Goal: Task Accomplishment & Management: Manage account settings

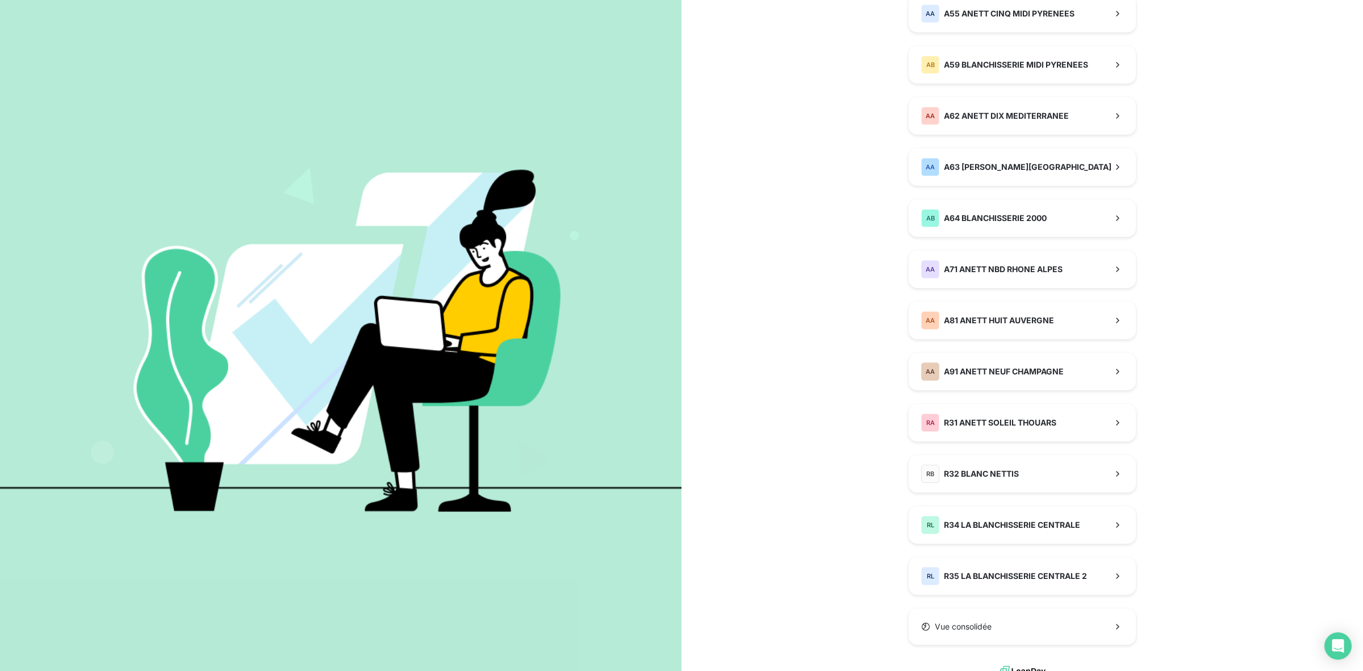
scroll to position [651, 0]
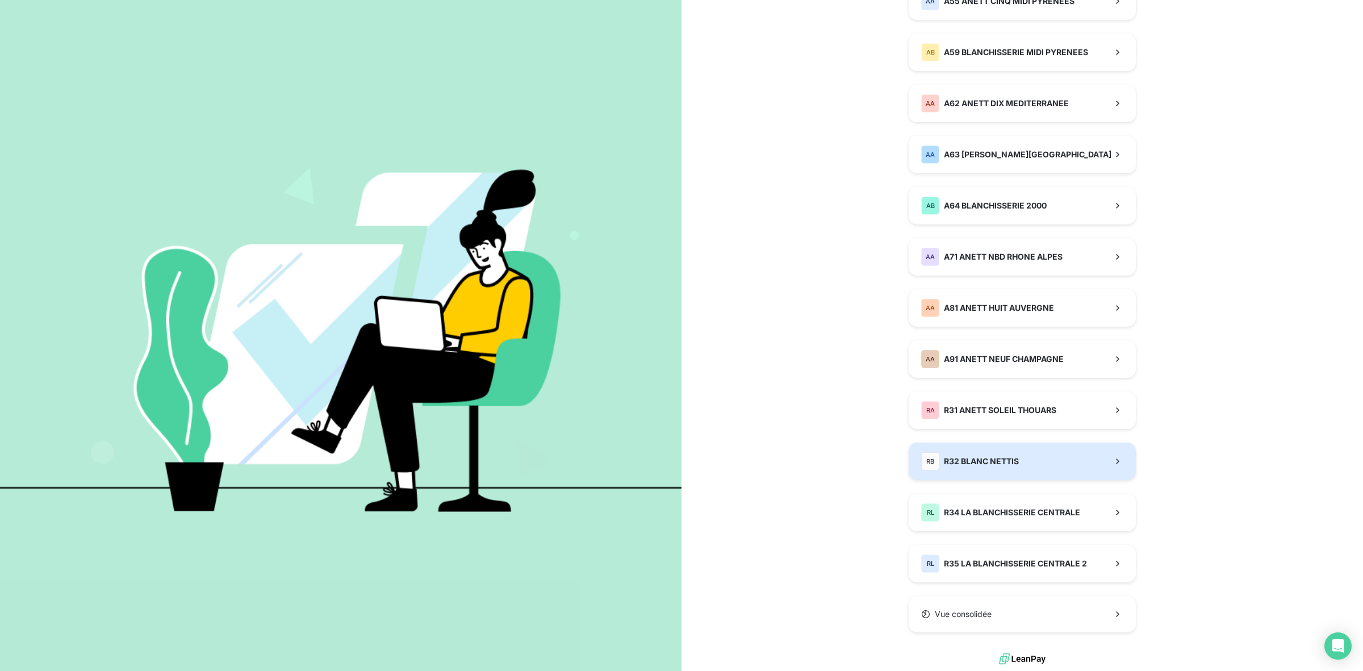
click at [998, 469] on div "RB R32 BLANC NETTIS" at bounding box center [970, 461] width 98 height 18
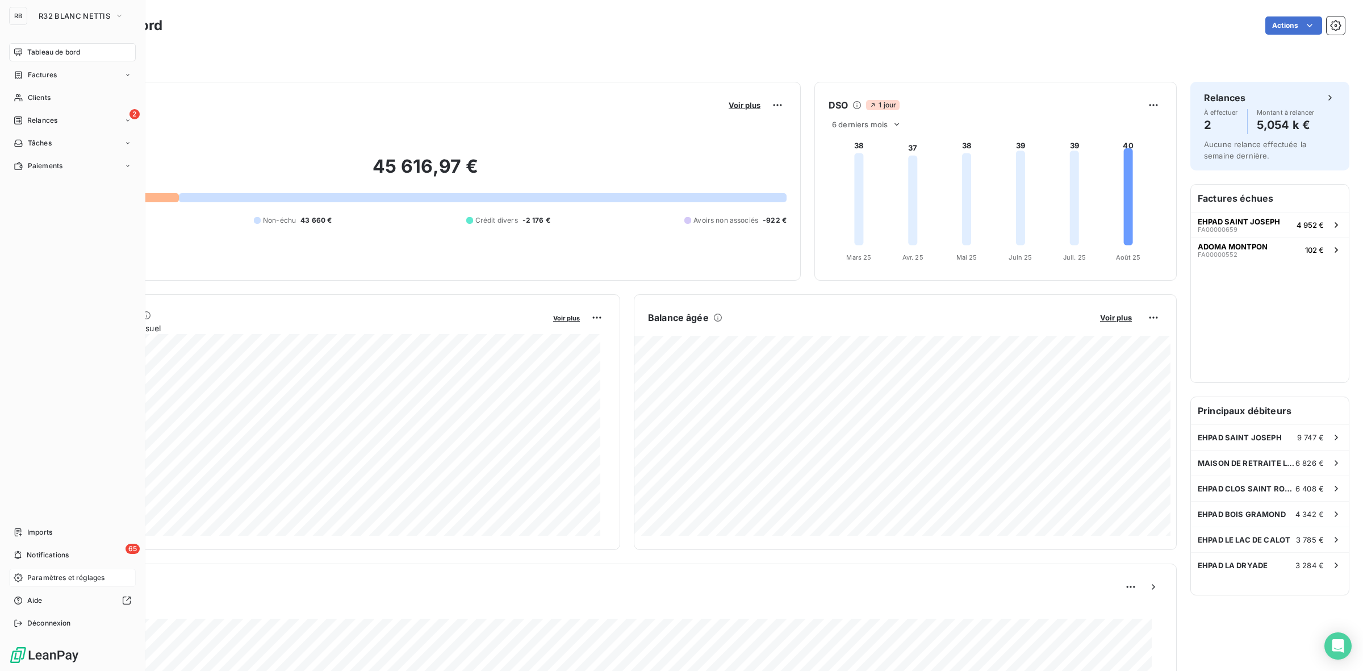
click at [58, 579] on span "Paramètres et réglages" at bounding box center [65, 577] width 77 height 10
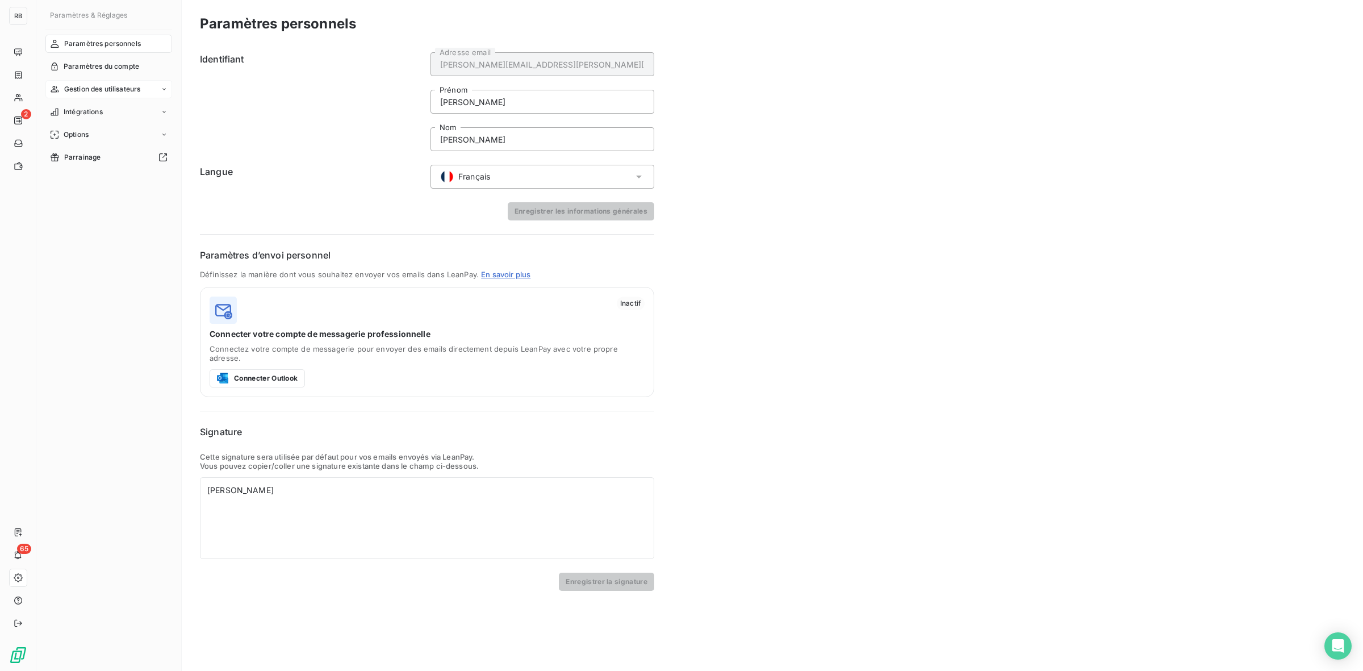
click at [117, 90] on span "Gestion des utilisateurs" at bounding box center [102, 89] width 77 height 10
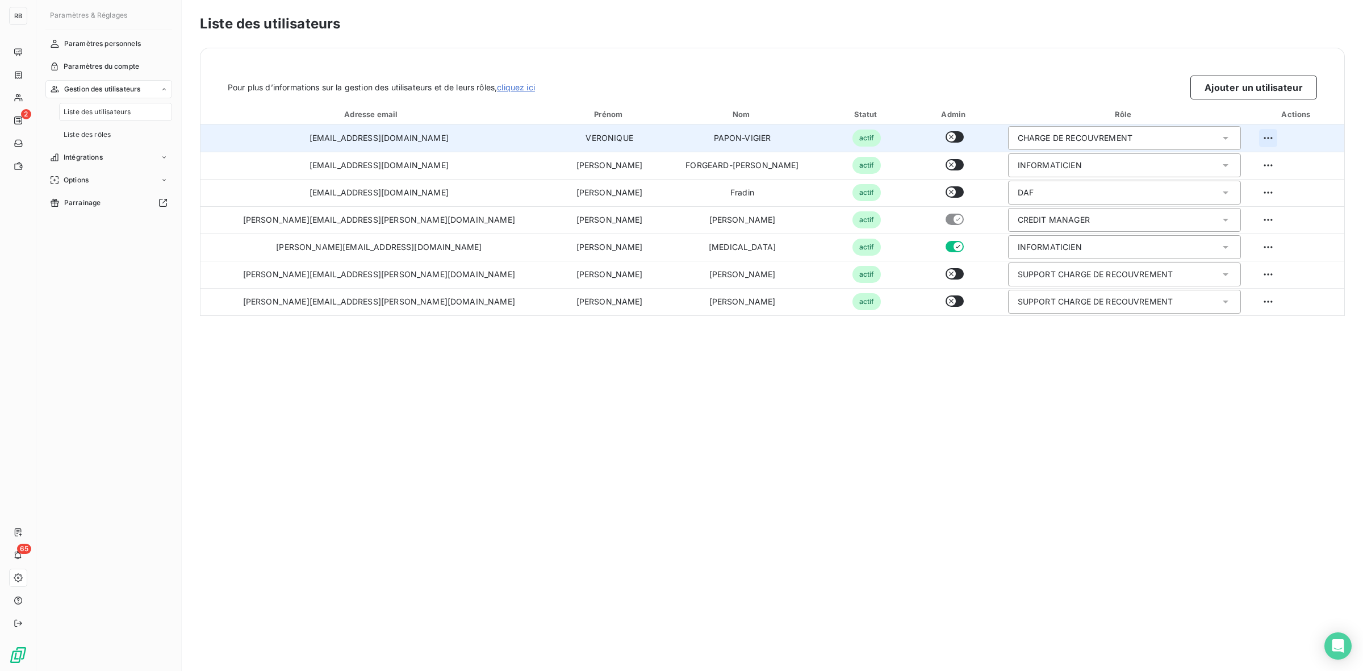
click at [1248, 135] on html "RB 2 65 Paramètres & Réglages Paramètres personnels Paramètres du compte Gestio…" at bounding box center [681, 335] width 1363 height 671
click at [1226, 186] on div "Supprimer l’utilisateur" at bounding box center [1264, 183] width 212 height 18
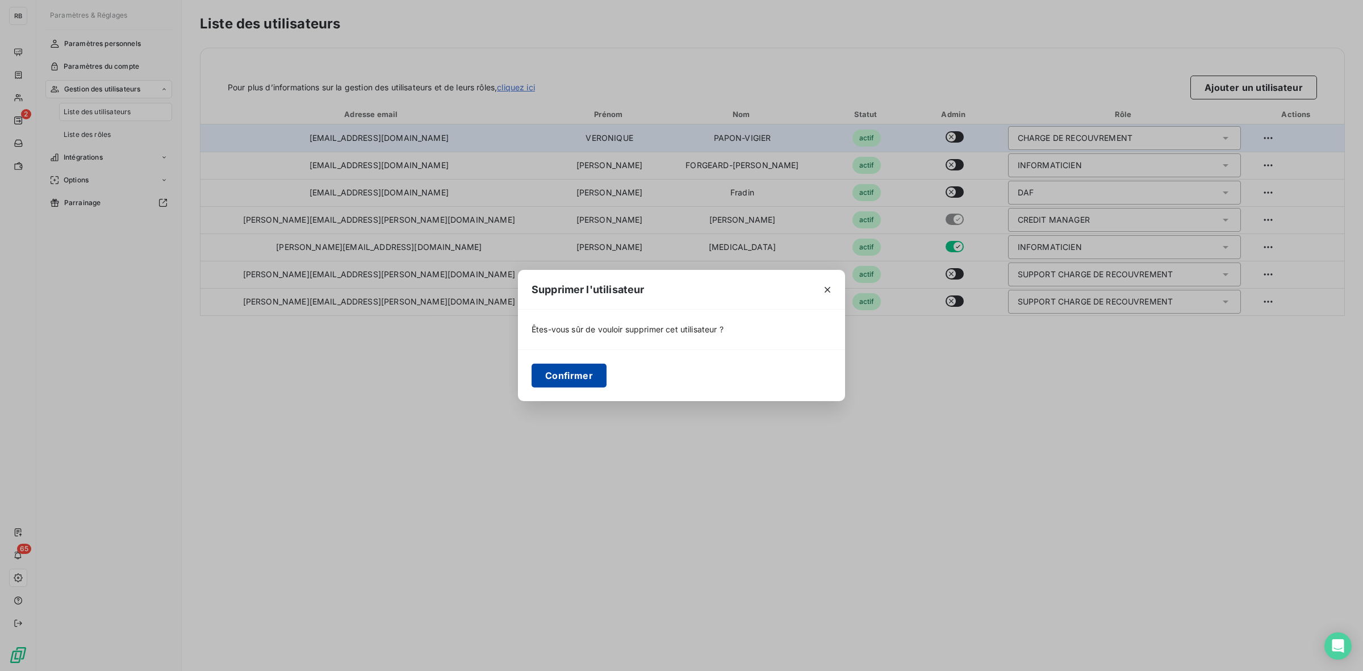
click at [590, 379] on button "Confirmer" at bounding box center [569, 375] width 75 height 24
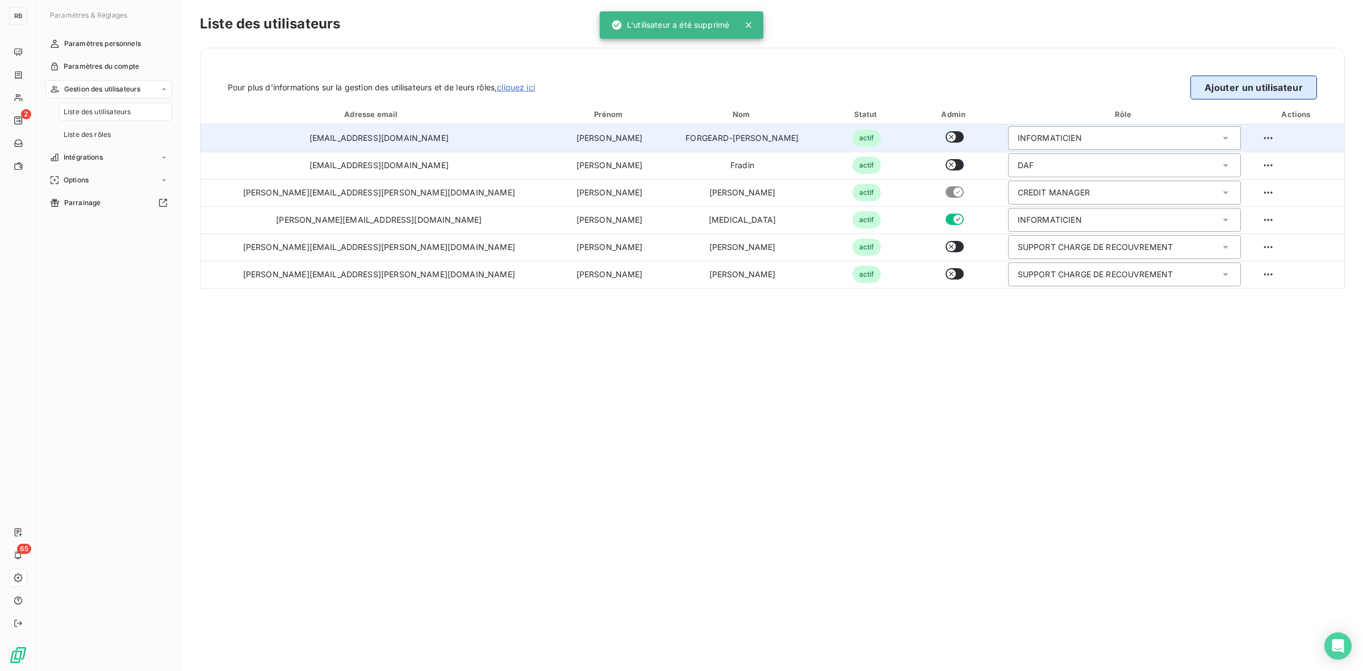
click at [1263, 95] on button "Ajouter un utilisateur" at bounding box center [1253, 88] width 127 height 24
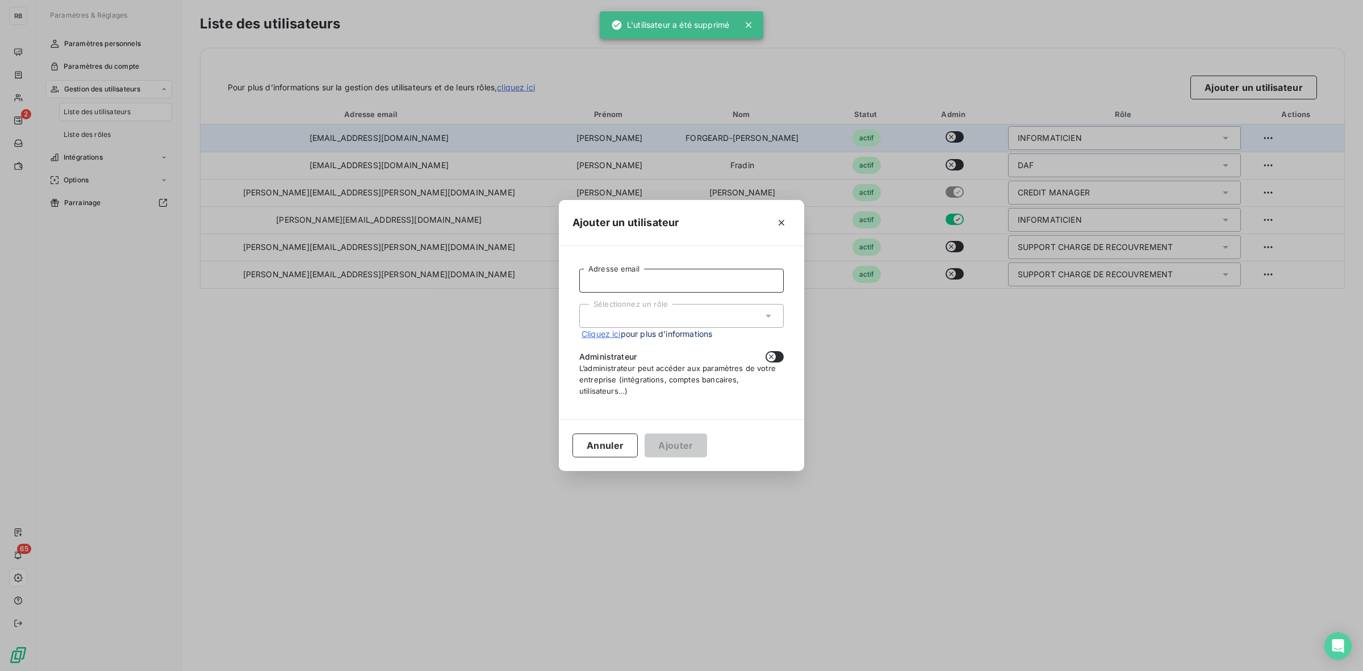
click at [656, 277] on input "Adresse email" at bounding box center [681, 281] width 204 height 24
type input "anett.bln@anett.fr"
click at [680, 319] on div "Sélectionnez un rôle" at bounding box center [681, 316] width 204 height 24
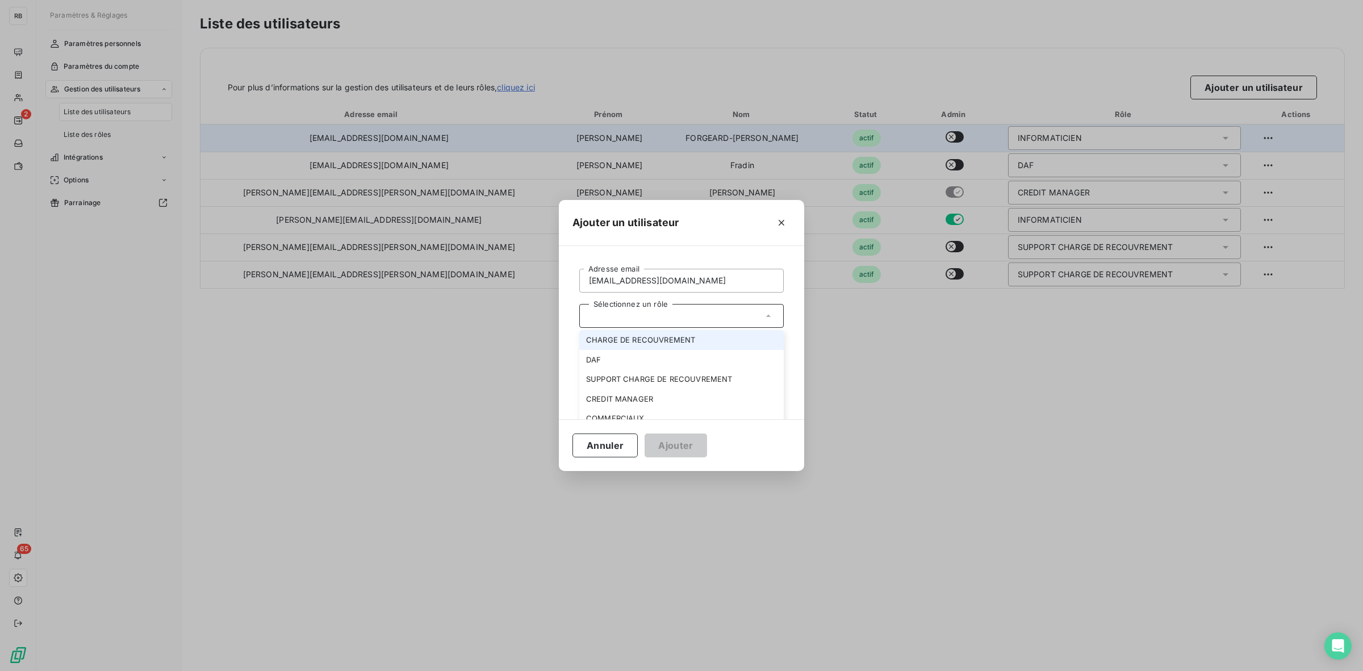
click at [646, 337] on li "CHARGE DE RECOUVREMENT" at bounding box center [681, 340] width 204 height 20
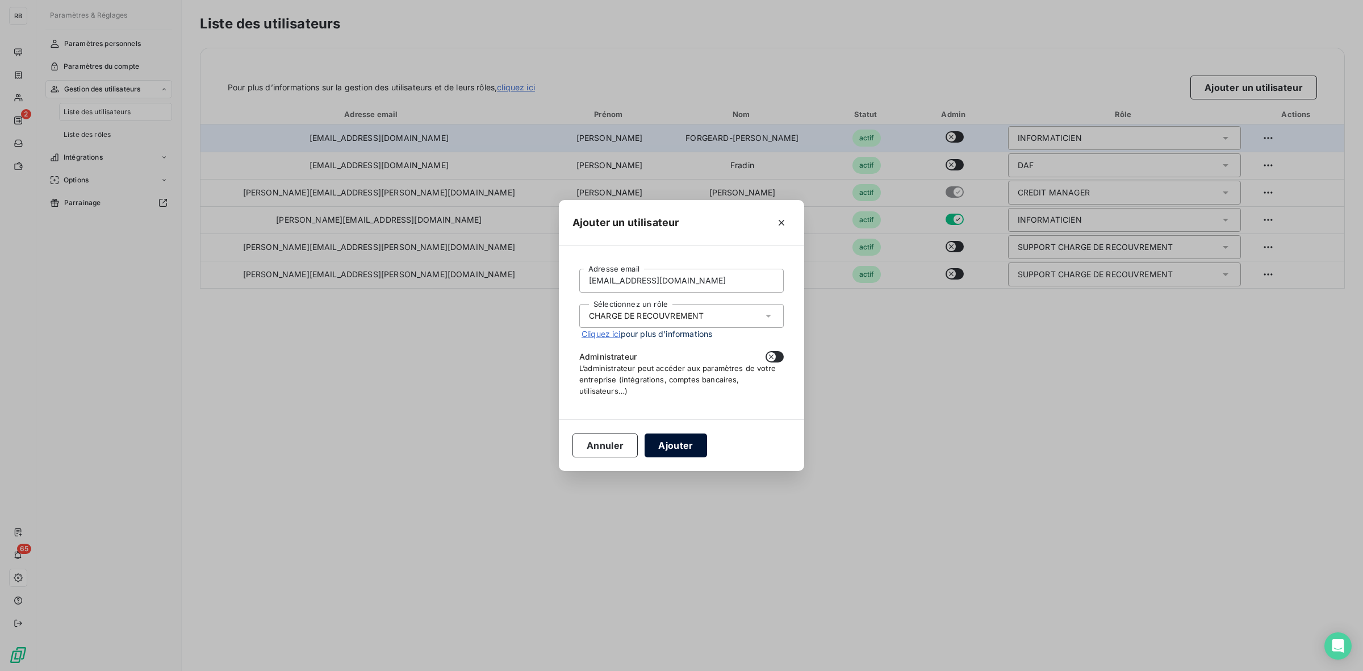
click at [672, 447] on button "Ajouter" at bounding box center [676, 445] width 62 height 24
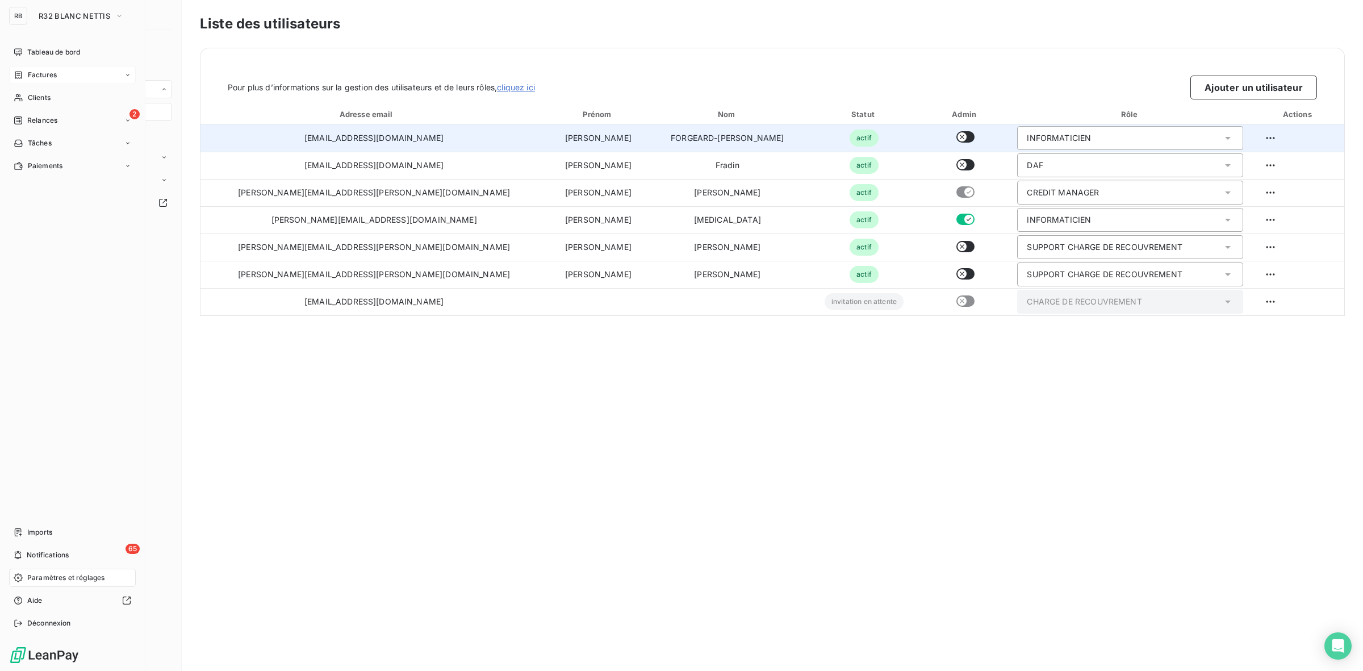
click at [44, 77] on span "Factures" at bounding box center [42, 75] width 29 height 10
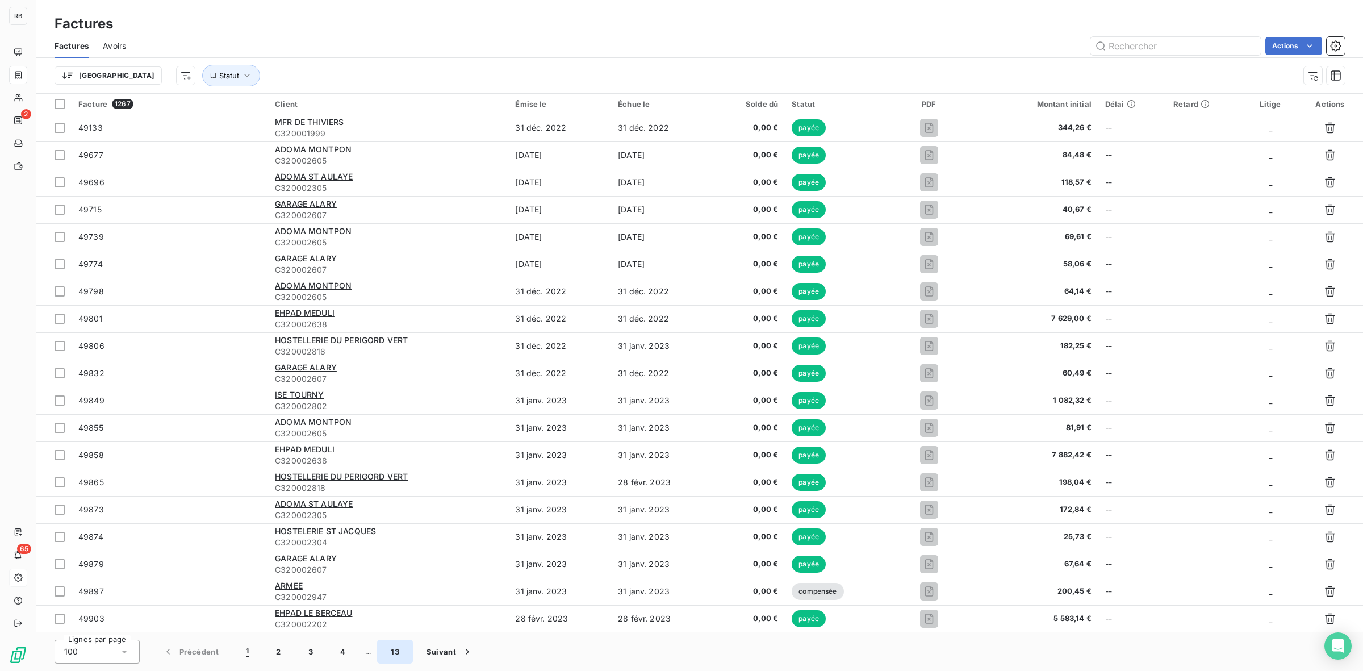
click at [402, 650] on button "13" at bounding box center [395, 652] width 36 height 24
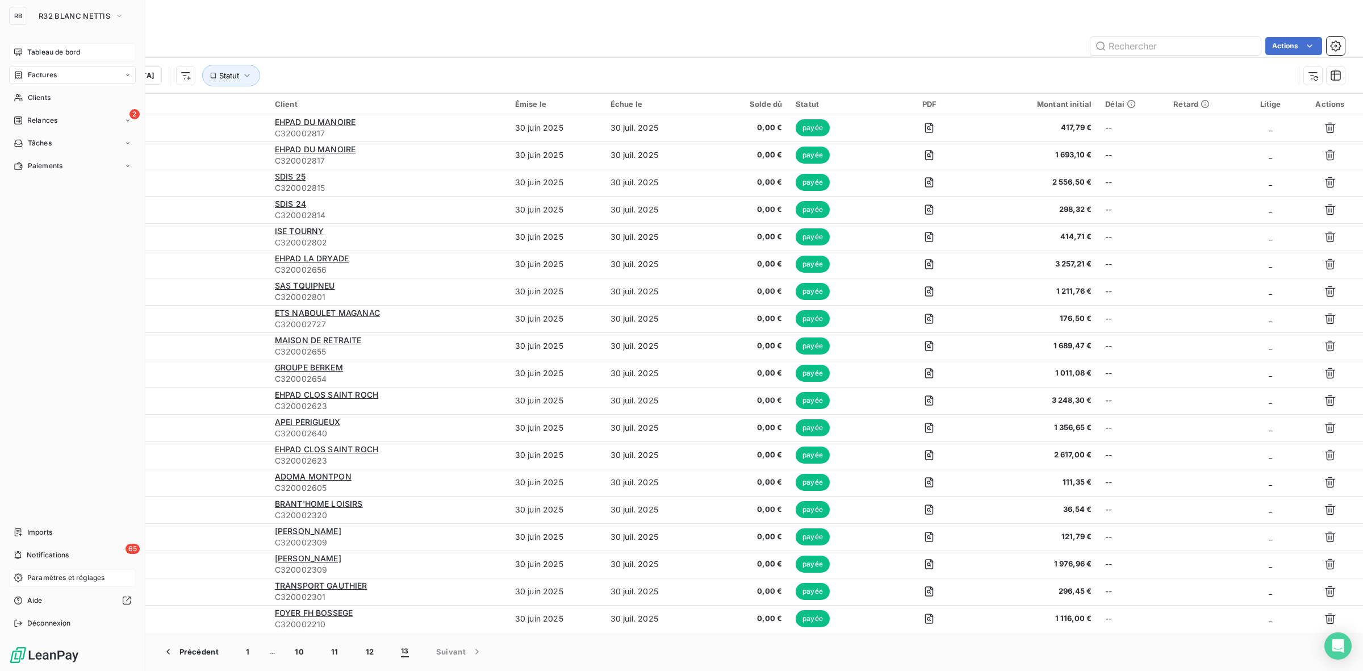
click at [68, 51] on span "Tableau de bord" at bounding box center [53, 52] width 53 height 10
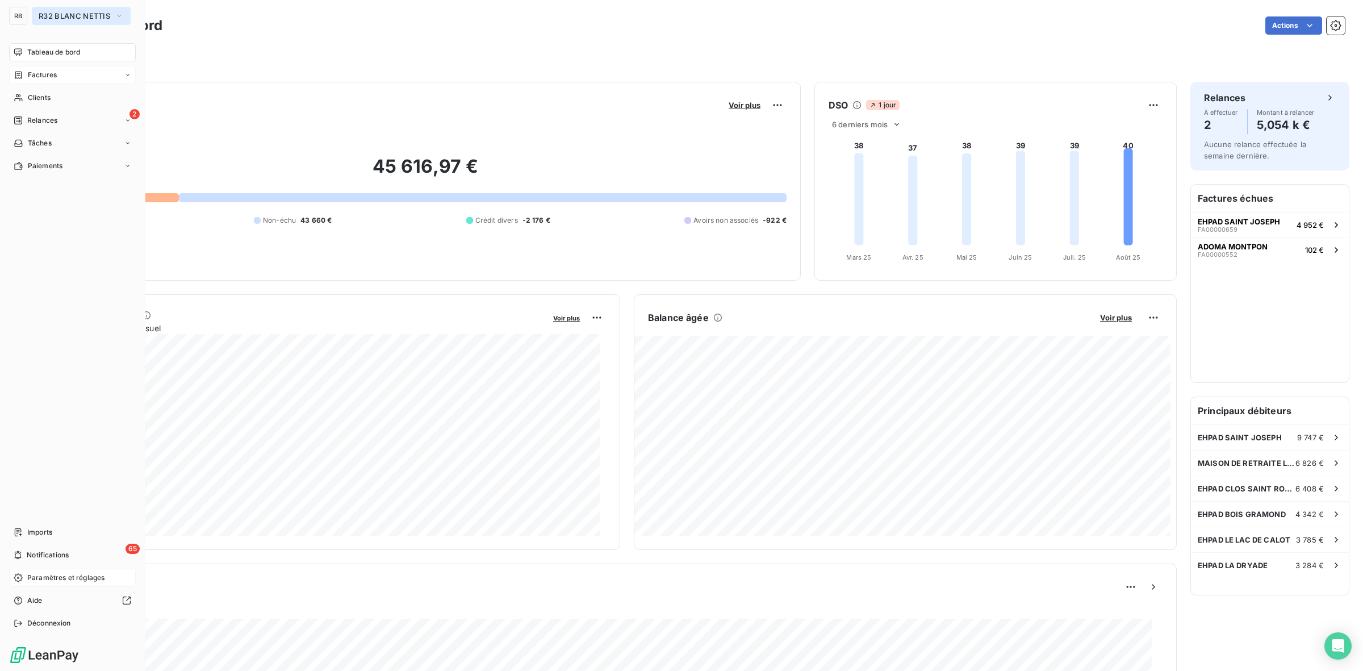
click at [69, 12] on span "R32 BLANC NETTIS" at bounding box center [75, 15] width 72 height 9
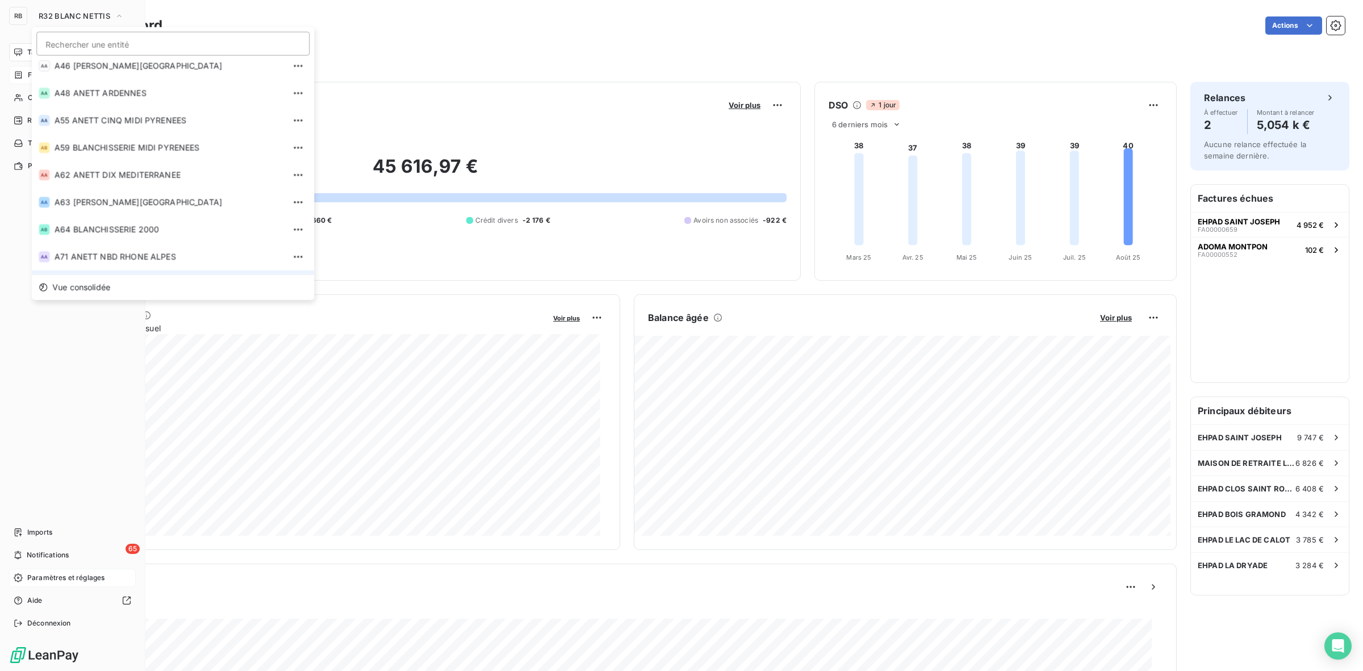
scroll to position [118, 0]
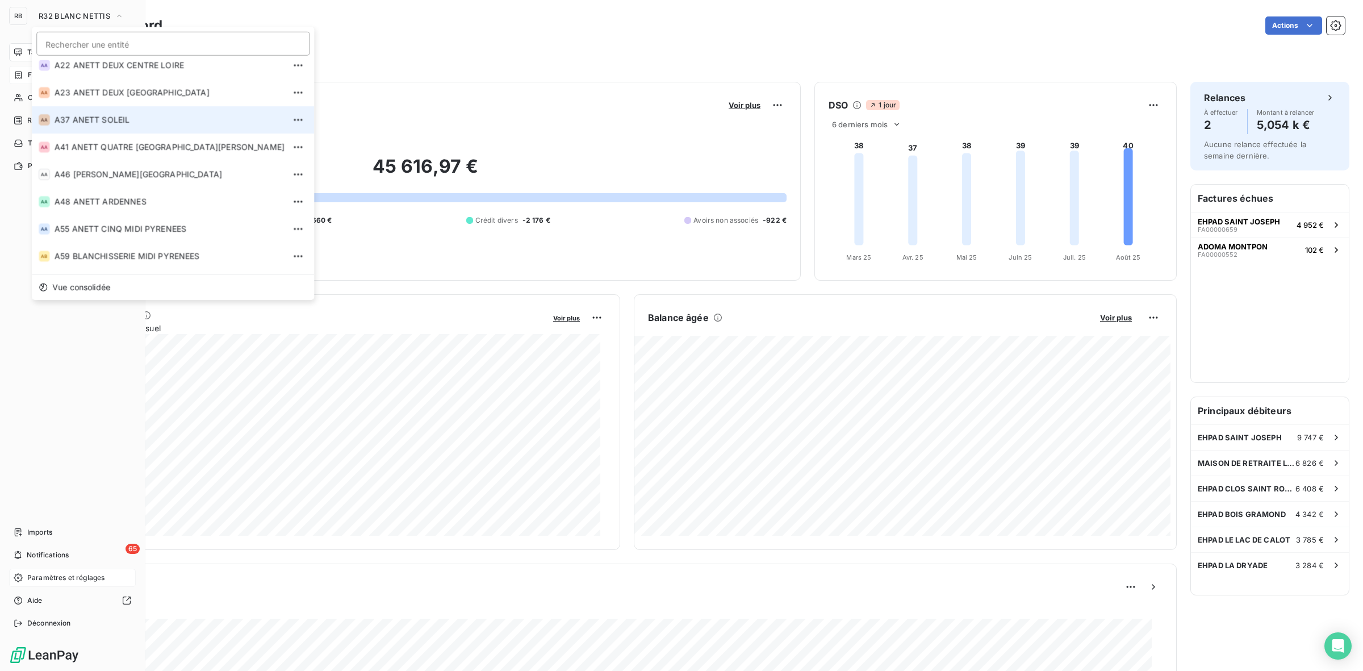
click at [114, 131] on li "AA A37 ANETT SOLEIL" at bounding box center [173, 119] width 282 height 27
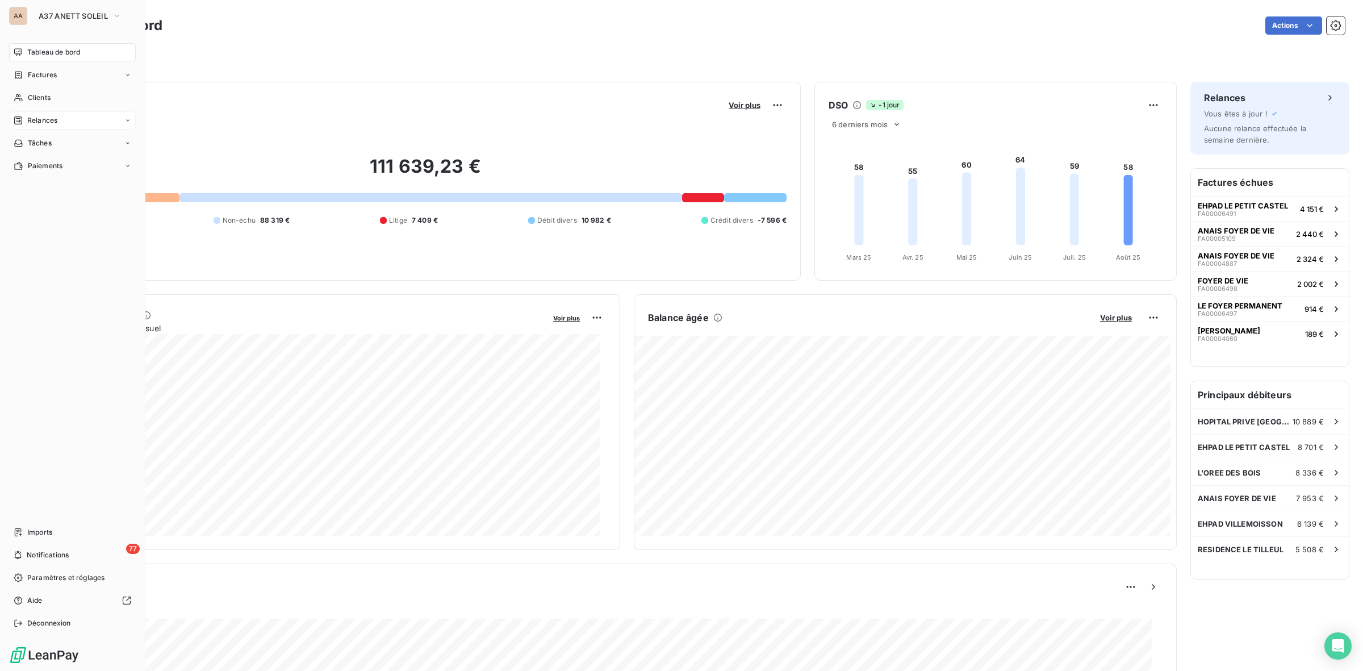
click at [71, 117] on div "Relances" at bounding box center [72, 120] width 127 height 18
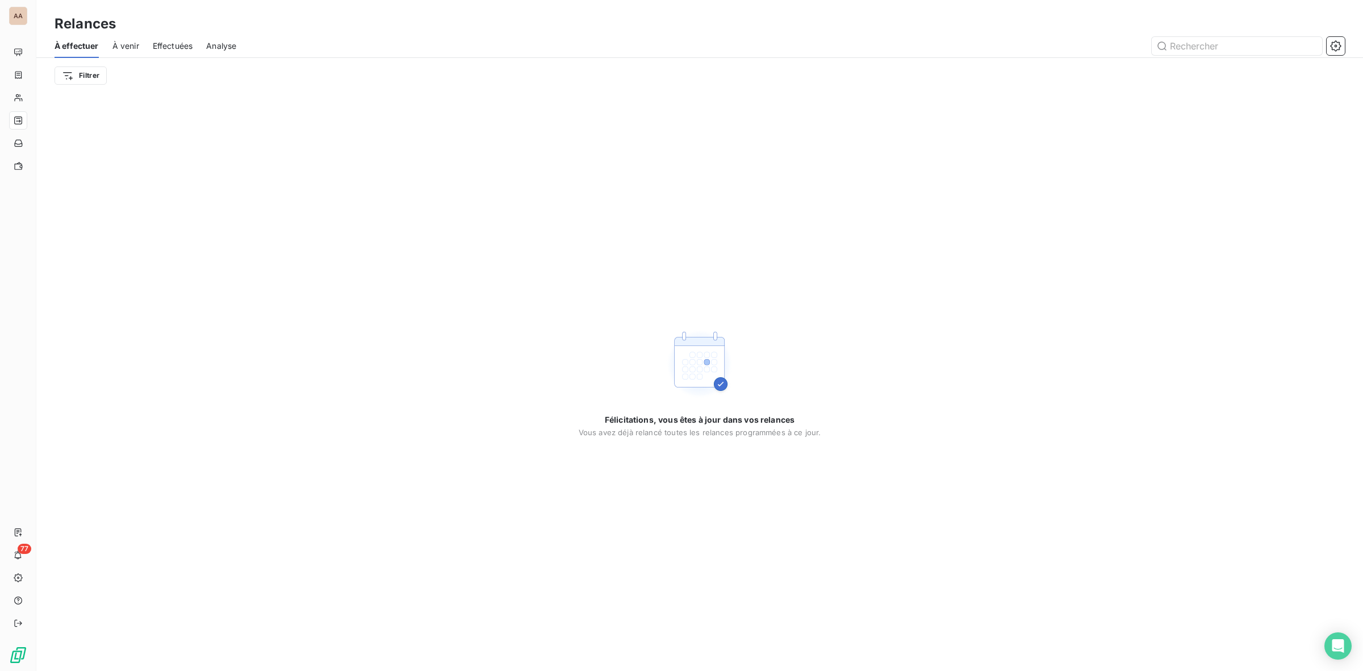
click at [182, 40] on span "Effectuées" at bounding box center [173, 45] width 40 height 11
click at [119, 48] on span "À venir" at bounding box center [124, 45] width 27 height 11
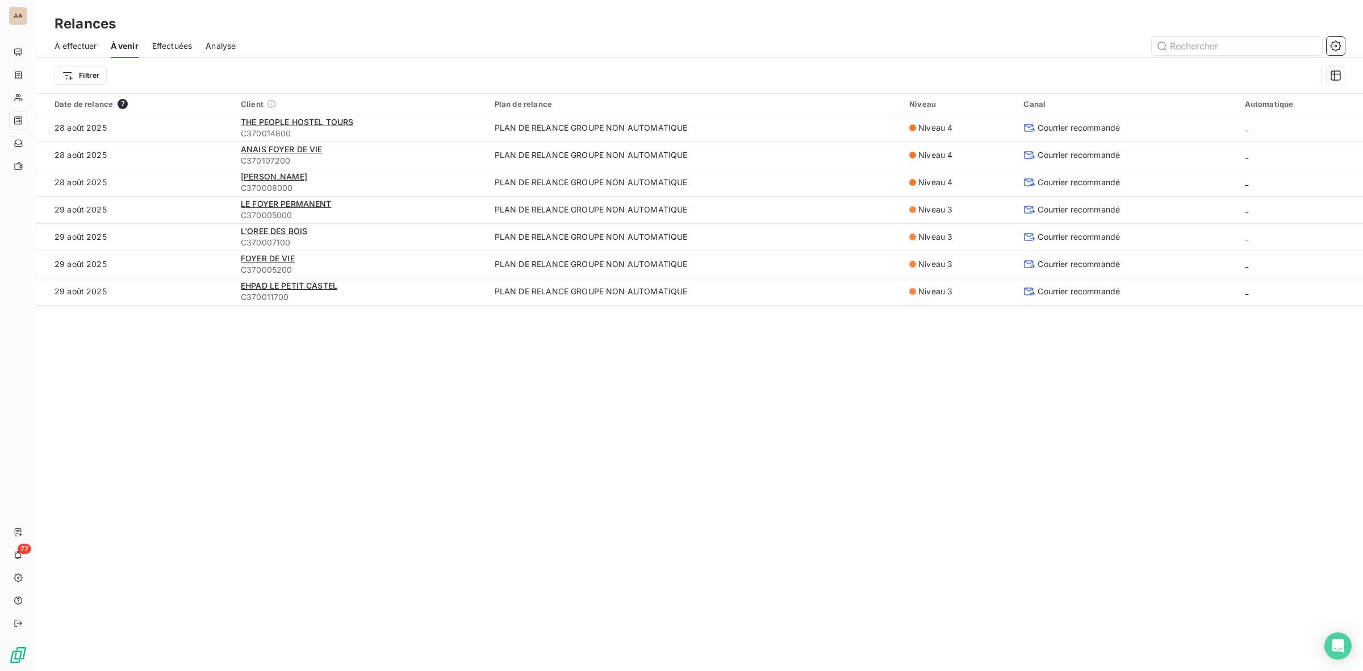
click at [80, 46] on span "À effectuer" at bounding box center [76, 45] width 43 height 11
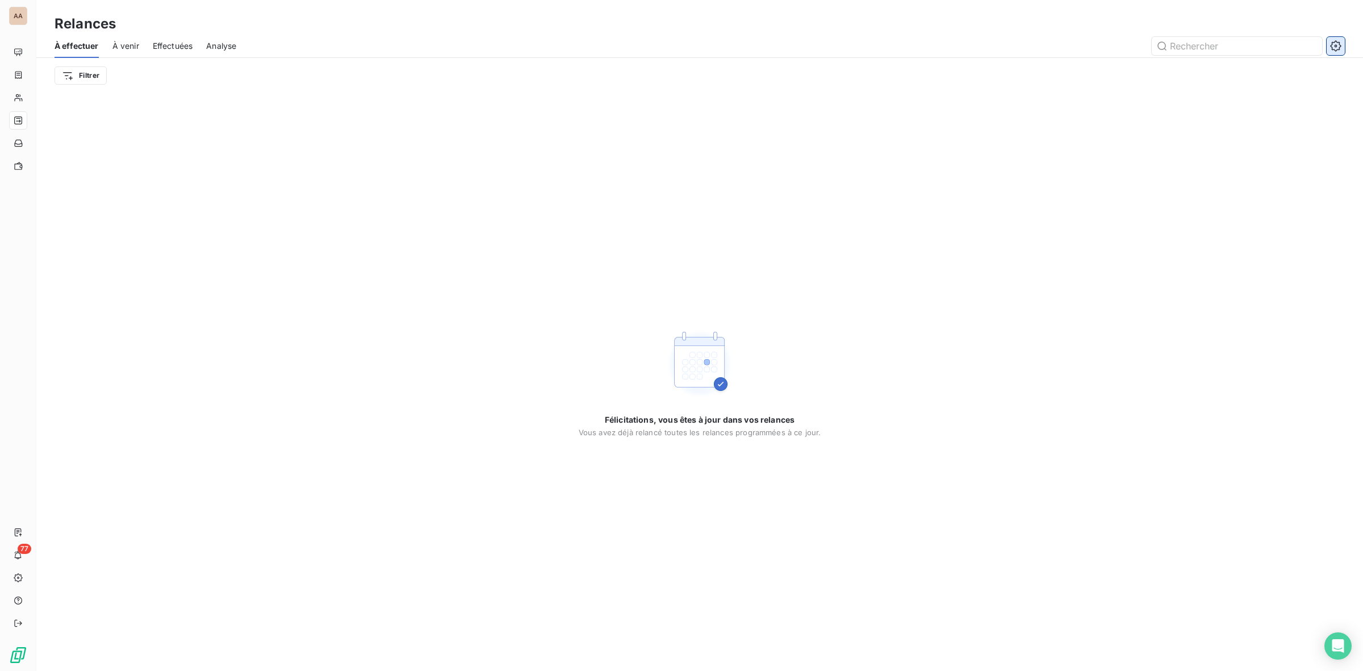
click at [1336, 48] on icon "button" at bounding box center [1335, 45] width 11 height 11
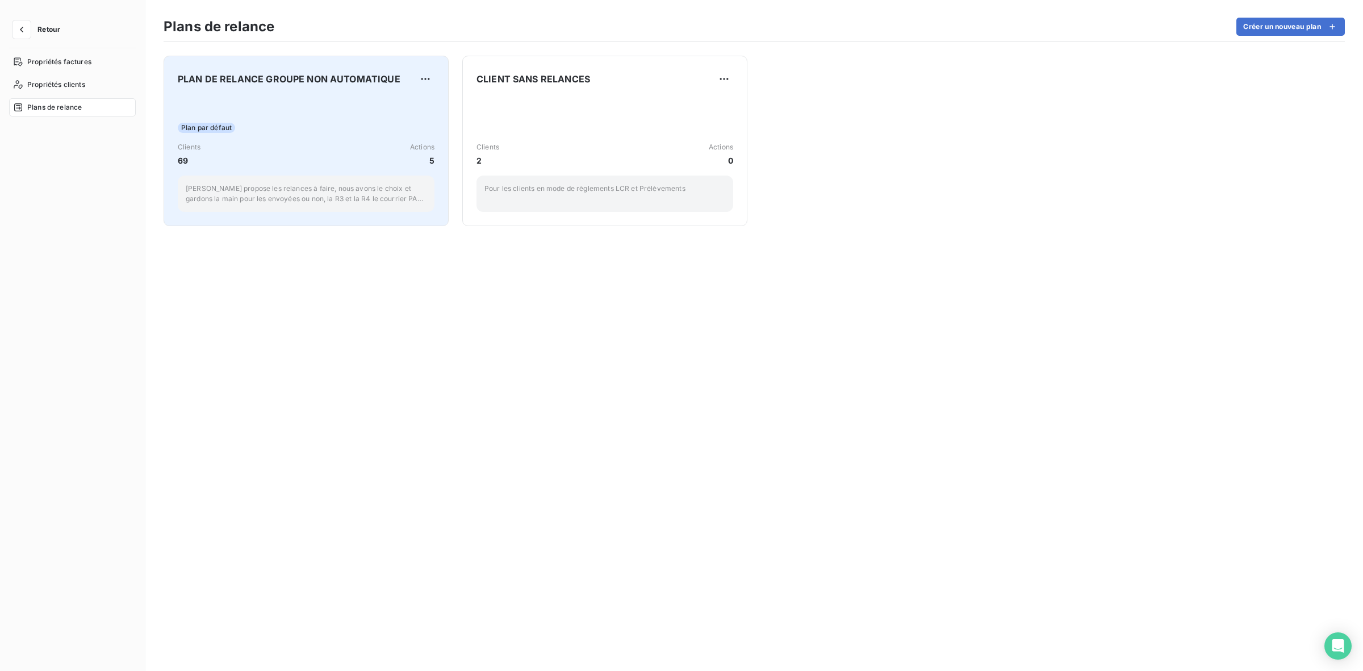
click at [370, 114] on div "Plan par défaut Clients 69 Actions 5 Leanpay propose les relances à faire, nous…" at bounding box center [306, 154] width 257 height 115
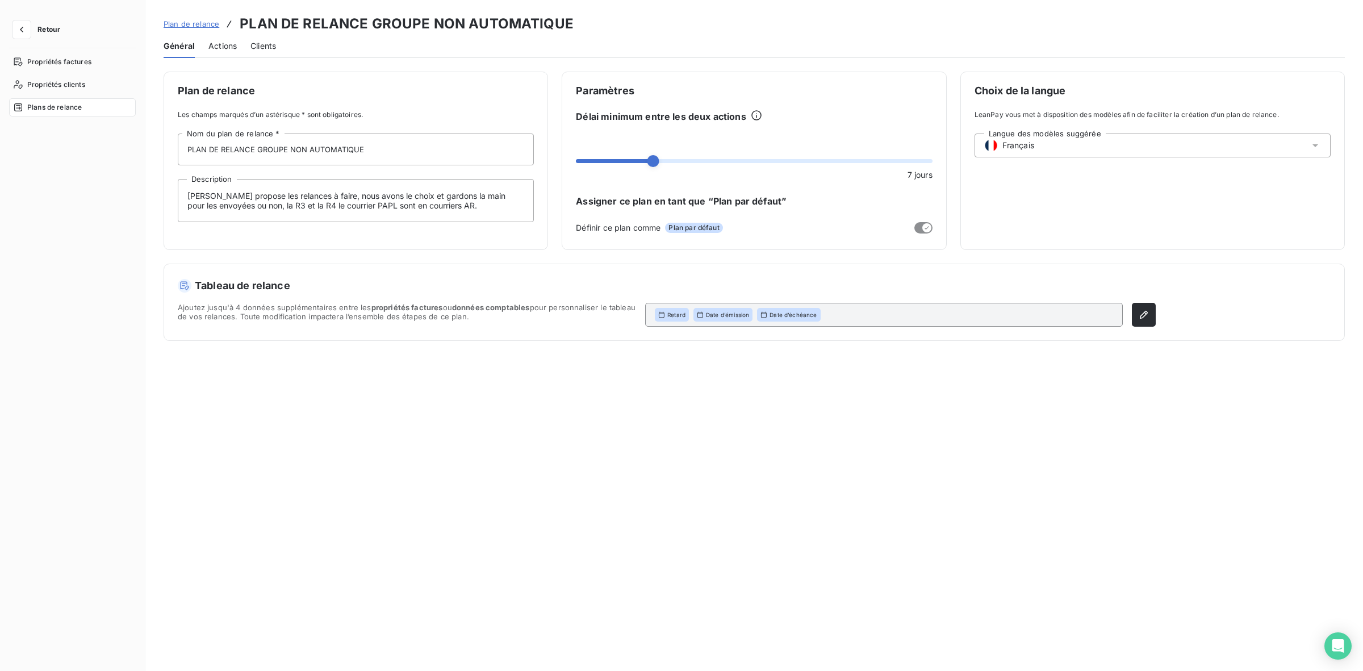
click at [225, 44] on span "Actions" at bounding box center [222, 45] width 28 height 11
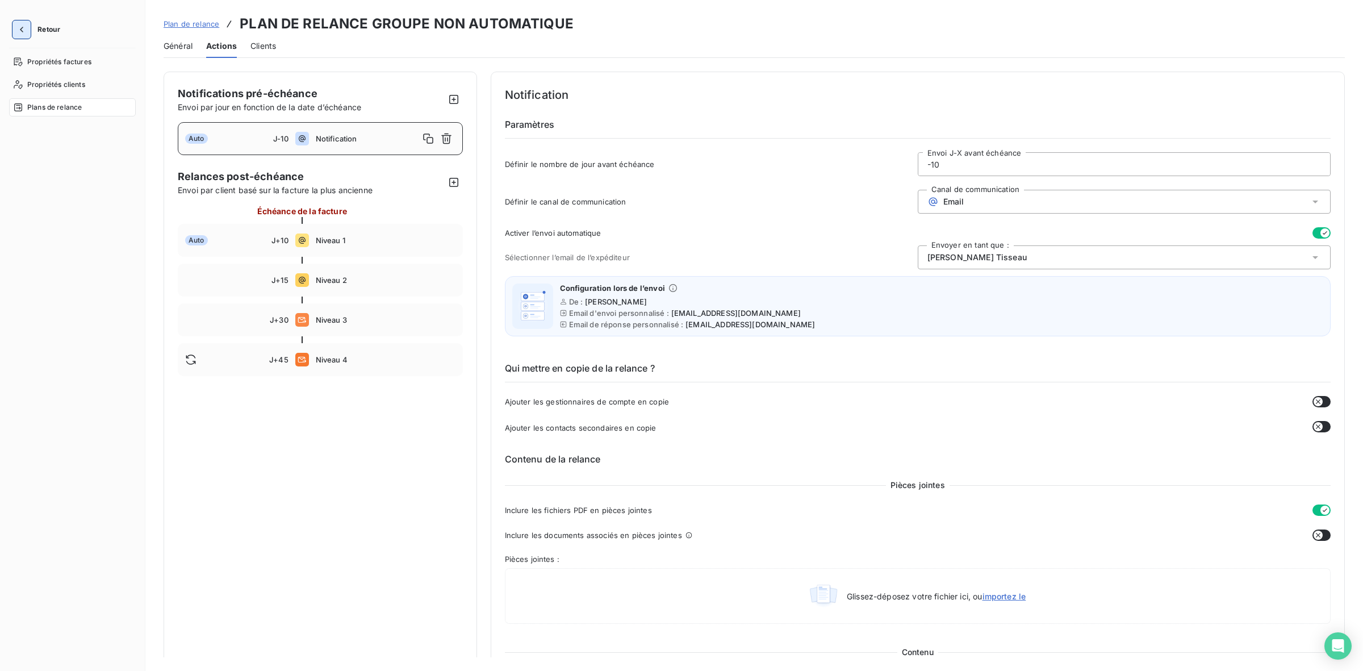
click at [26, 27] on icon "button" at bounding box center [21, 29] width 11 height 11
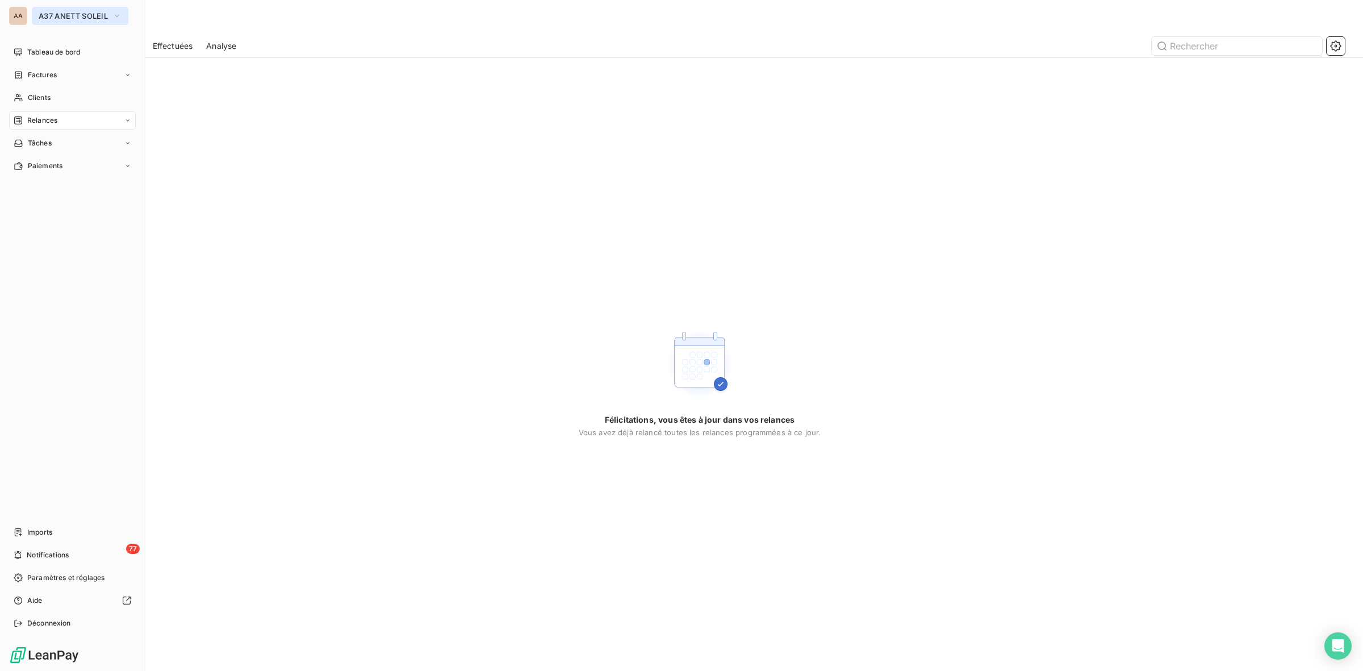
click at [49, 15] on span "A37 ANETT SOLEIL" at bounding box center [73, 15] width 69 height 9
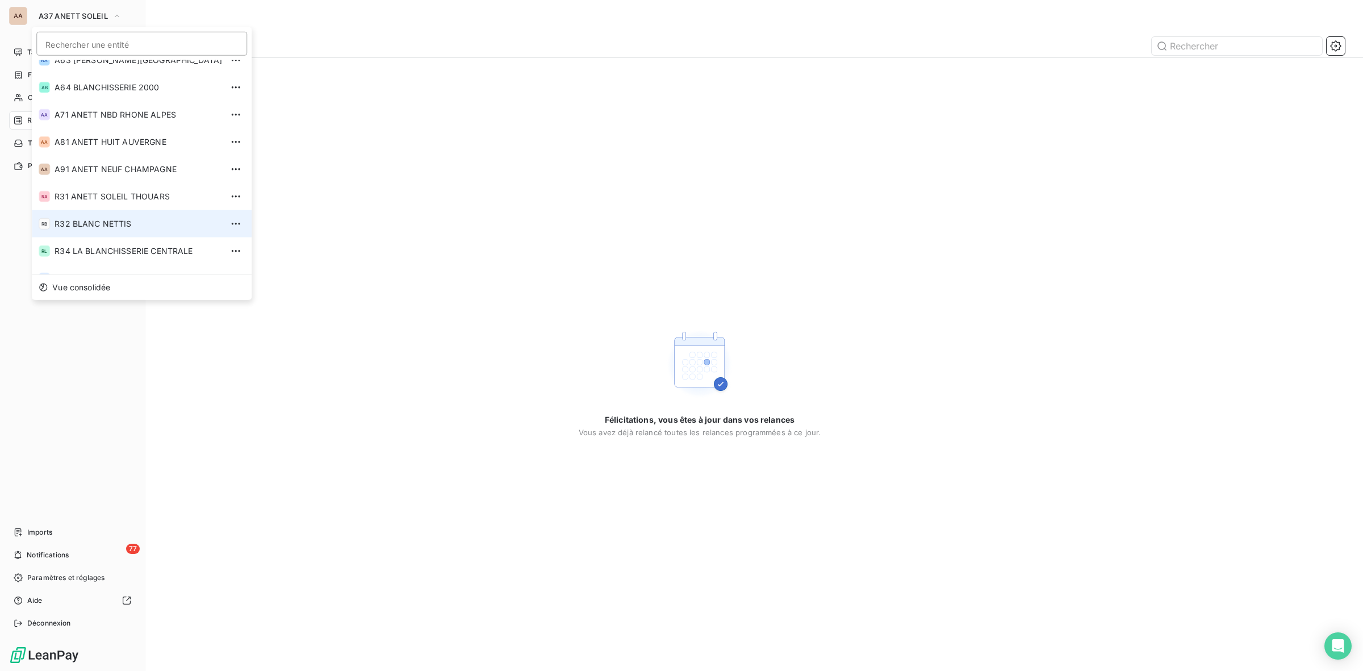
scroll to position [385, 0]
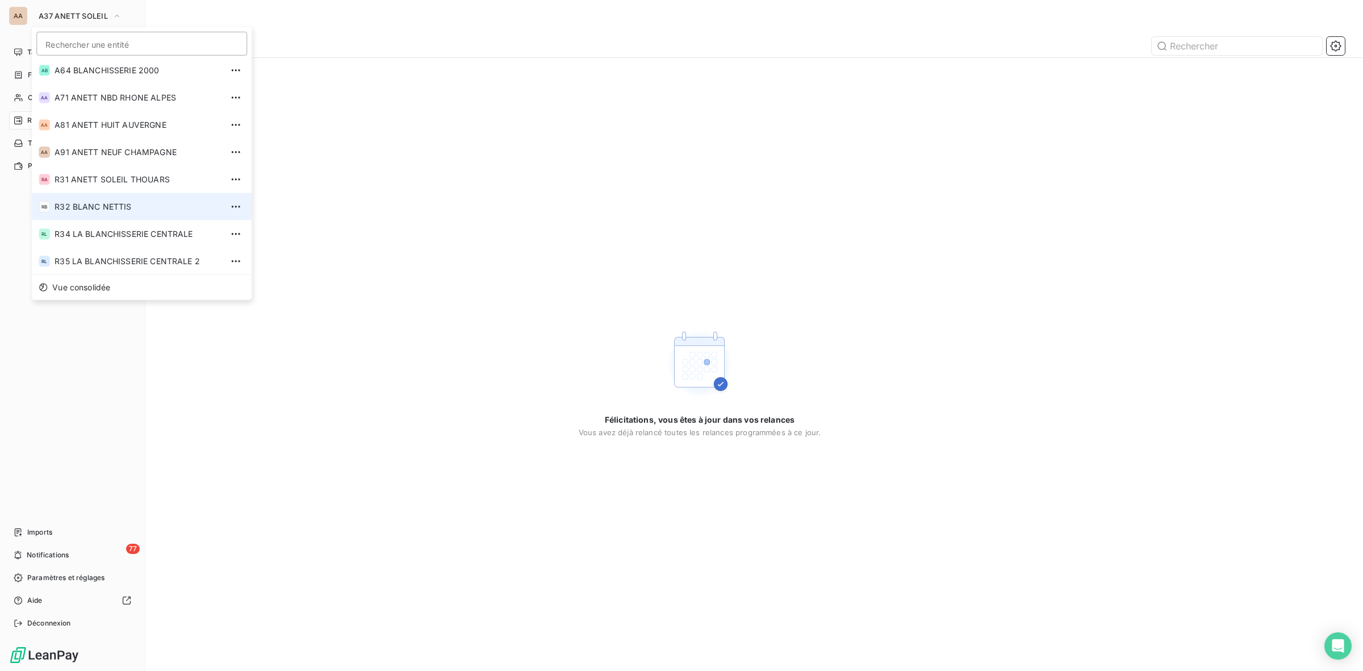
click at [123, 202] on span "R32 BLANC NETTIS" at bounding box center [139, 206] width 168 height 11
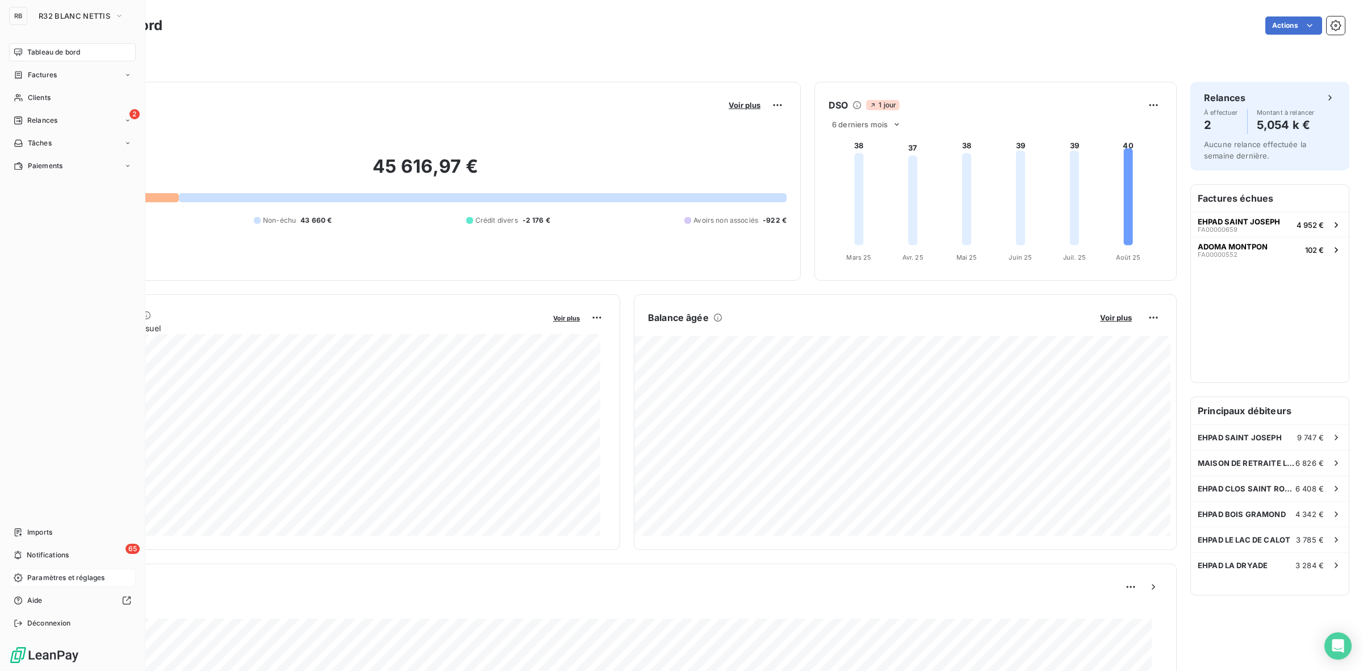
click at [81, 575] on span "Paramètres et réglages" at bounding box center [65, 577] width 77 height 10
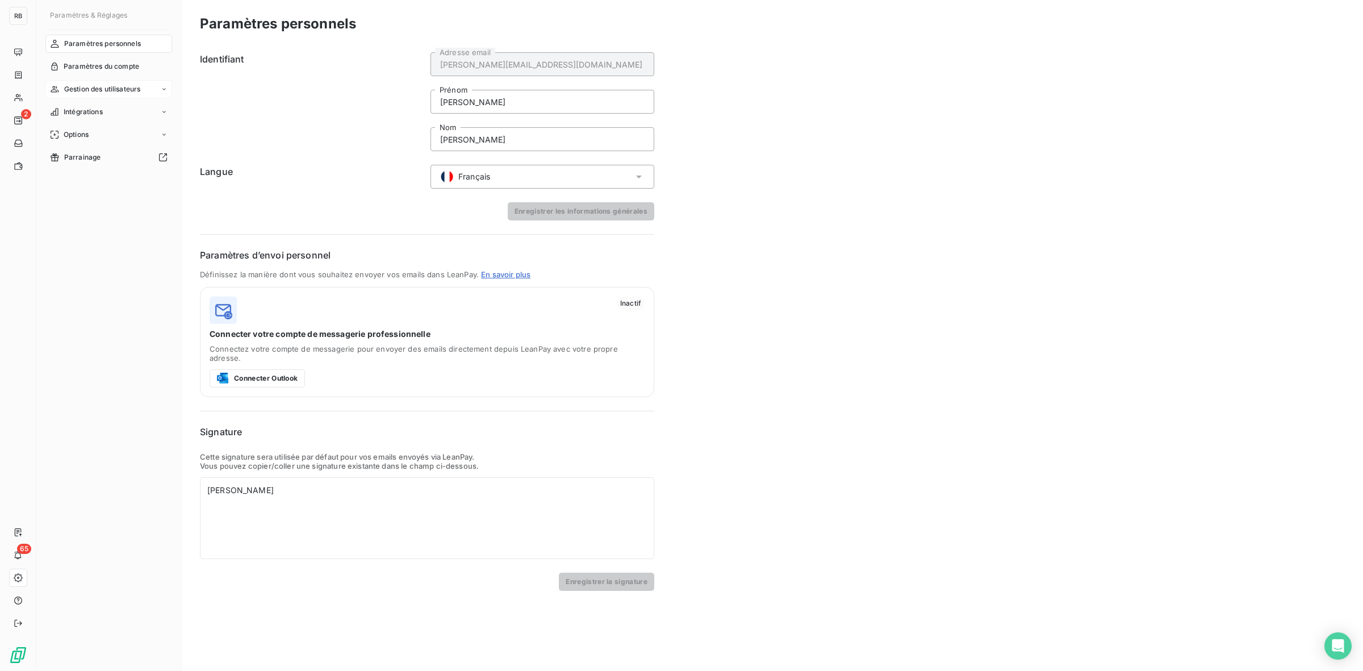
click at [122, 87] on span "Gestion des utilisateurs" at bounding box center [102, 89] width 77 height 10
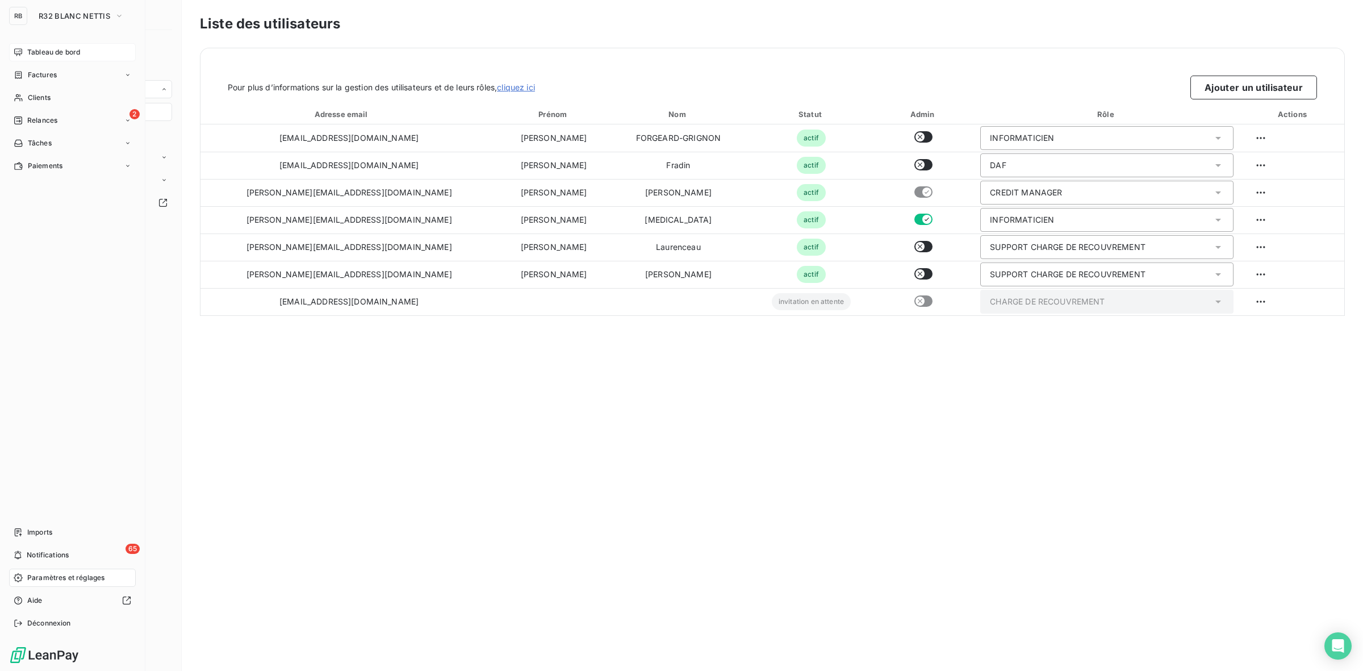
click at [66, 47] on span "Tableau de bord" at bounding box center [53, 52] width 53 height 10
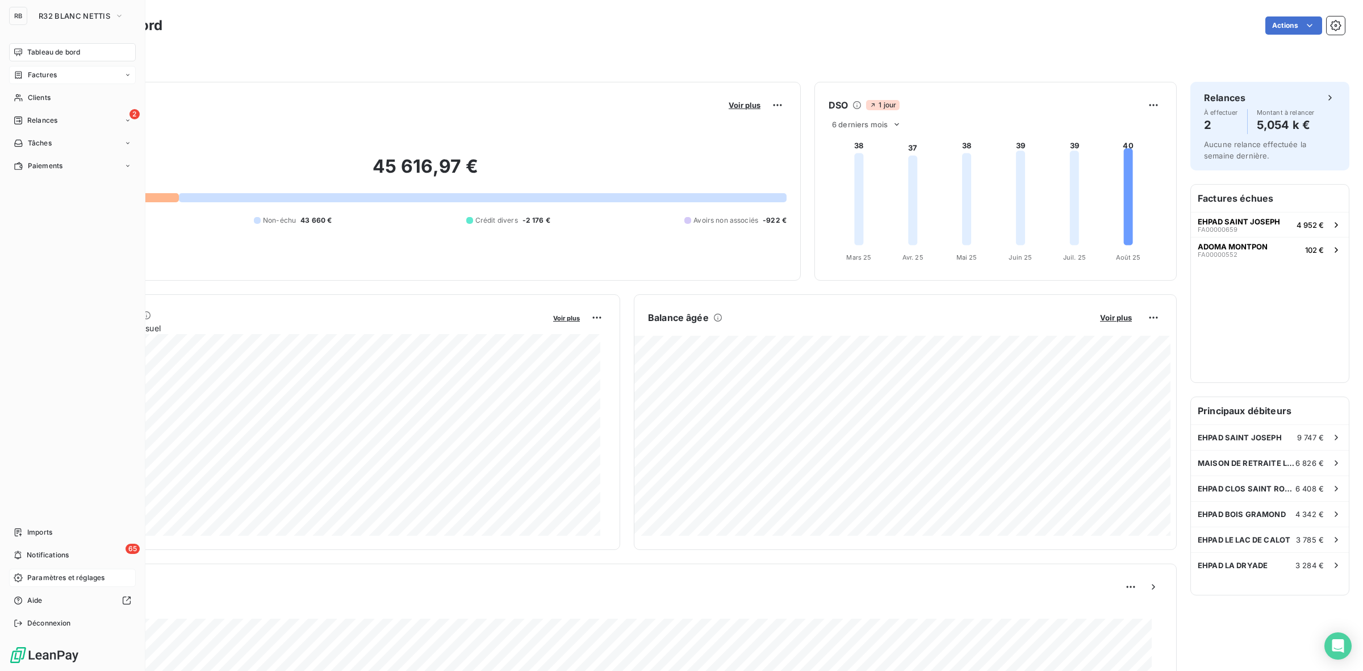
click at [55, 74] on span "Factures" at bounding box center [42, 75] width 29 height 10
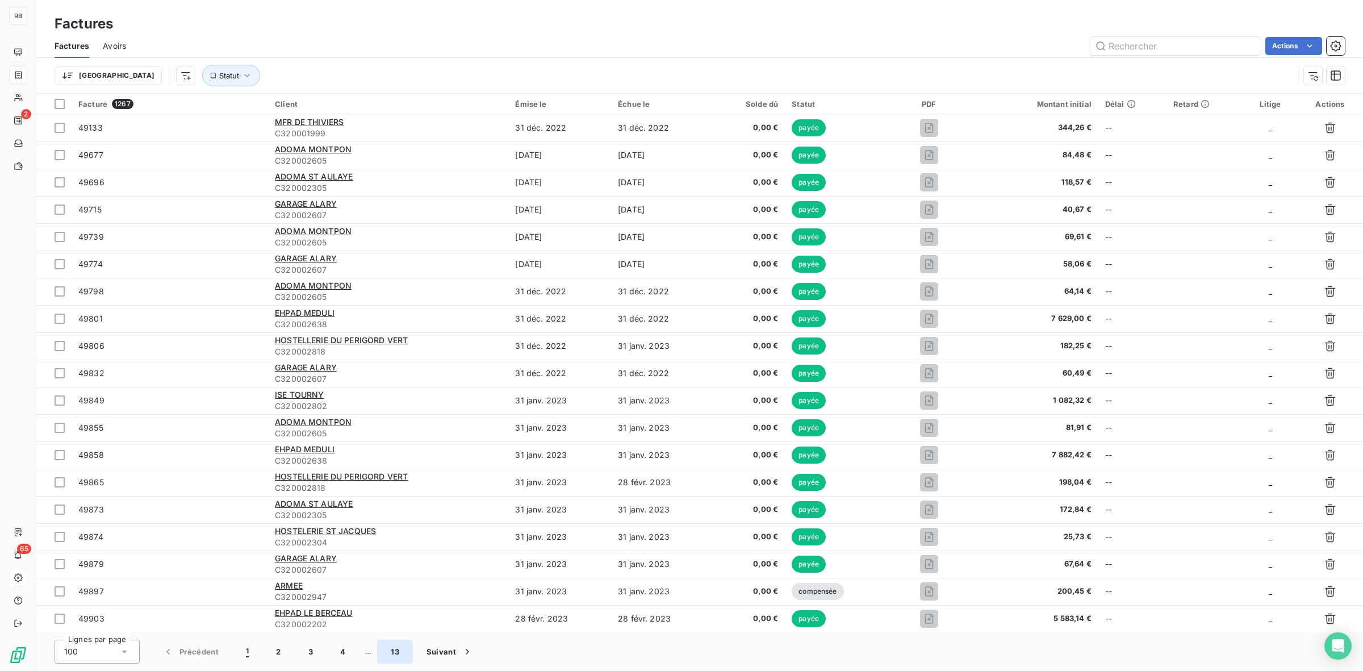
click at [396, 649] on button "13" at bounding box center [395, 652] width 36 height 24
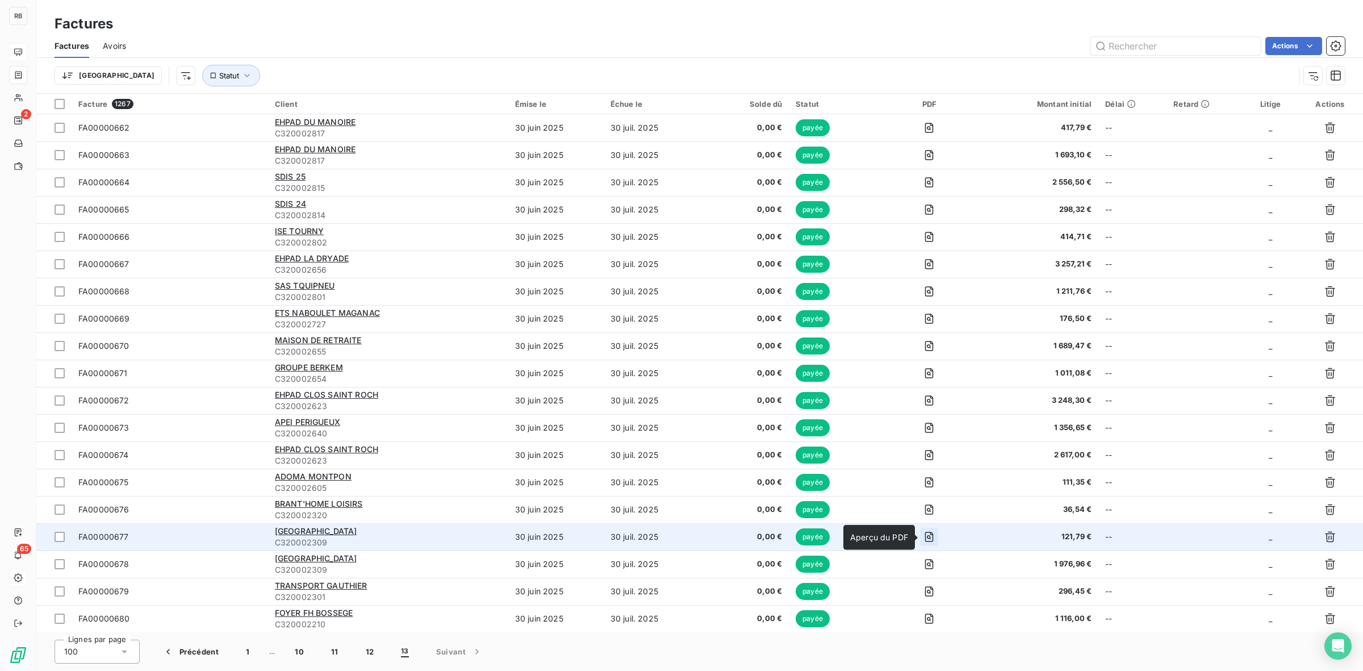
click at [929, 534] on icon "button" at bounding box center [928, 536] width 11 height 11
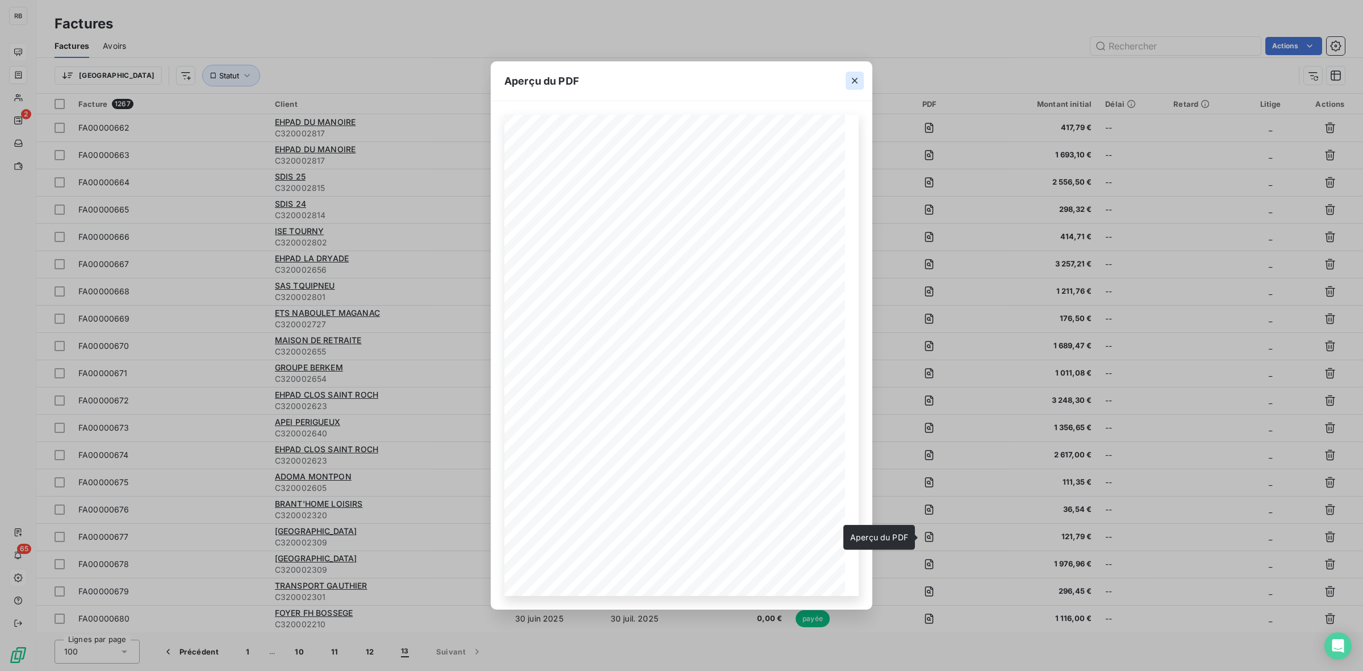
click at [858, 75] on icon "button" at bounding box center [854, 80] width 11 height 11
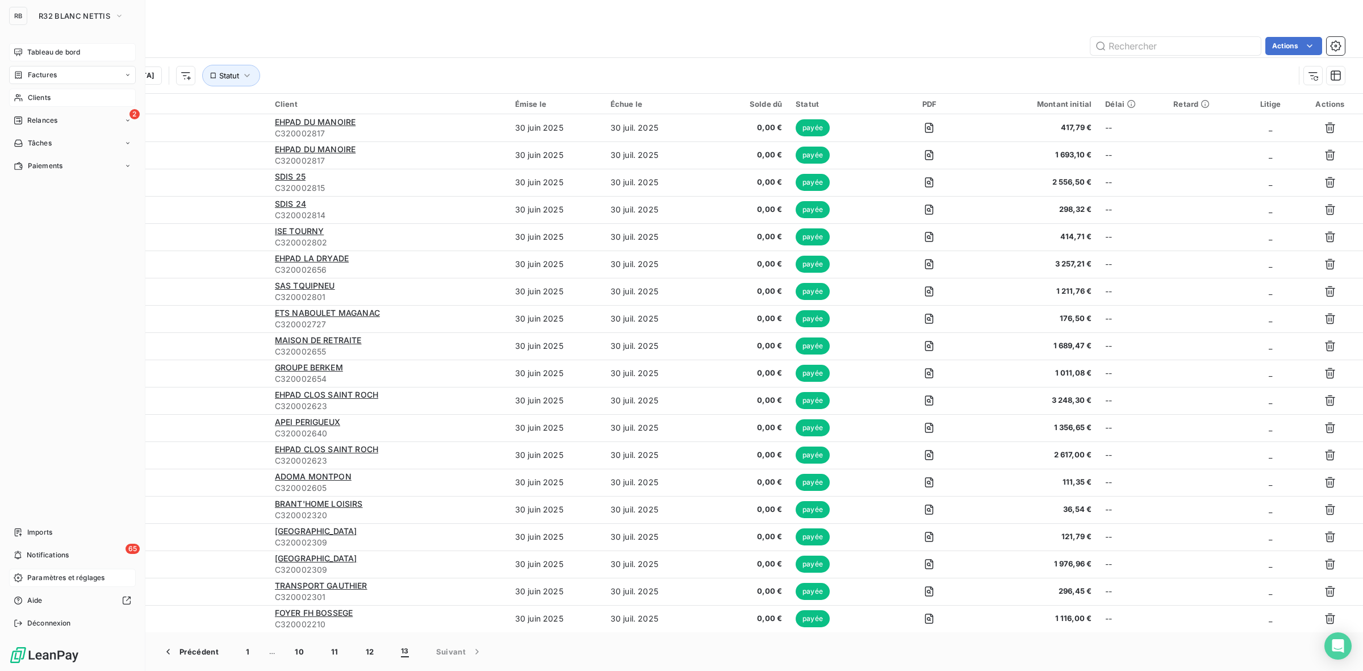
click at [44, 95] on span "Clients" at bounding box center [39, 98] width 23 height 10
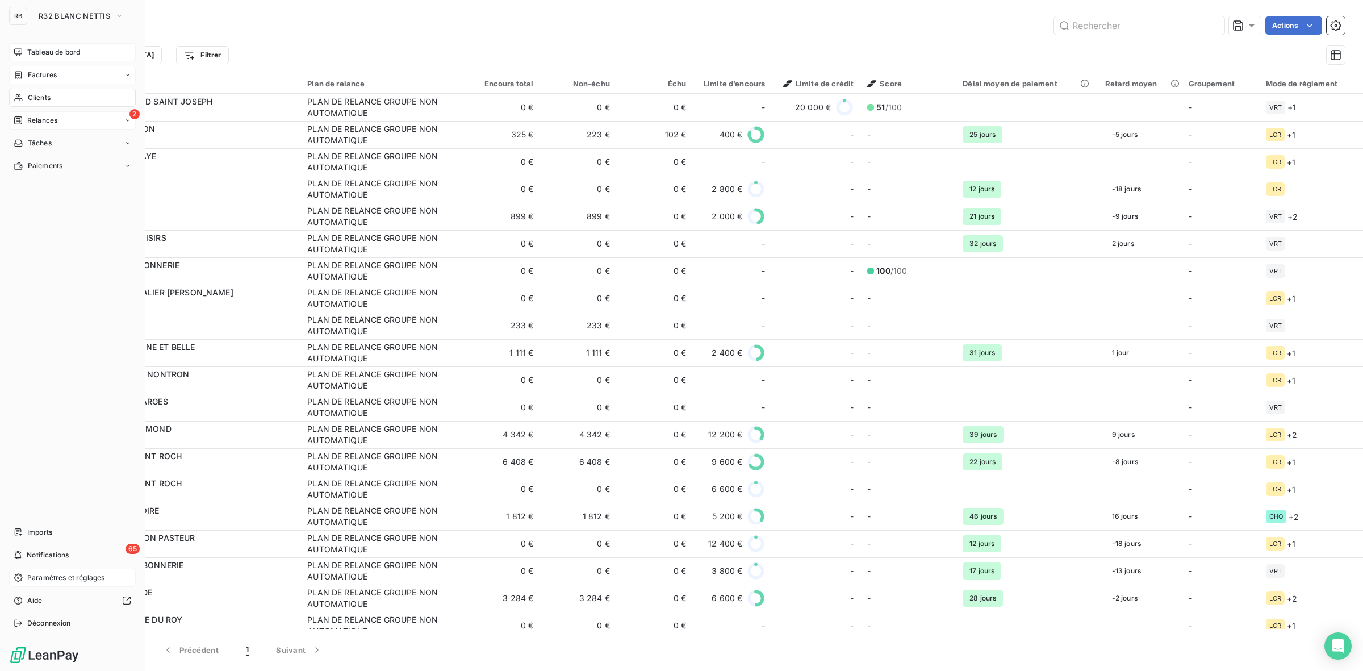
click at [50, 118] on span "Relances" at bounding box center [42, 120] width 30 height 10
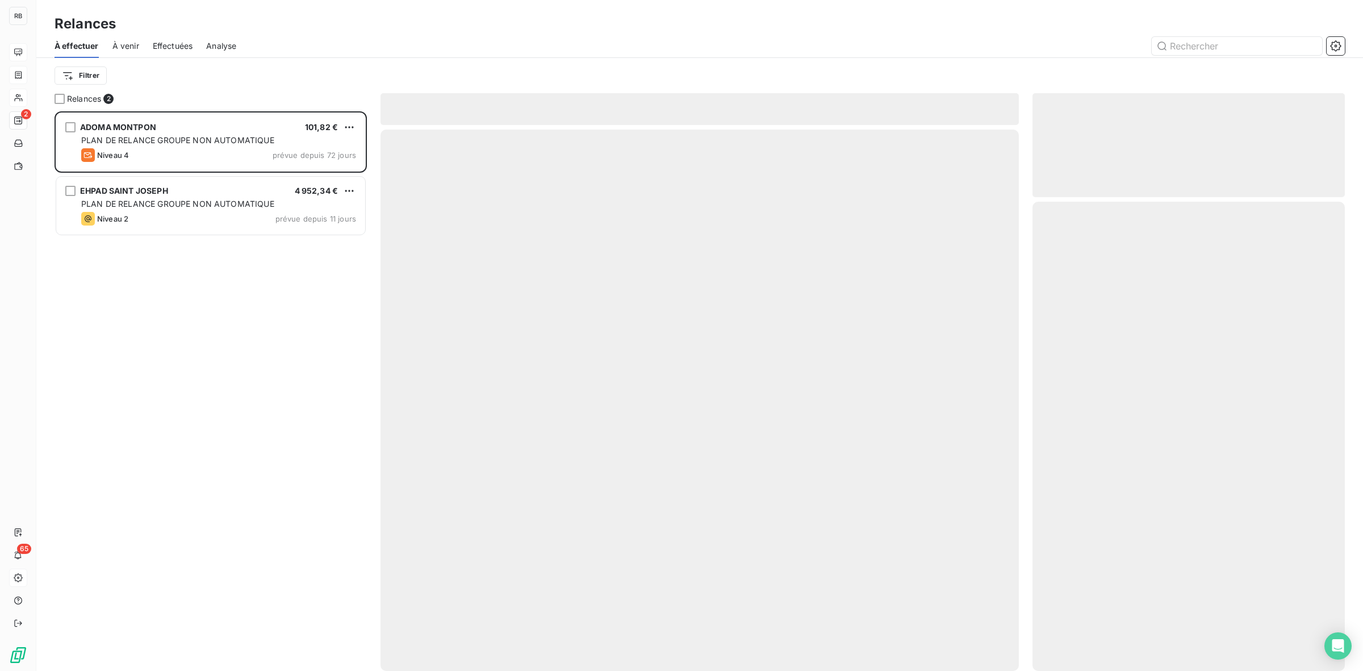
scroll to position [549, 302]
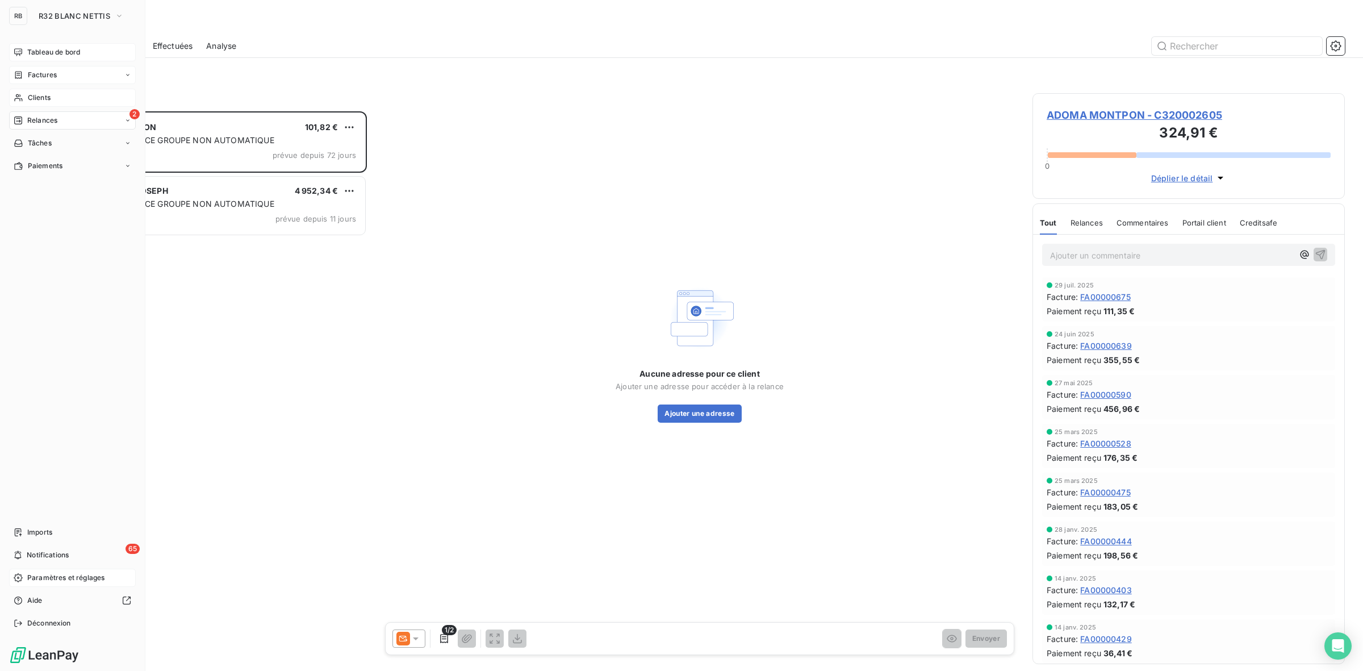
click at [78, 52] on span "Tableau de bord" at bounding box center [53, 52] width 53 height 10
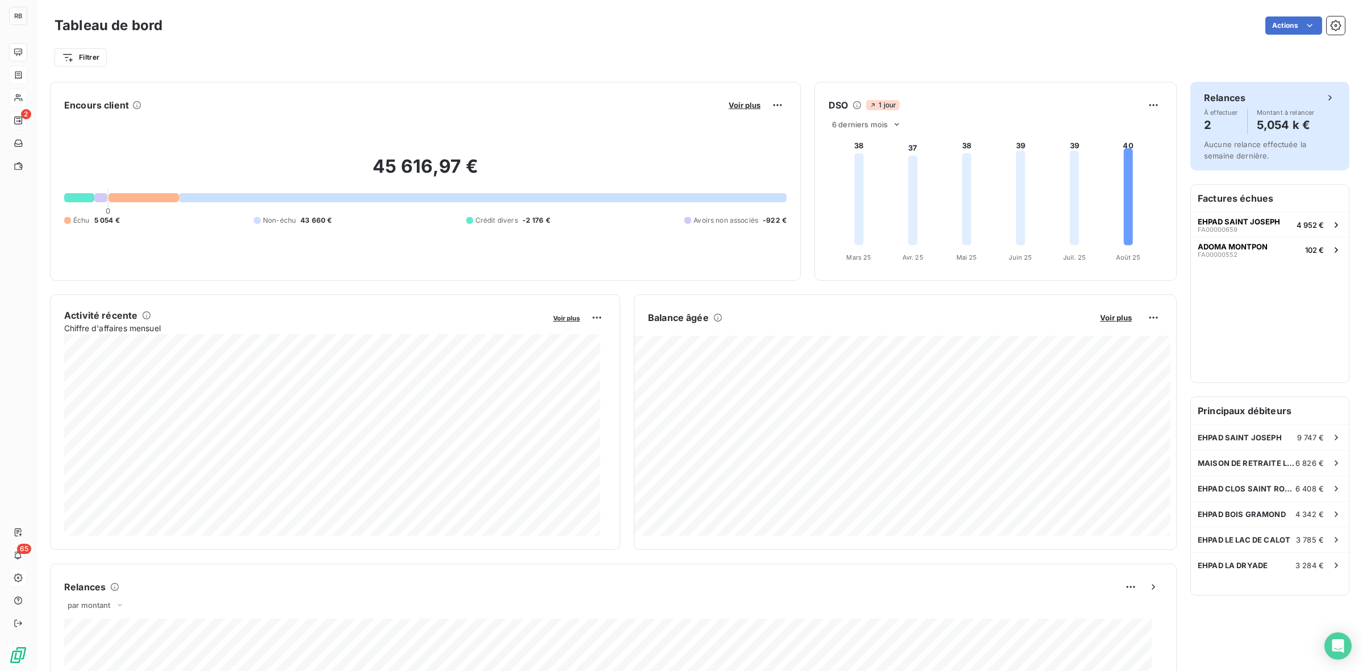
click at [1239, 121] on div "À effectuer 2 Montant à relancer 5,054 k €" at bounding box center [1270, 121] width 132 height 25
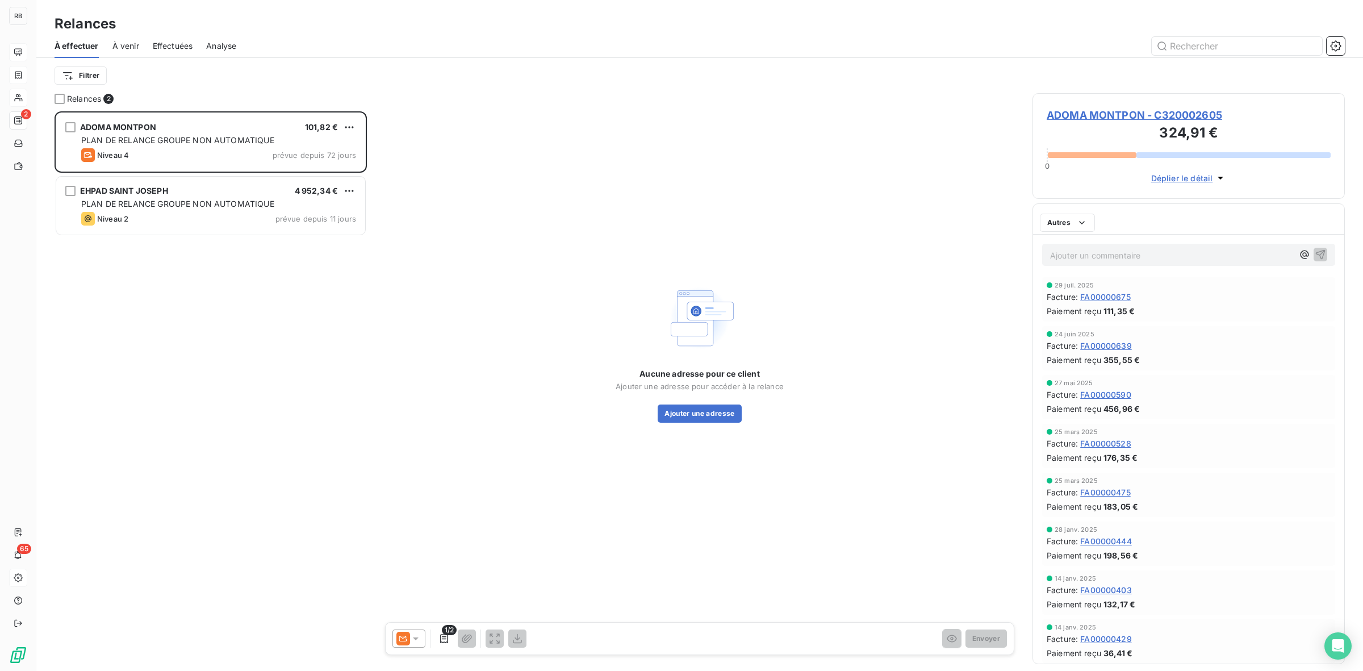
scroll to position [549, 302]
click at [1338, 47] on icon "button" at bounding box center [1335, 45] width 11 height 11
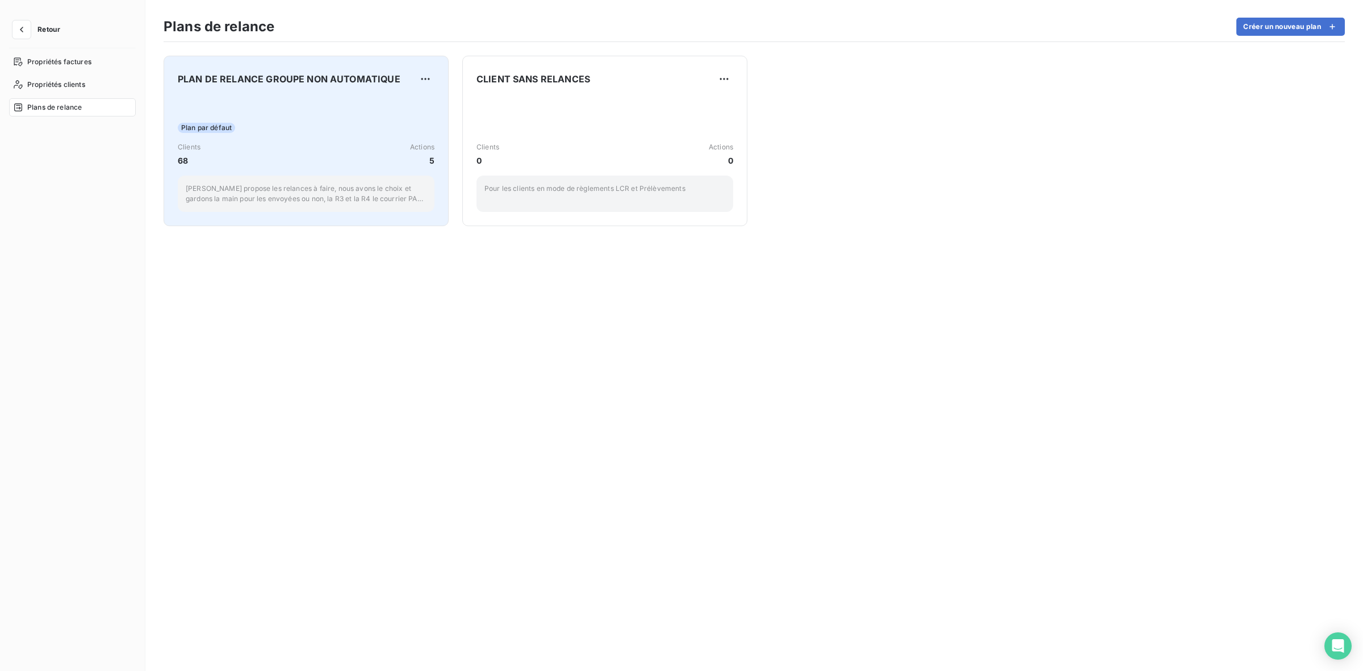
click at [279, 89] on div "PLAN DE RELANCE GROUPE NON AUTOMATIQUE Plan par défaut Clients 68 Actions 5 Lea…" at bounding box center [306, 141] width 257 height 142
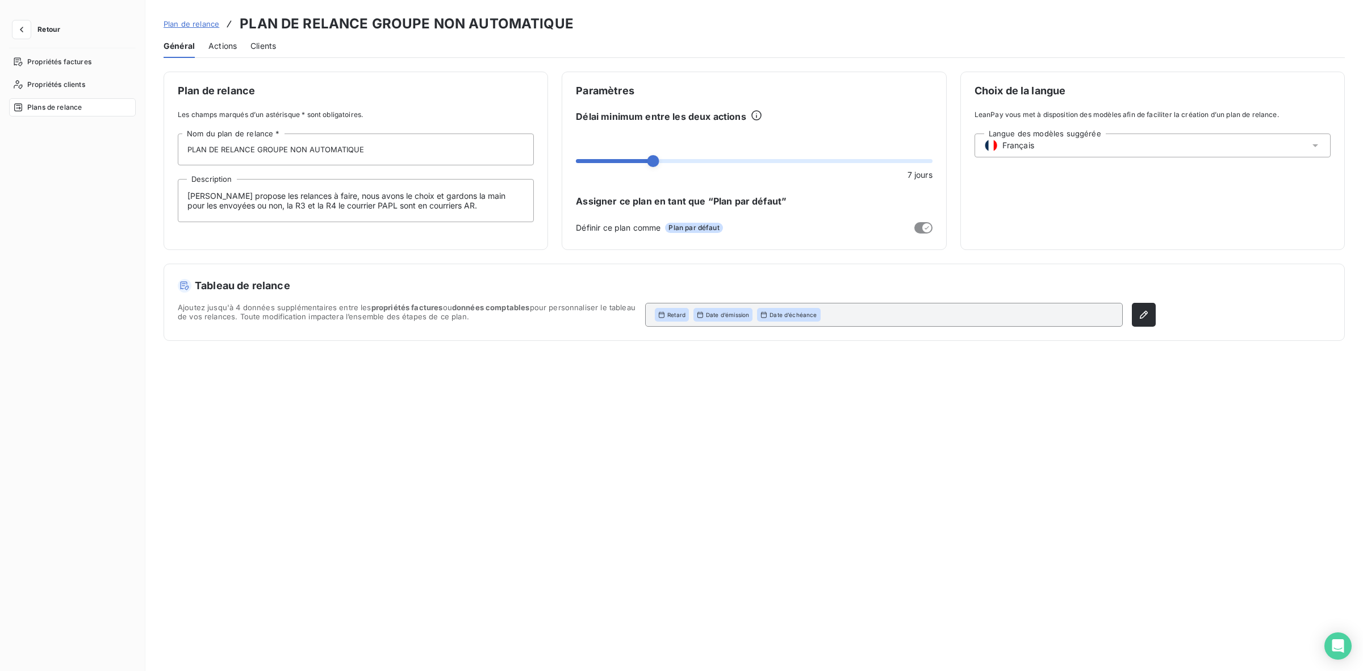
click at [225, 49] on span "Actions" at bounding box center [222, 45] width 28 height 11
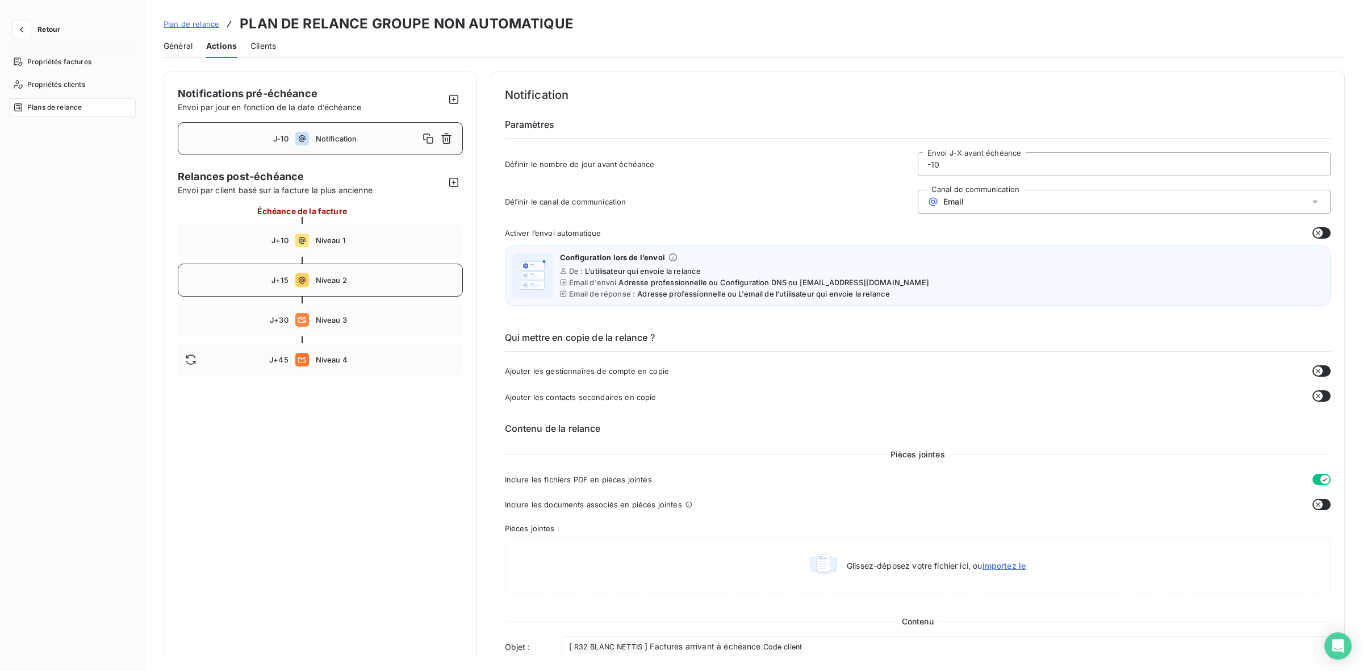
click at [376, 278] on span "Niveau 2" at bounding box center [386, 279] width 140 height 9
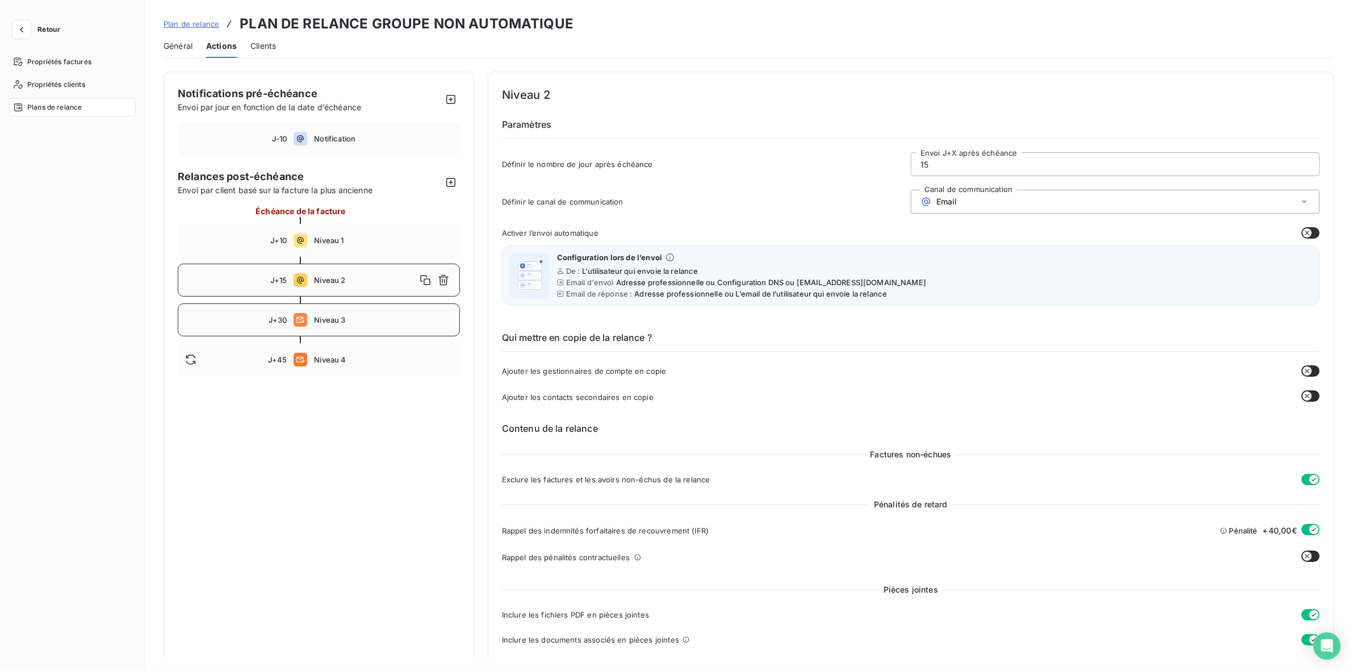
click at [348, 321] on span "Niveau 3" at bounding box center [383, 319] width 138 height 9
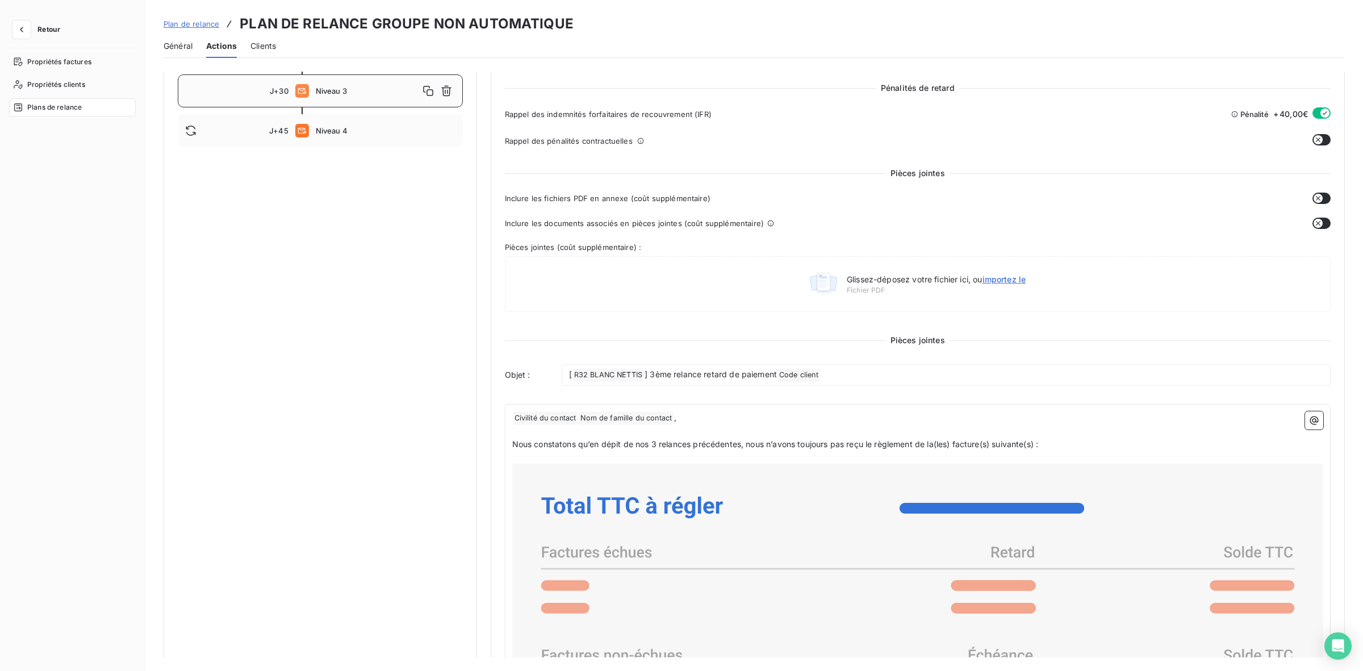
scroll to position [221, 0]
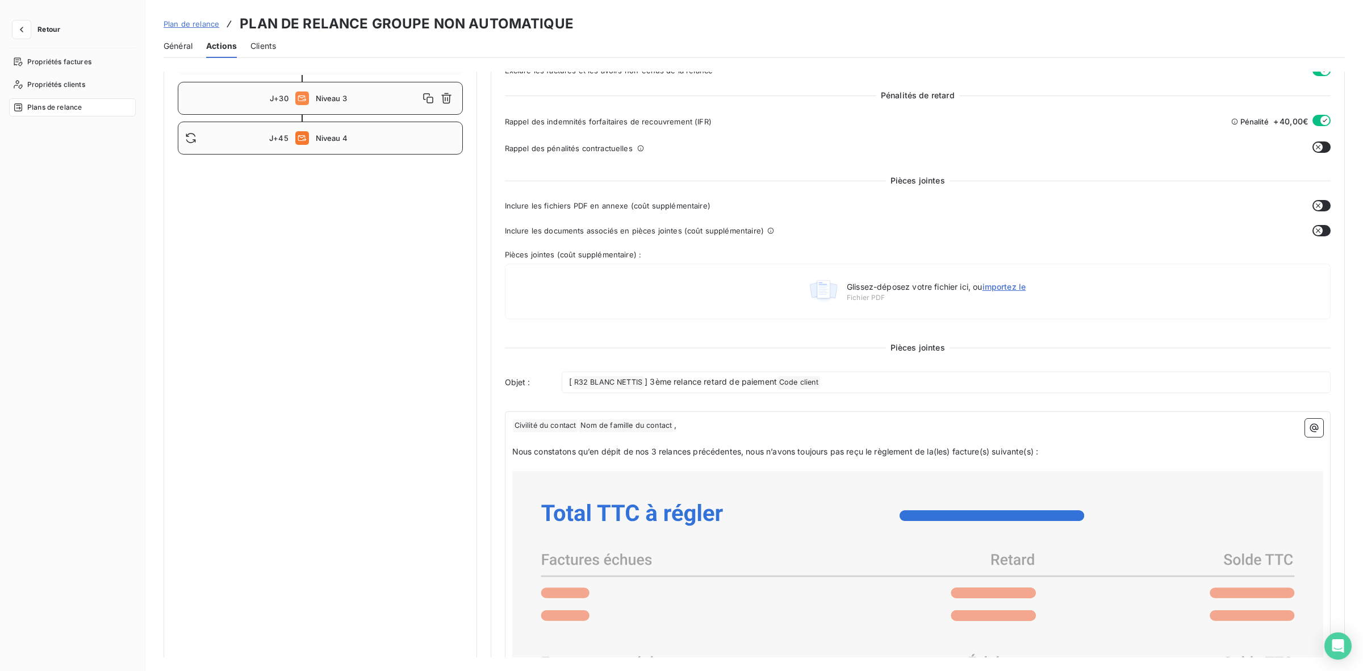
click at [353, 142] on span "Niveau 4" at bounding box center [386, 137] width 140 height 9
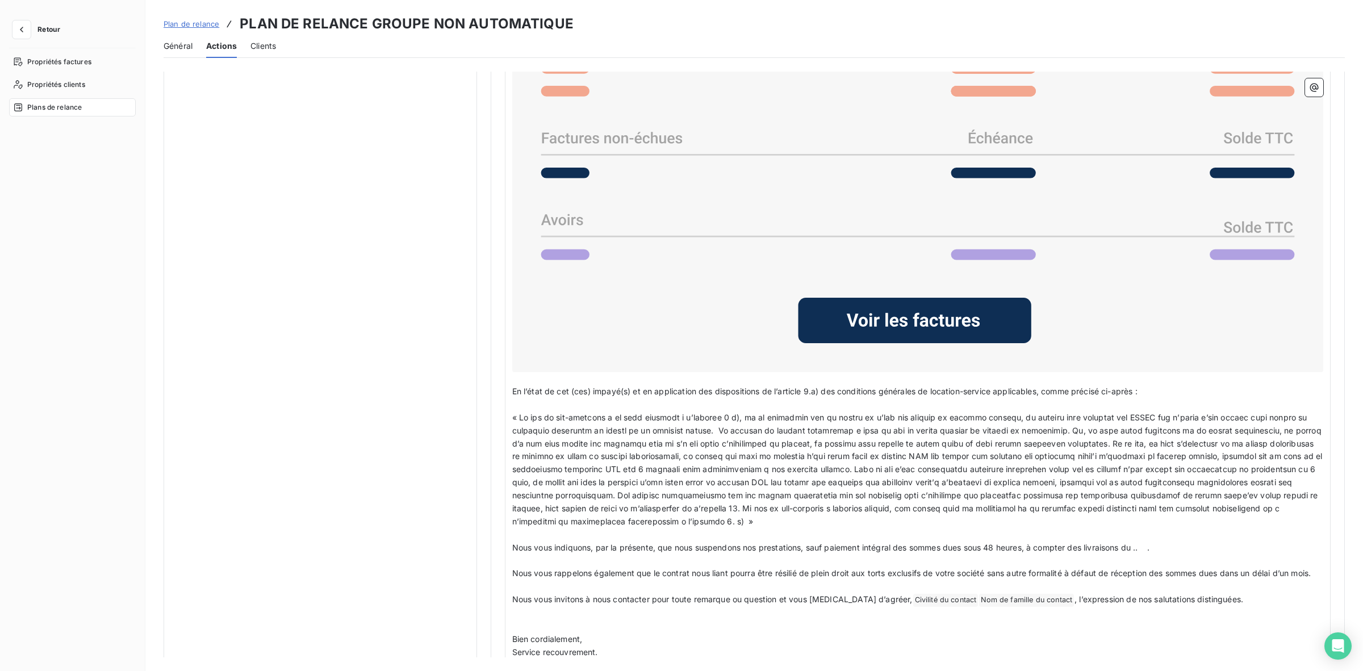
scroll to position [833, 0]
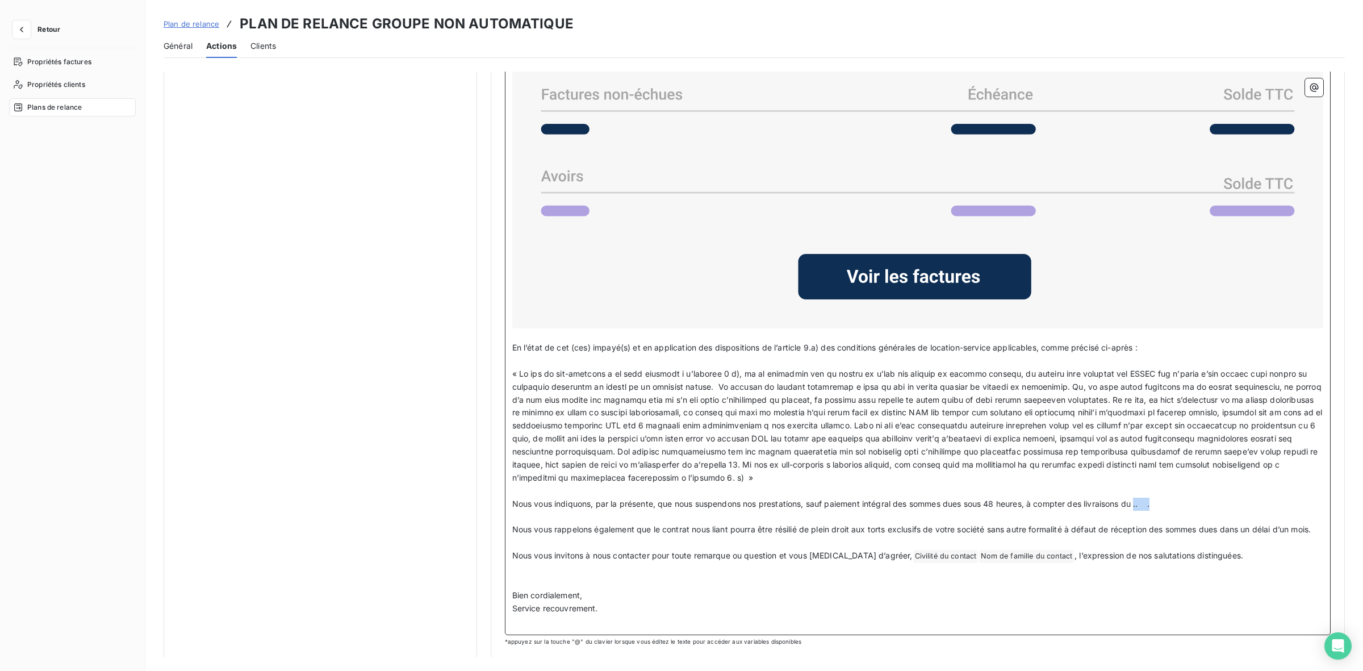
drag, startPoint x: 1140, startPoint y: 501, endPoint x: 1188, endPoint y: 500, distance: 48.3
click at [1188, 500] on p "Nous vous indiquons, par la présente, que nous suspendons nos prestations, sauf…" at bounding box center [918, 504] width 812 height 13
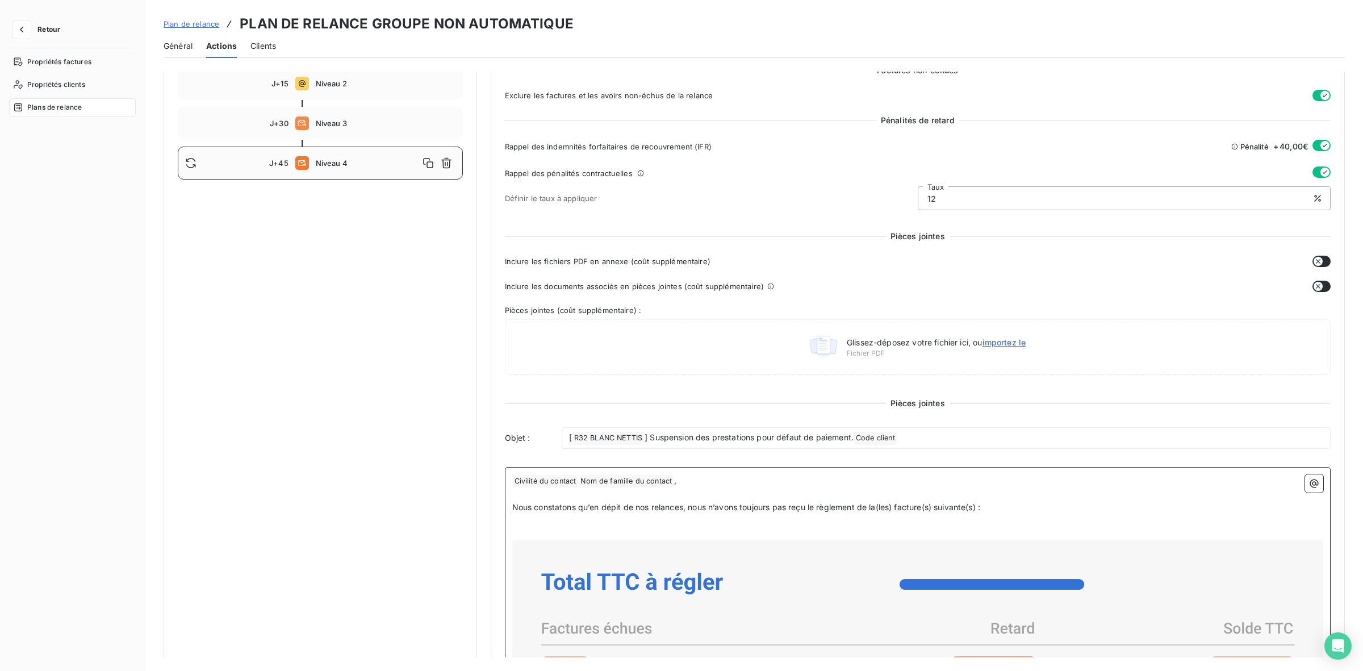
scroll to position [194, 0]
click at [356, 115] on div "J+30 Niveau 3" at bounding box center [320, 125] width 285 height 33
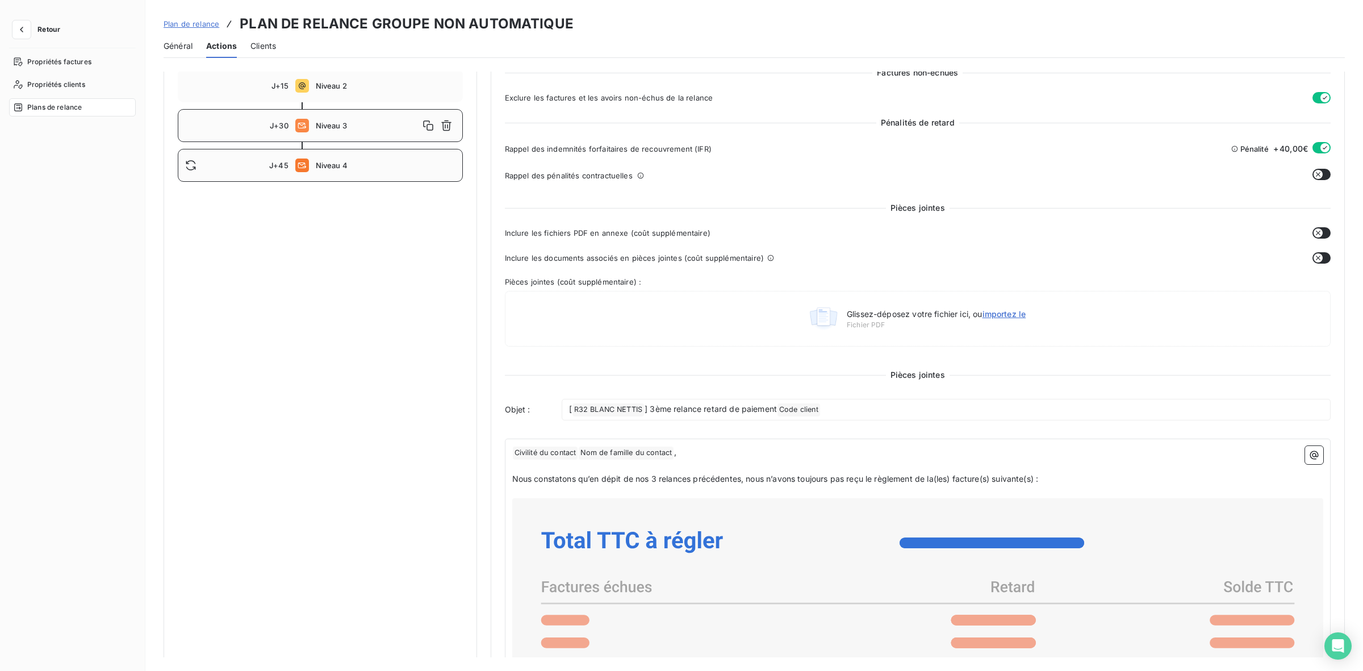
click at [356, 157] on div "J+45 Niveau 4" at bounding box center [320, 165] width 285 height 33
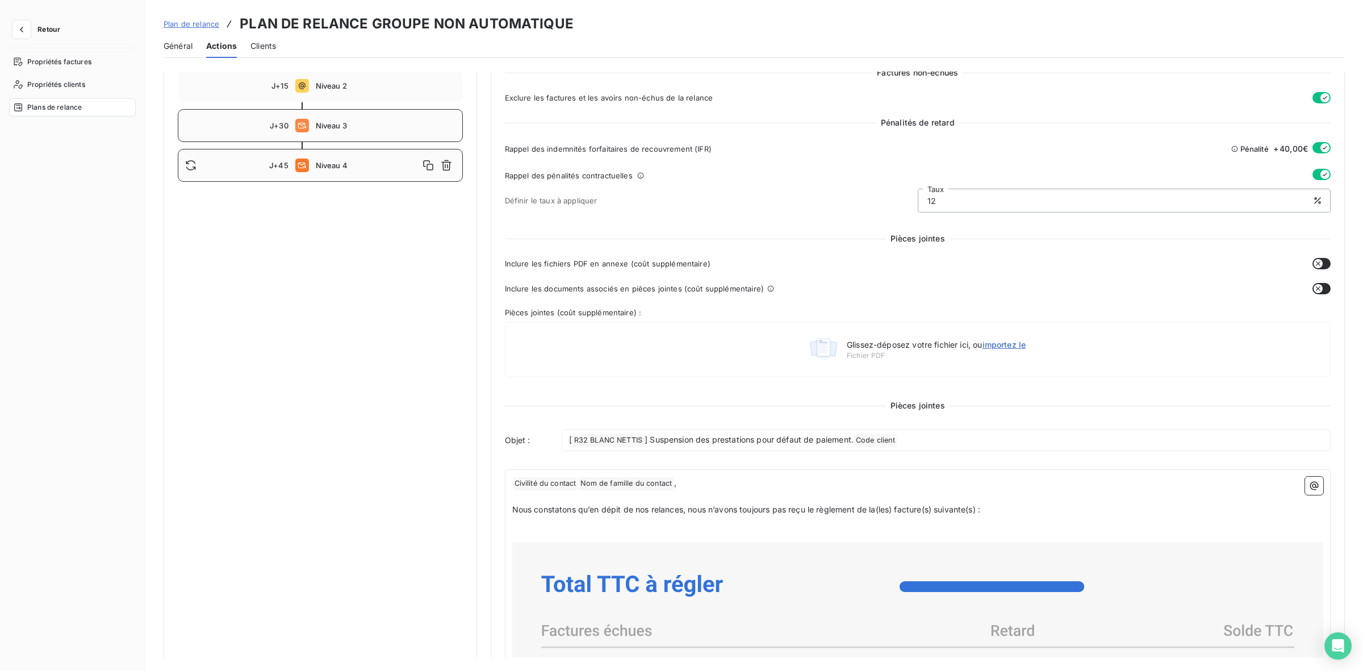
click at [367, 123] on span "Niveau 3" at bounding box center [386, 125] width 140 height 9
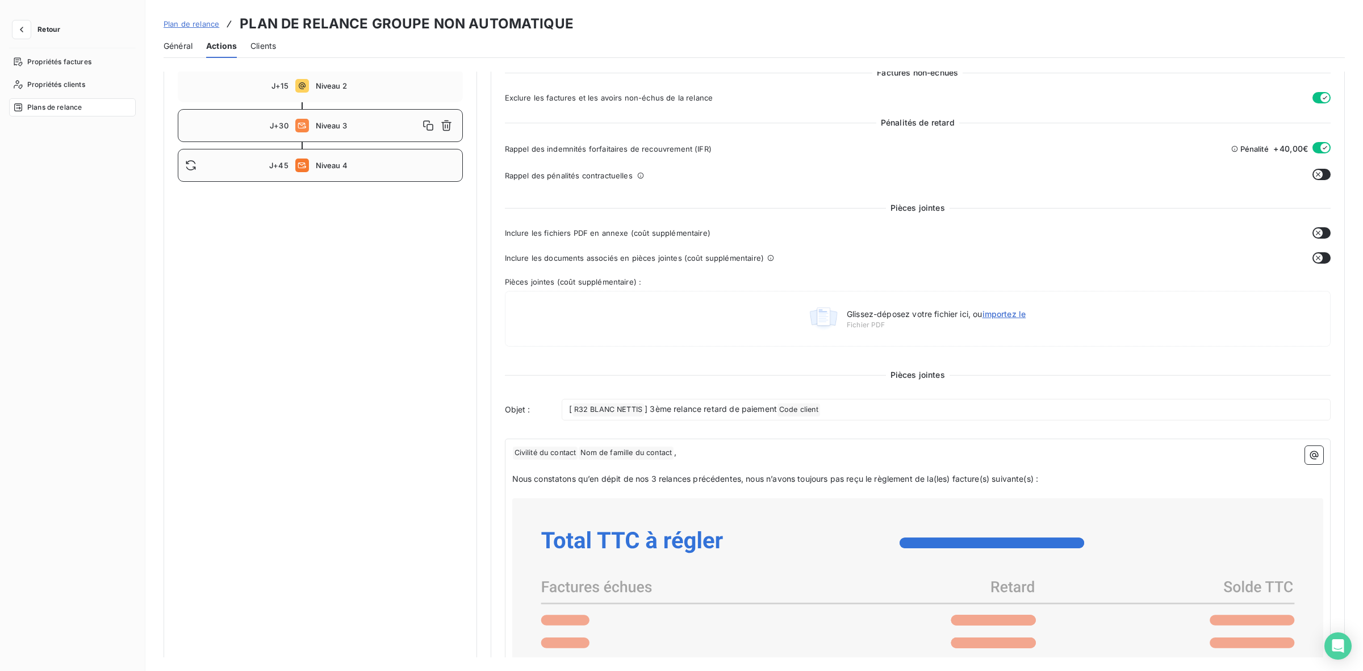
click at [370, 169] on div "J+45 Niveau 4" at bounding box center [320, 165] width 285 height 33
type input "45"
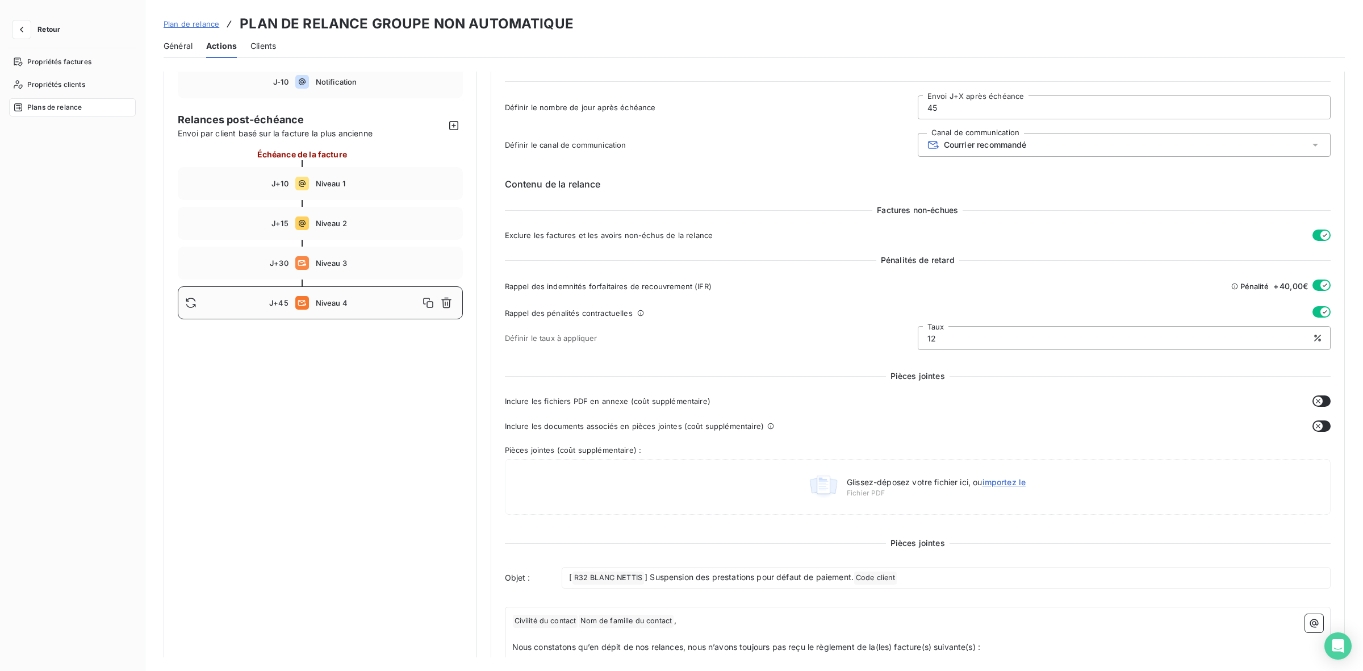
scroll to position [0, 0]
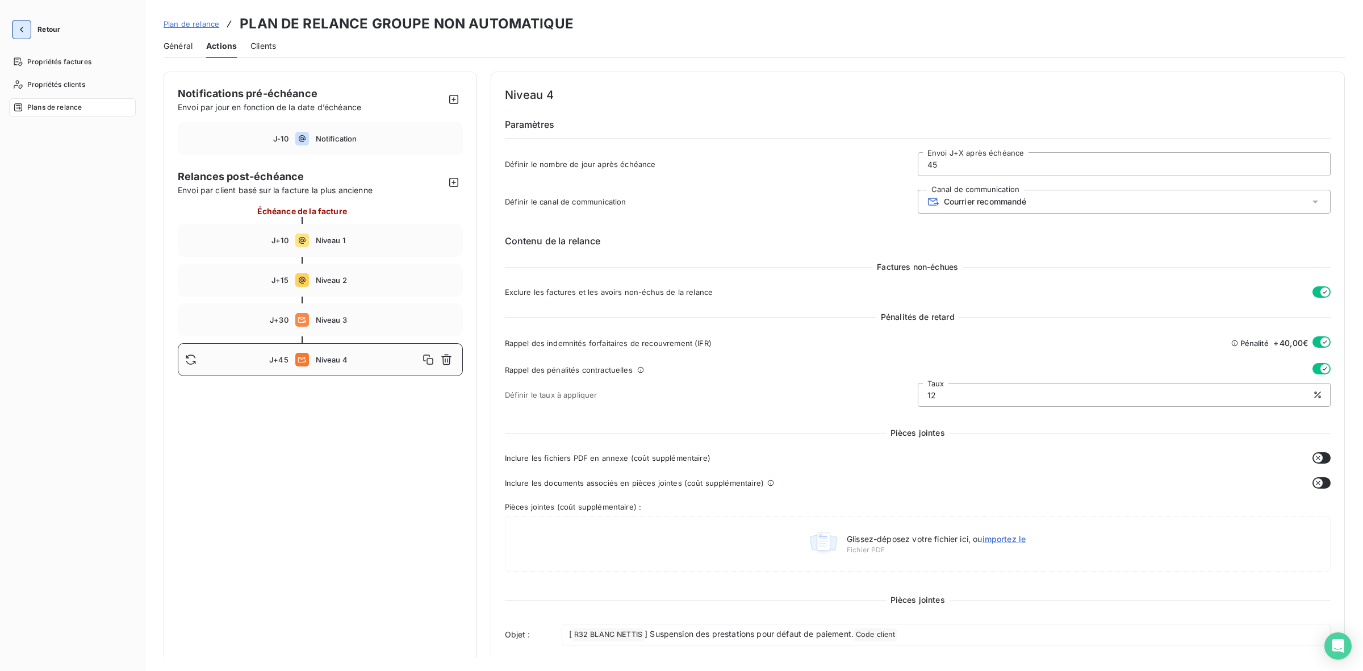
click at [20, 31] on icon "button" at bounding box center [21, 29] width 11 height 11
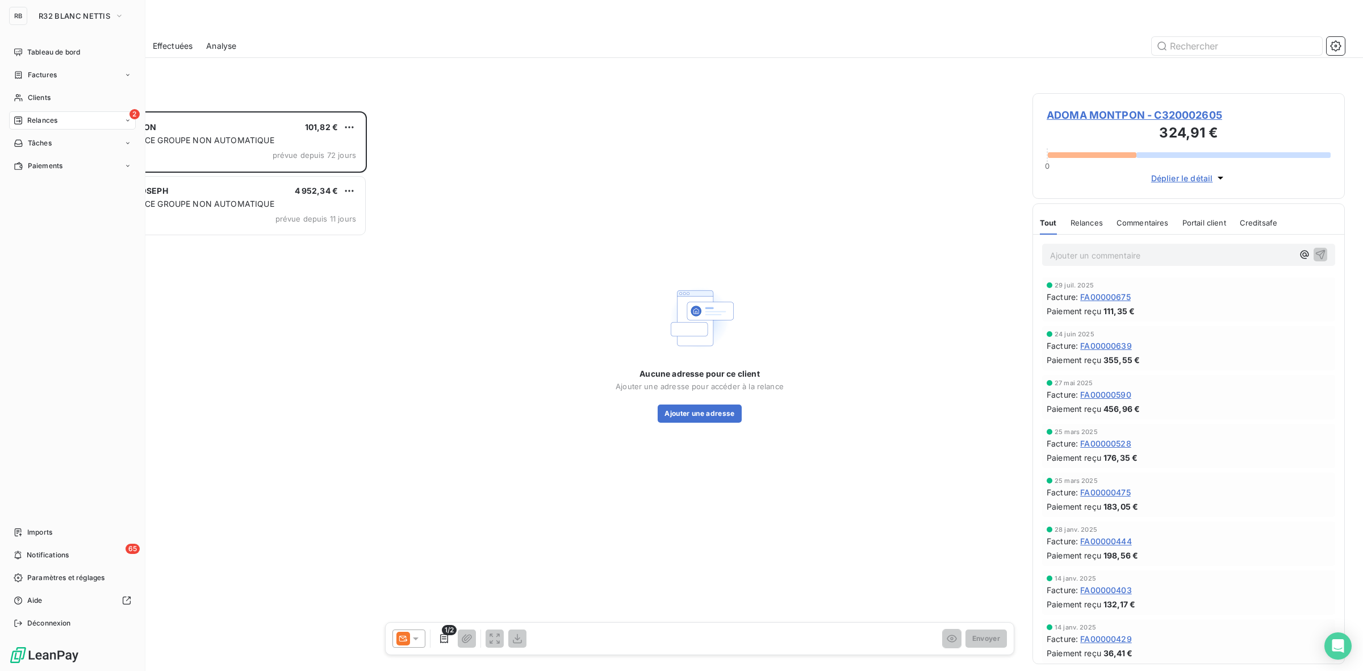
scroll to position [549, 302]
click at [60, 97] on div "Clients" at bounding box center [72, 98] width 127 height 18
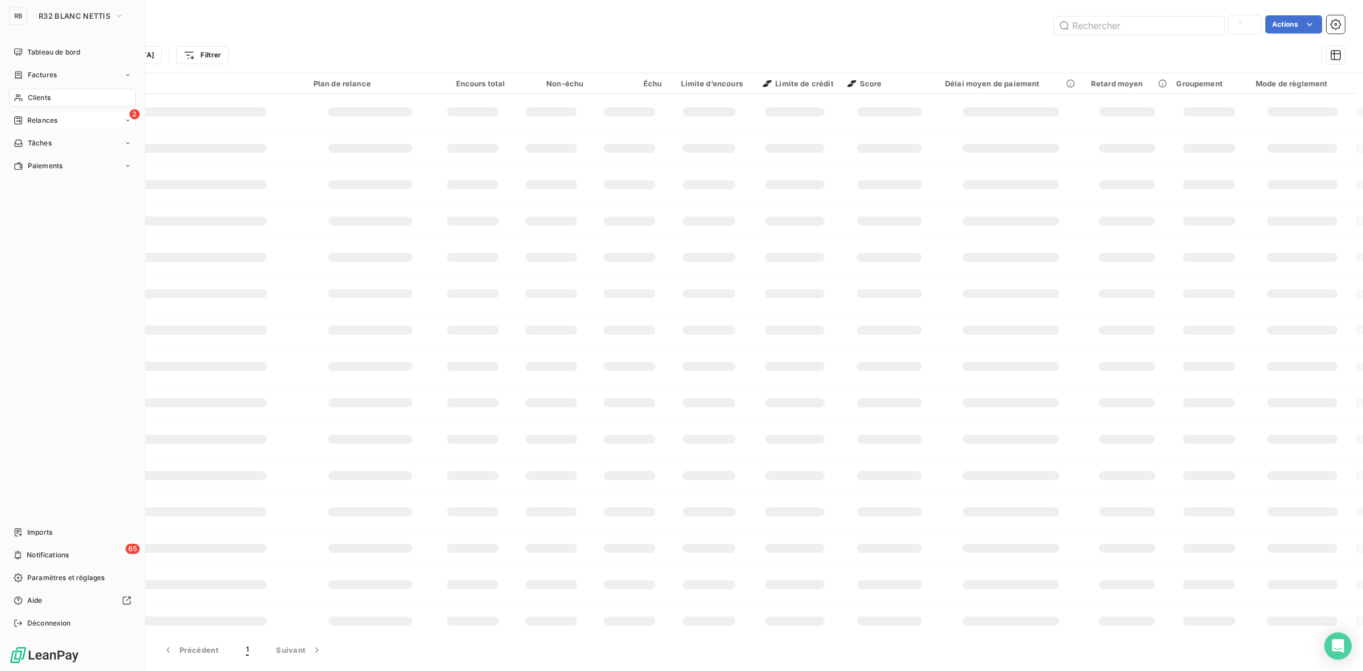
click at [64, 121] on div "2 Relances" at bounding box center [72, 120] width 127 height 18
click at [48, 122] on span "Relances" at bounding box center [42, 120] width 30 height 10
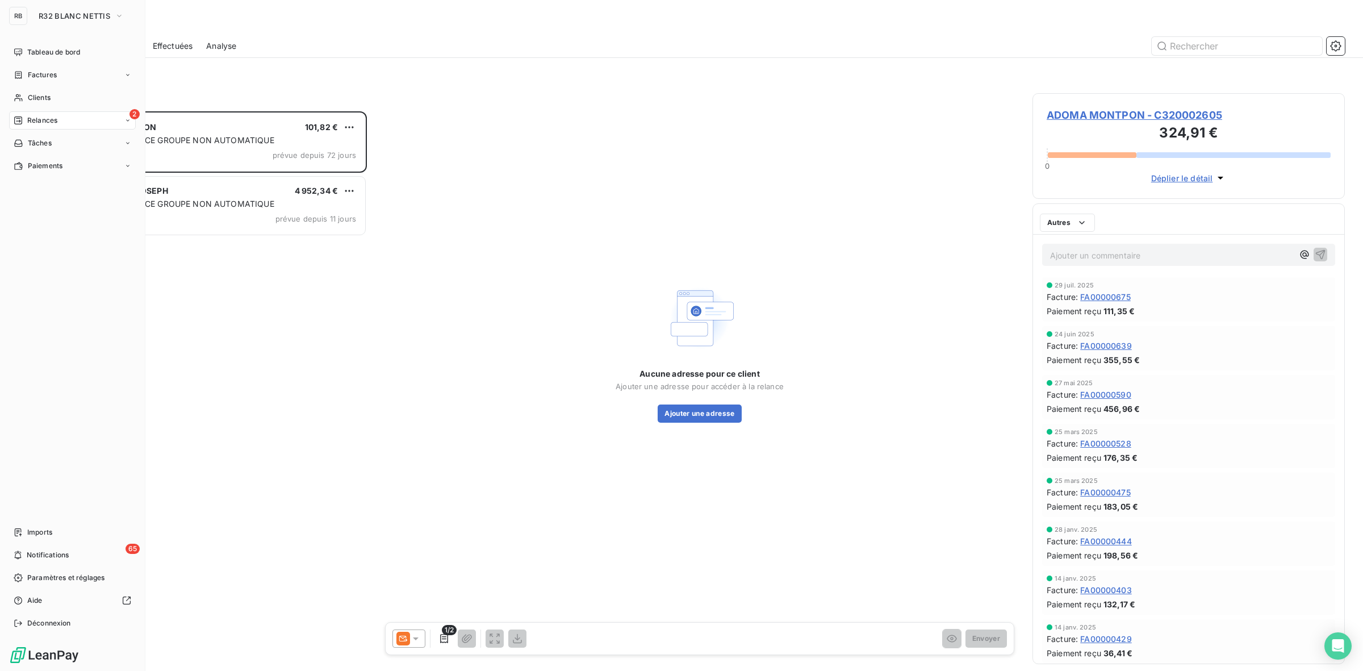
scroll to position [549, 302]
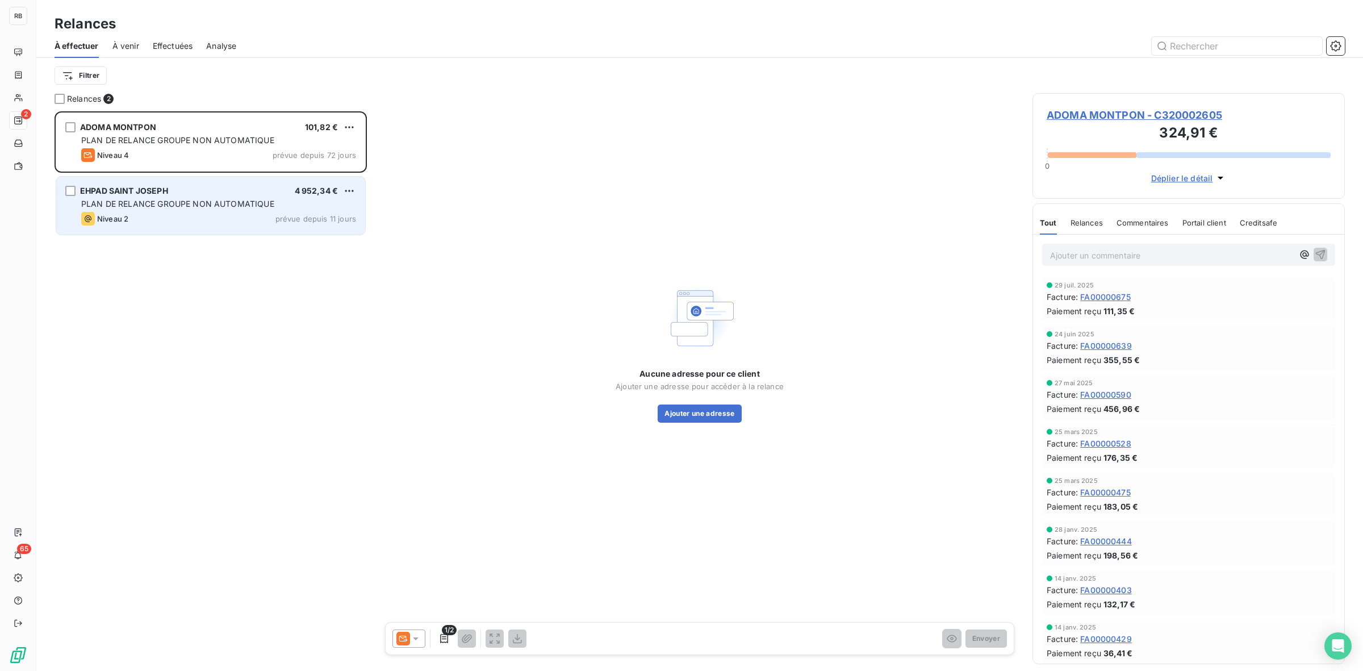
click at [171, 204] on span "PLAN DE RELANCE GROUPE NON AUTOMATIQUE" at bounding box center [177, 204] width 193 height 10
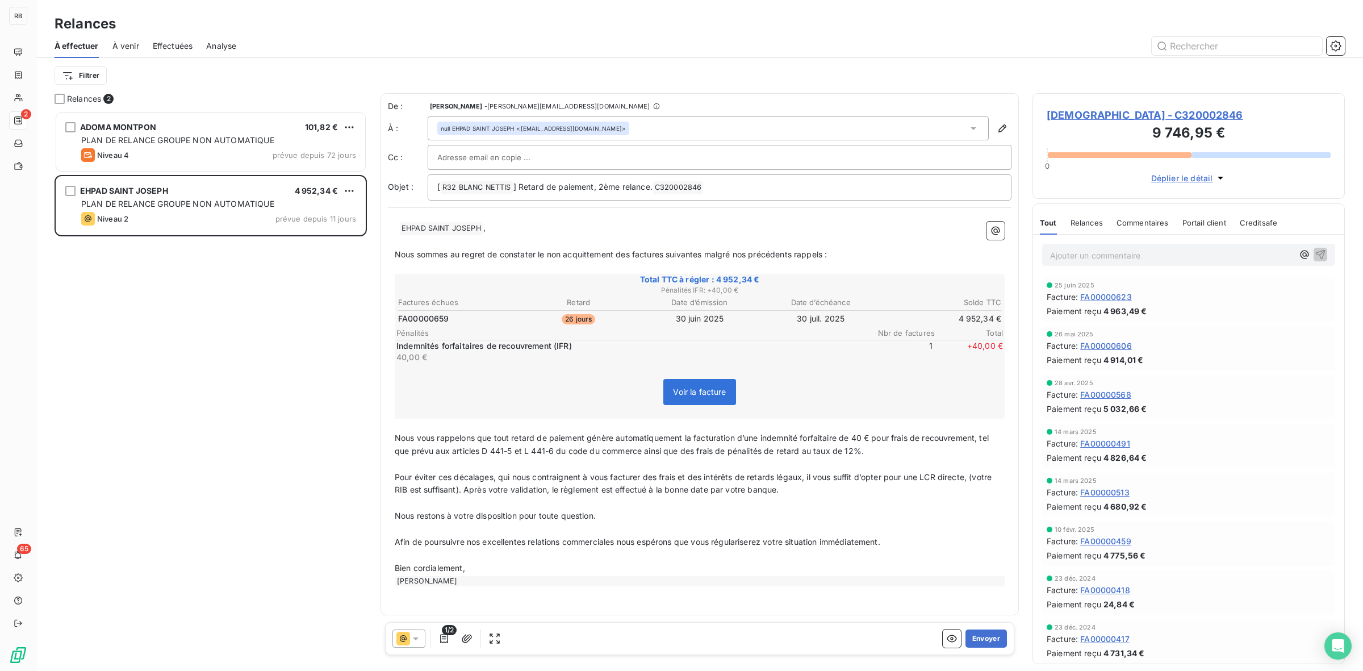
click at [418, 638] on icon at bounding box center [415, 638] width 11 height 11
click at [461, 546] on span "J+10 )" at bounding box center [461, 547] width 22 height 11
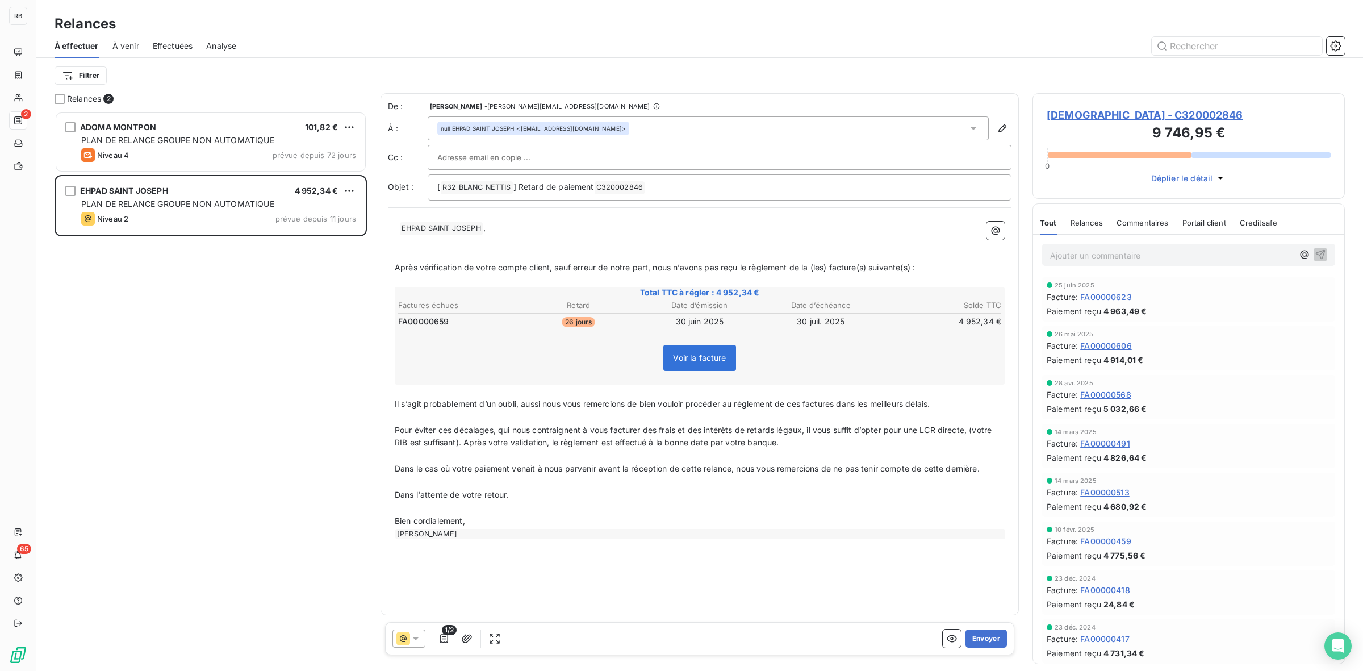
click at [1132, 262] on p "Ajouter un commentaire ﻿" at bounding box center [1171, 255] width 243 height 14
click at [1112, 295] on span "FA00000623" at bounding box center [1106, 297] width 52 height 12
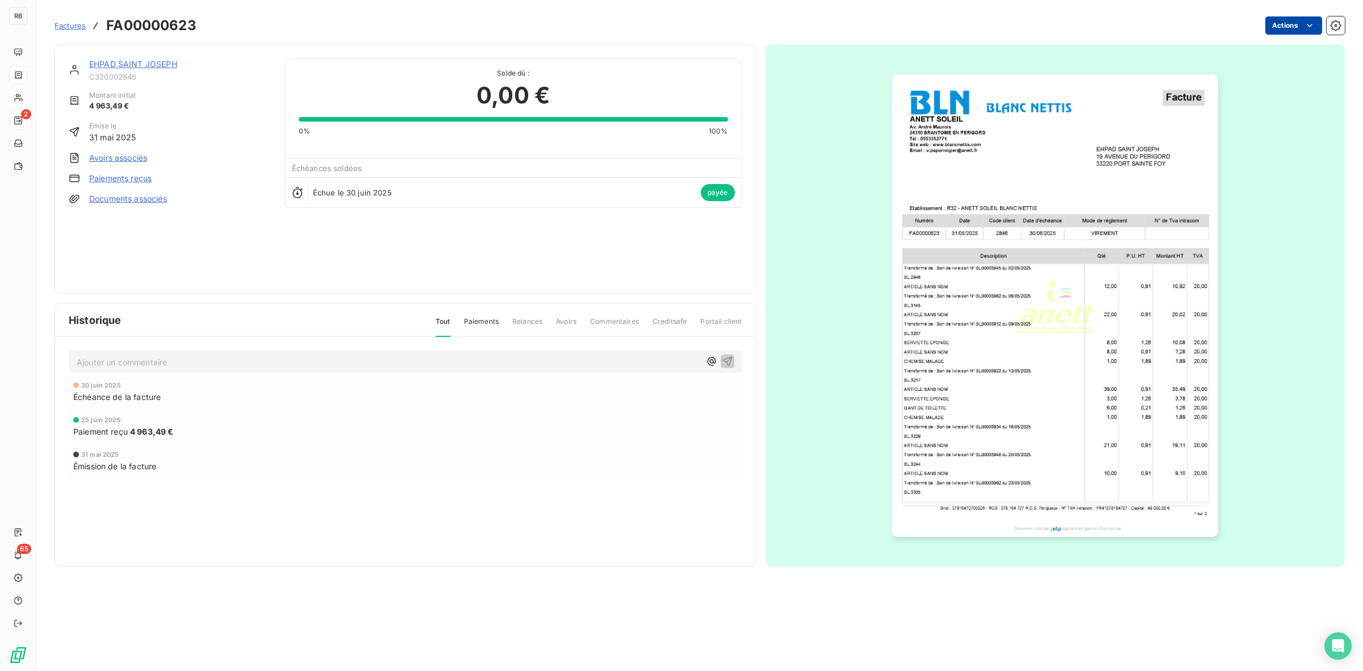
click at [1296, 24] on html "RB 2 65 Factures FA00000623 Actions EHPAD SAINT JOSEPH C320002846 Montant initi…" at bounding box center [681, 335] width 1363 height 671
click at [1139, 23] on html "RB 2 65 Factures FA00000623 Actions EHPAD SAINT JOSEPH C320002846 Montant initi…" at bounding box center [681, 335] width 1363 height 671
click at [1329, 215] on html "RB 2 65 Factures FA00000623 Actions Contact client Créer une tâche Supprimer la…" at bounding box center [681, 335] width 1363 height 671
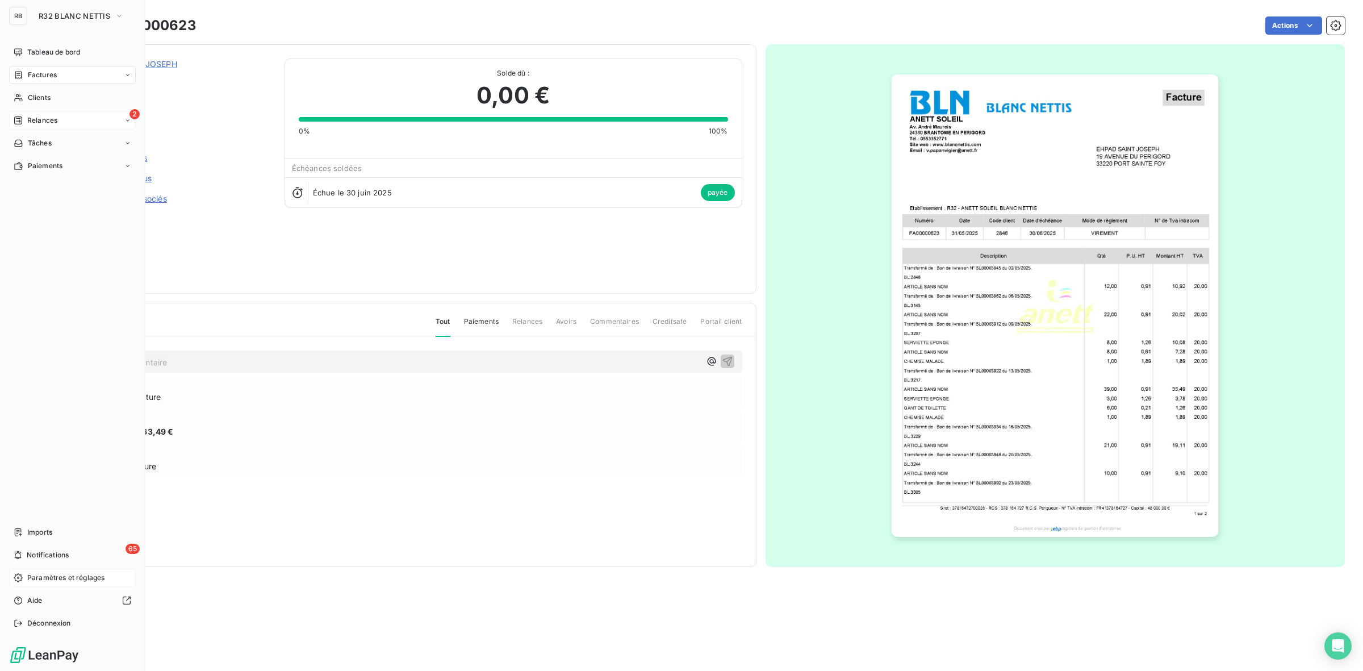
click at [46, 572] on span "Paramètres et réglages" at bounding box center [65, 577] width 77 height 10
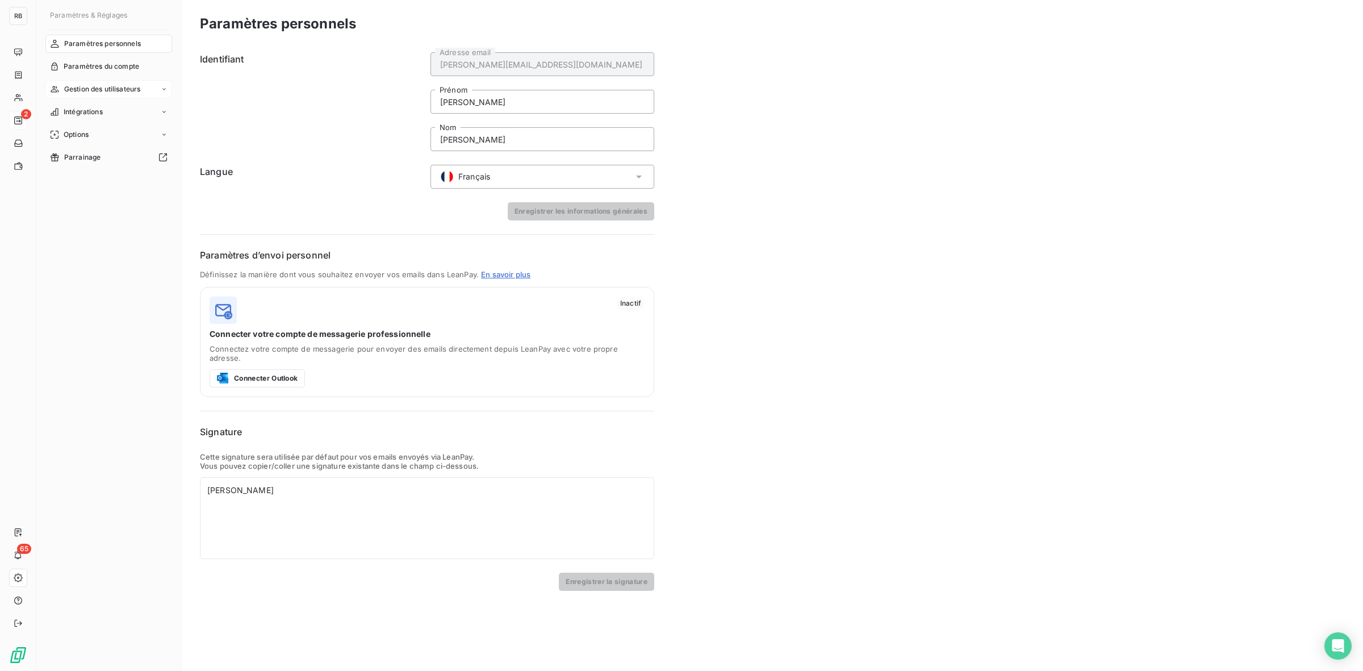
click at [108, 92] on span "Gestion des utilisateurs" at bounding box center [102, 89] width 77 height 10
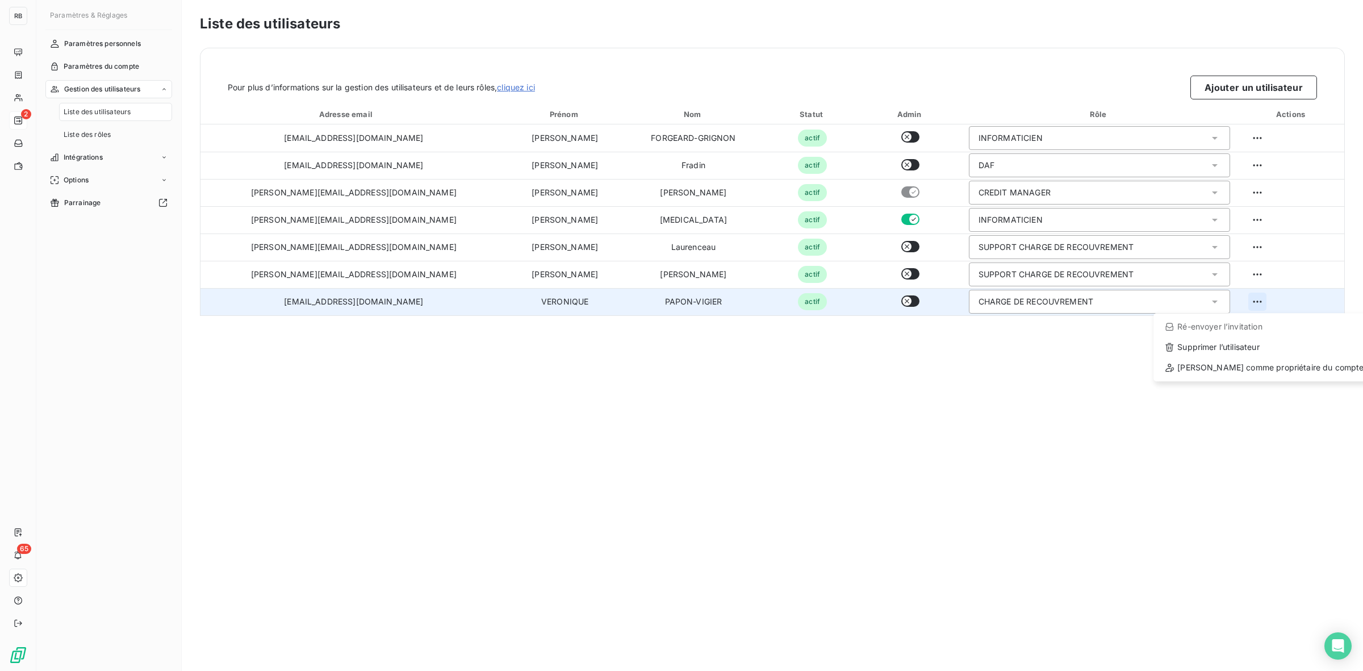
click at [1244, 303] on html "RB 2 65 Paramètres & Réglages Paramètres personnels Paramètres du compte Gestio…" at bounding box center [681, 335] width 1363 height 671
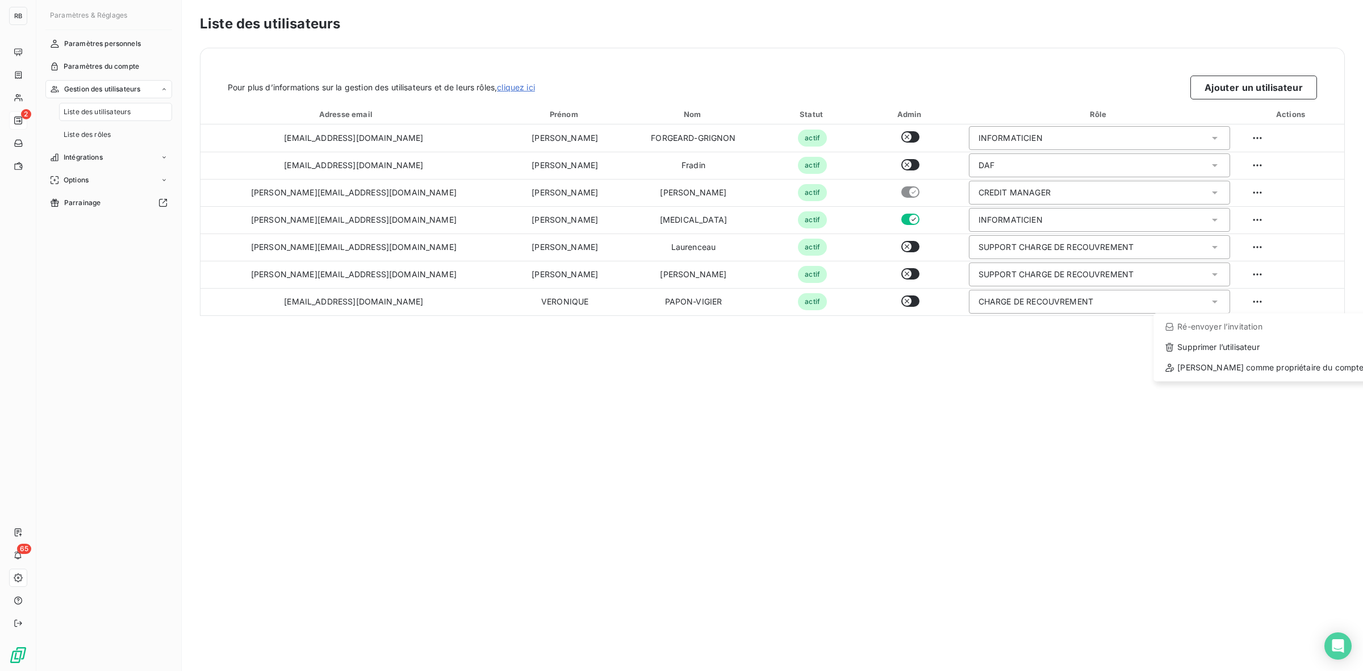
click at [1021, 299] on html "RB 2 65 Paramètres & Réglages Paramètres personnels Paramètres du compte Gestio…" at bounding box center [681, 335] width 1363 height 671
click at [1021, 299] on div "CHARGE DE RECOUVREMENT" at bounding box center [1036, 301] width 115 height 11
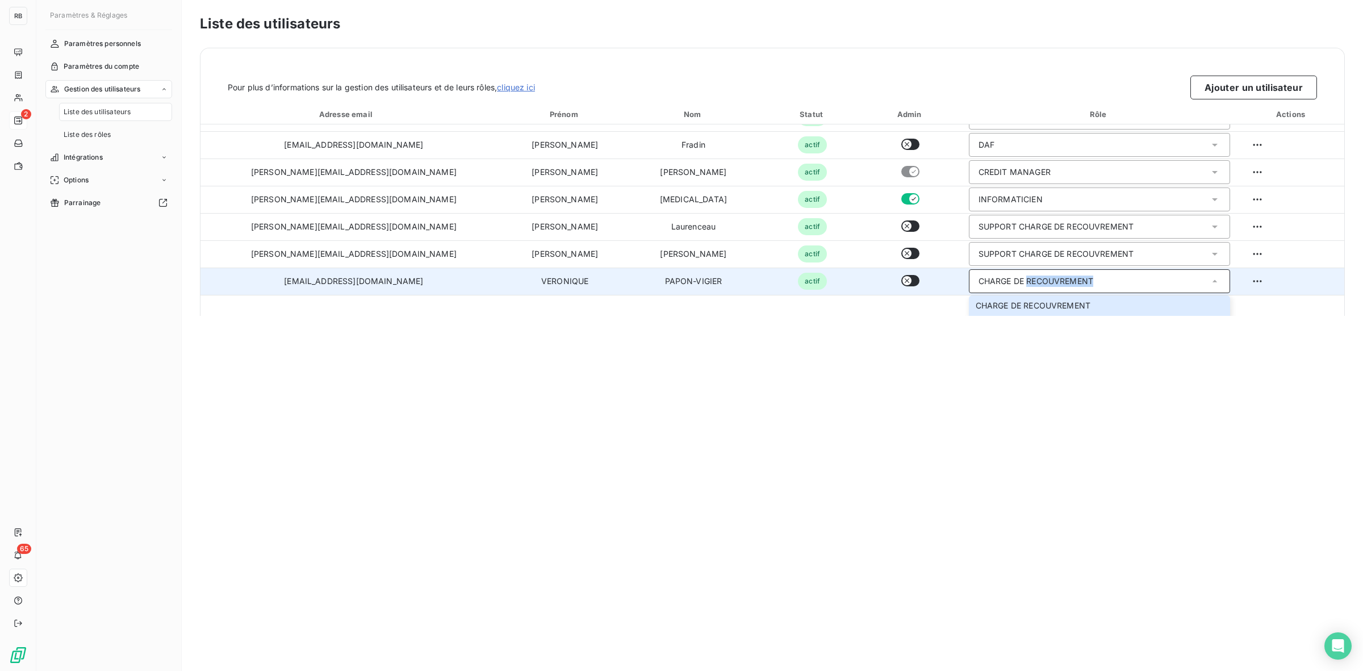
click at [1054, 278] on div "CHARGE DE RECOUVREMENT" at bounding box center [1099, 281] width 261 height 24
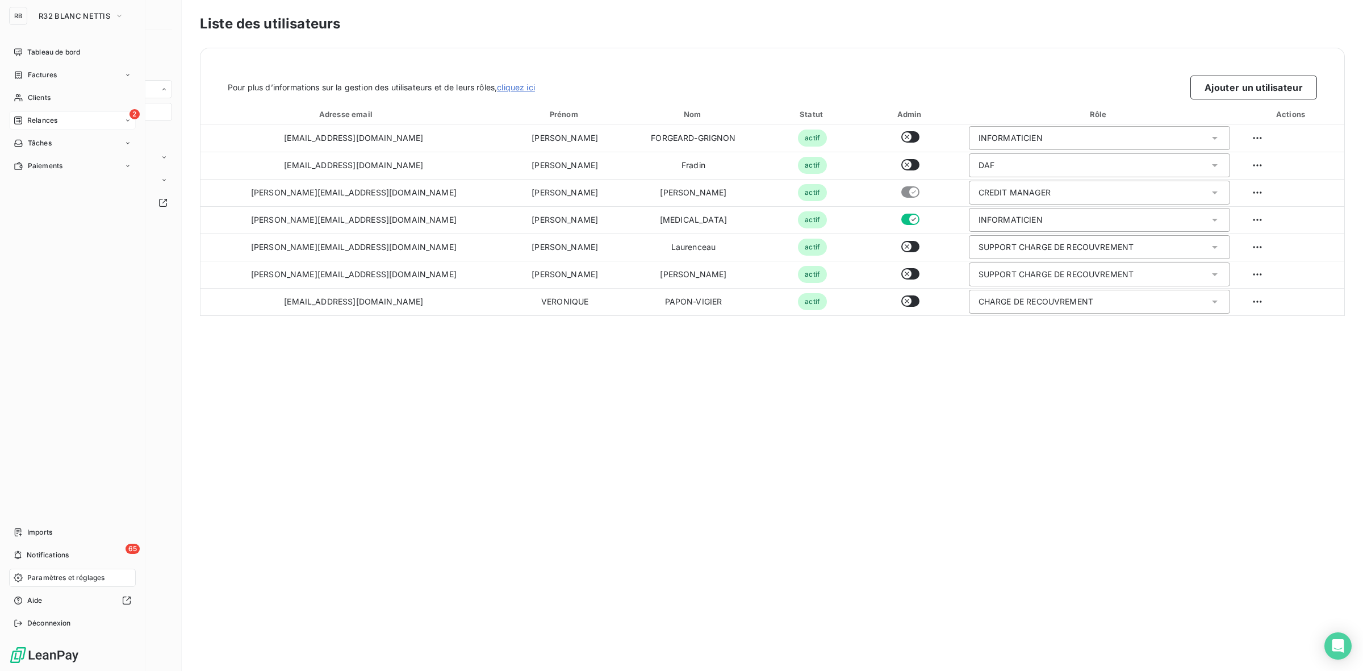
click at [49, 122] on span "Relances" at bounding box center [42, 120] width 30 height 10
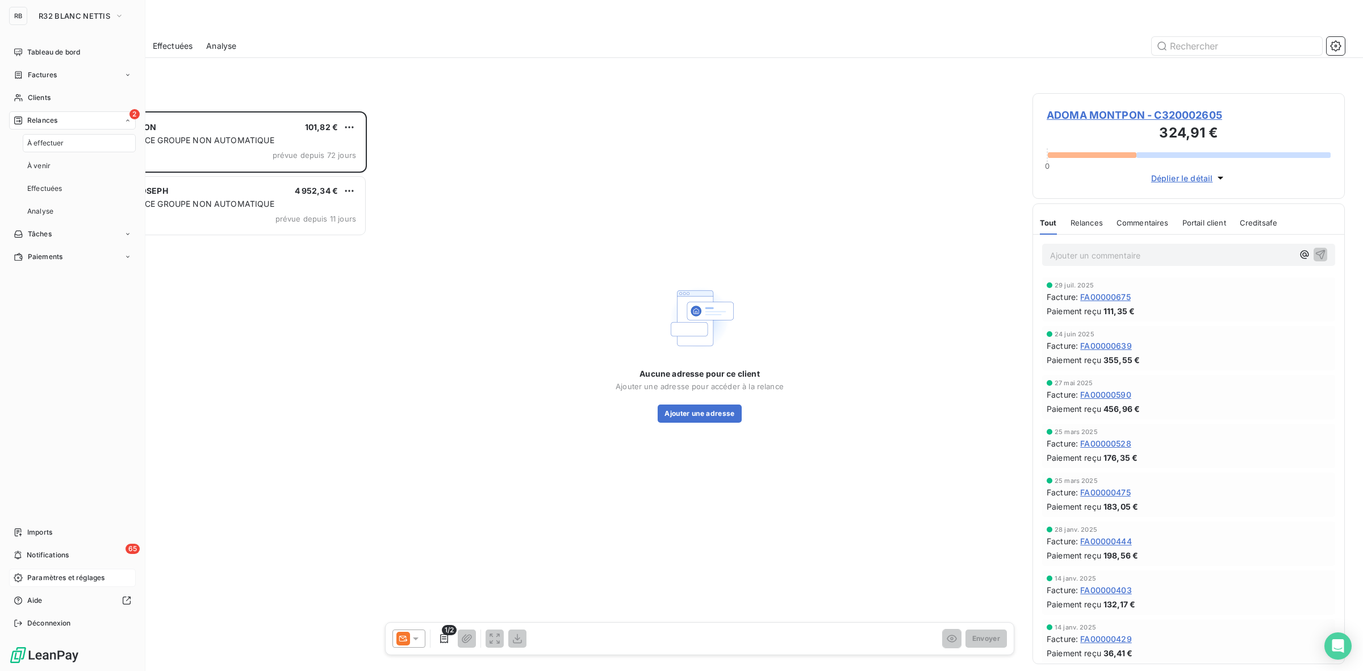
scroll to position [549, 302]
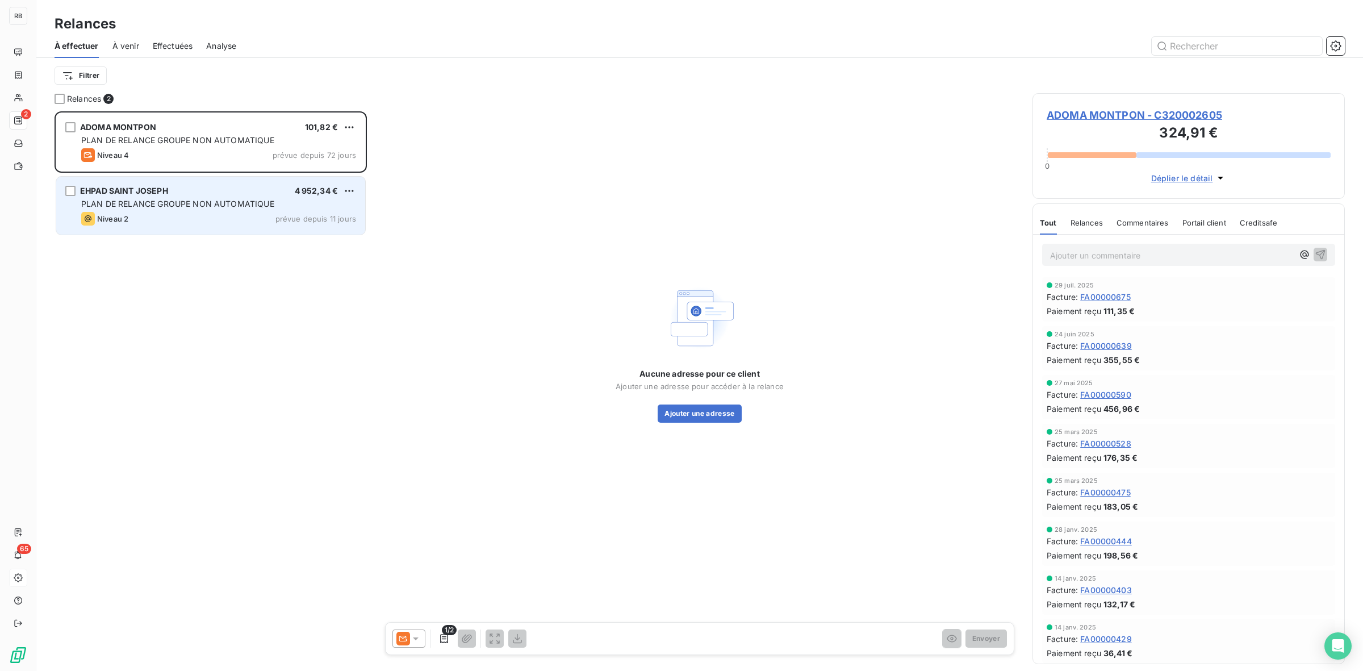
click at [179, 223] on div "Niveau 2 prévue depuis 11 jours" at bounding box center [218, 219] width 275 height 14
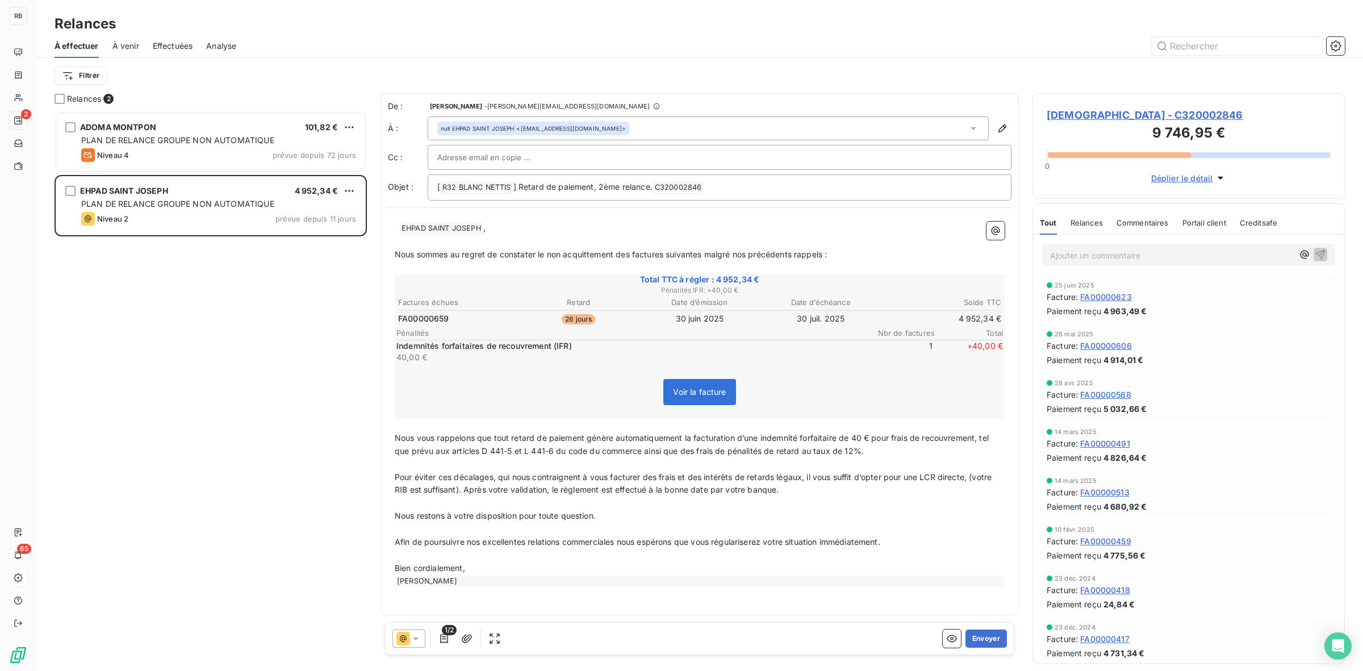
click at [1091, 299] on span "FA00000623" at bounding box center [1106, 297] width 52 height 12
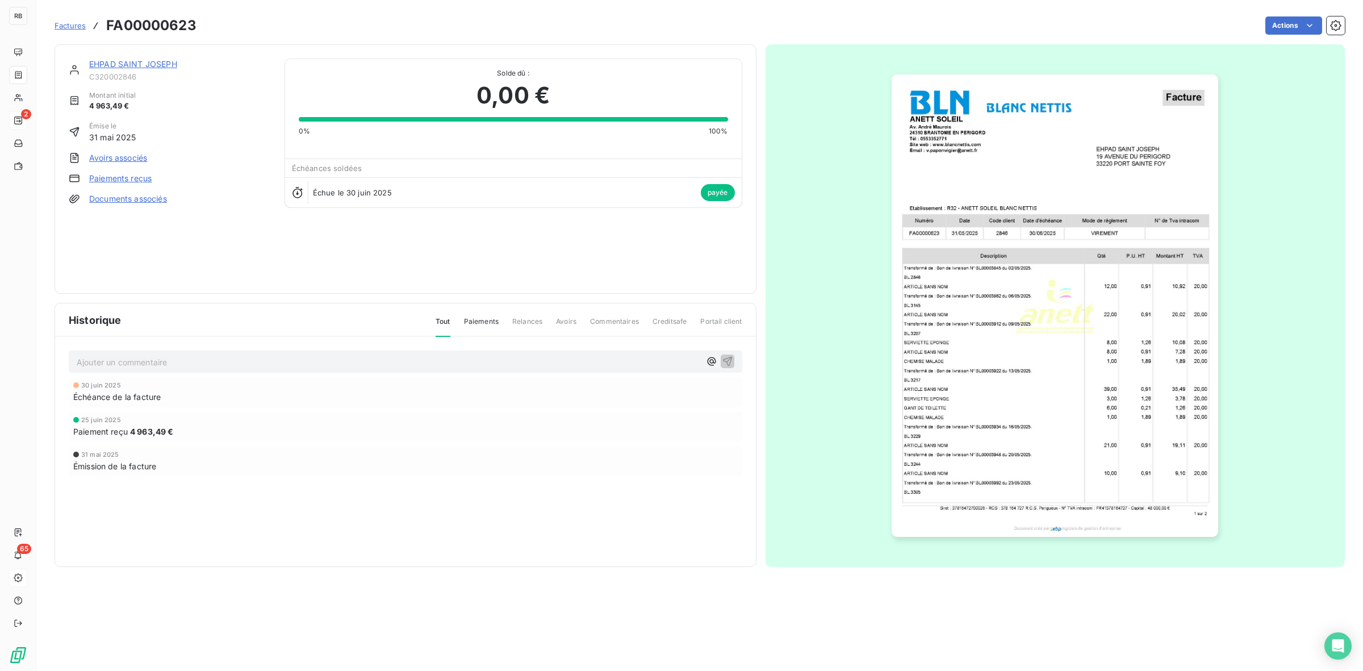
click at [139, 65] on link "EHPAD SAINT JOSEPH" at bounding box center [133, 64] width 88 height 10
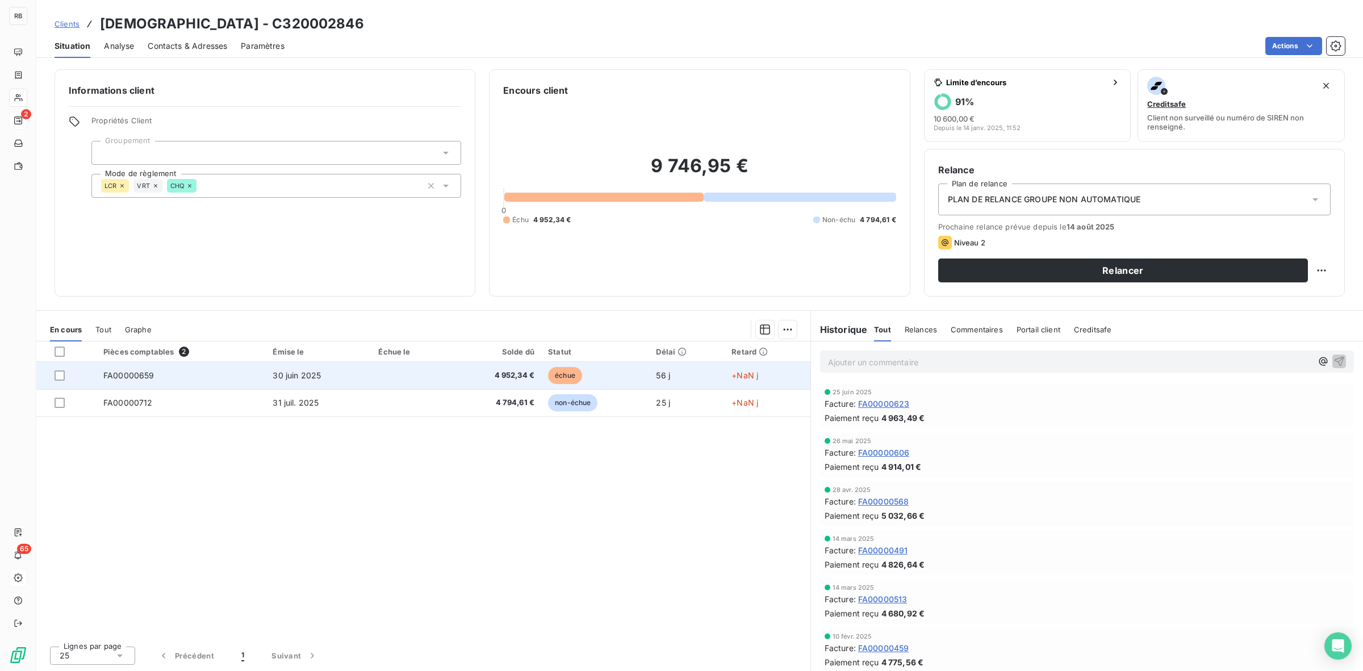
click at [222, 375] on td "FA00000659" at bounding box center [181, 375] width 169 height 27
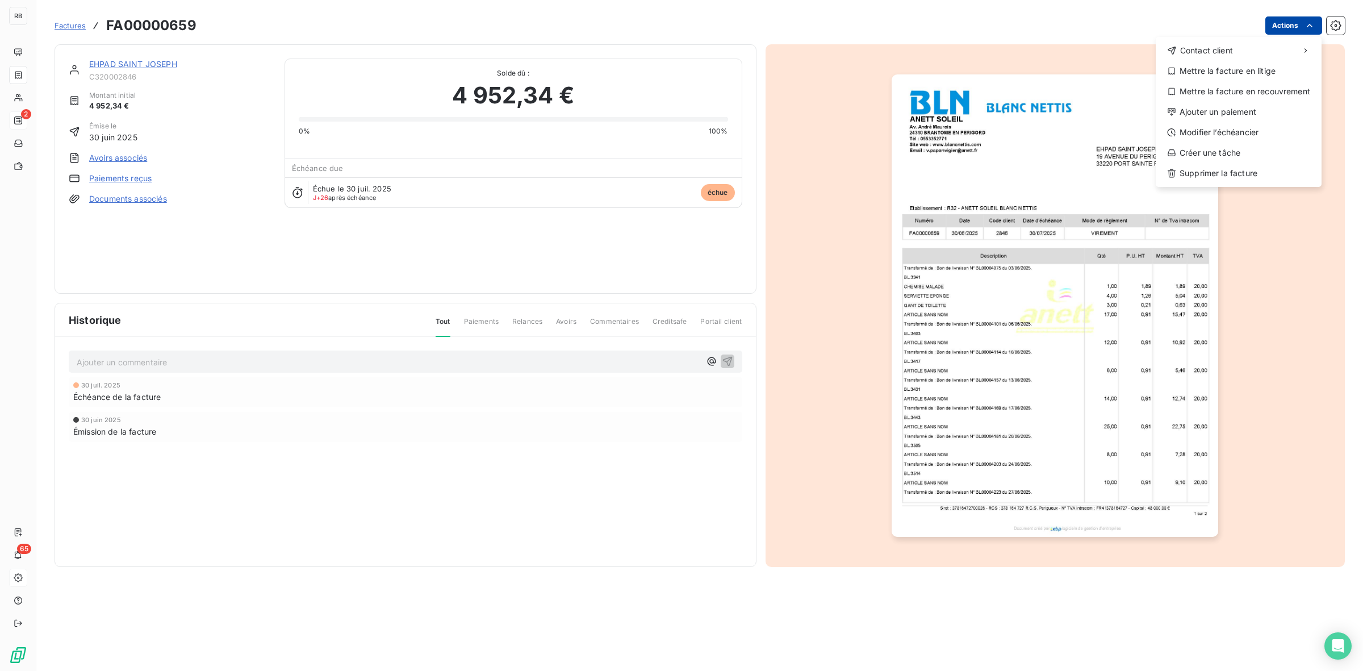
click at [1288, 26] on html "RB 2 65 Factures FA00000659 Actions Contact client Mettre la facture en litige …" at bounding box center [681, 335] width 1363 height 671
click at [1234, 108] on div "Ajouter un paiement" at bounding box center [1238, 112] width 157 height 18
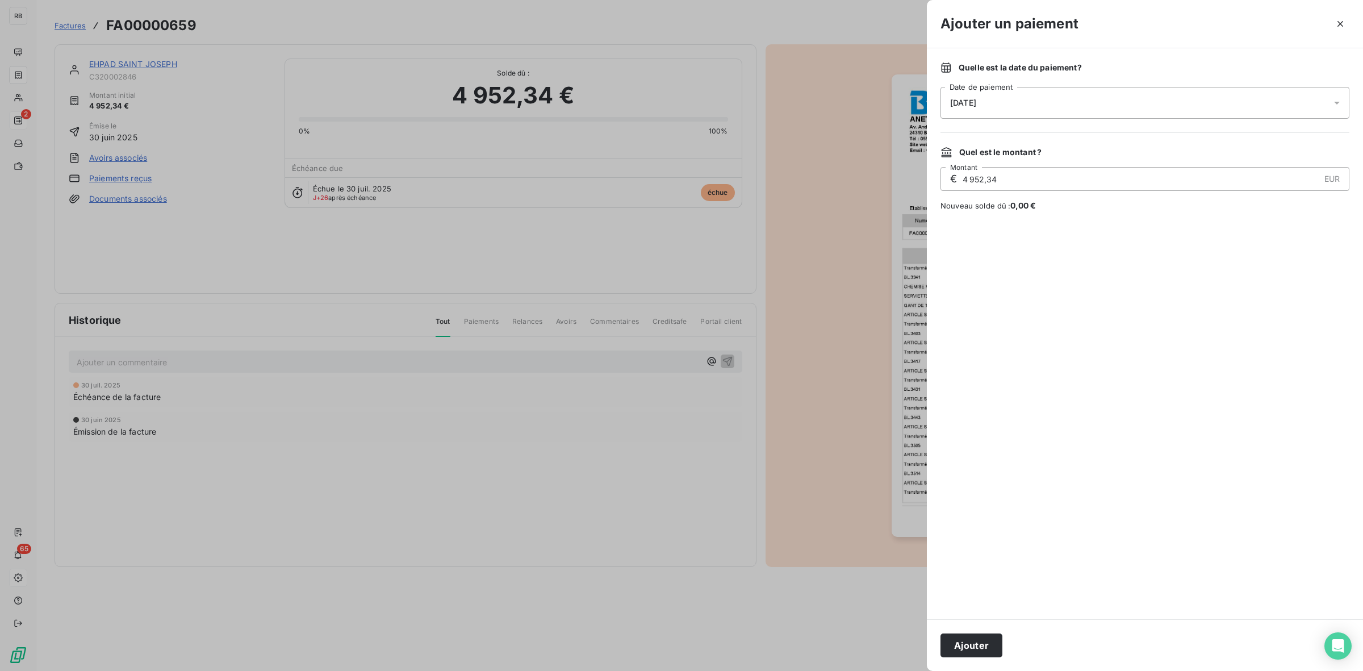
click at [1045, 101] on div "25/08/2025" at bounding box center [1145, 103] width 409 height 32
click at [1231, 274] on div at bounding box center [1145, 415] width 409 height 381
click at [1022, 99] on div "25/08/2025" at bounding box center [1145, 103] width 409 height 32
click at [1015, 285] on button "27" at bounding box center [1019, 288] width 23 height 23
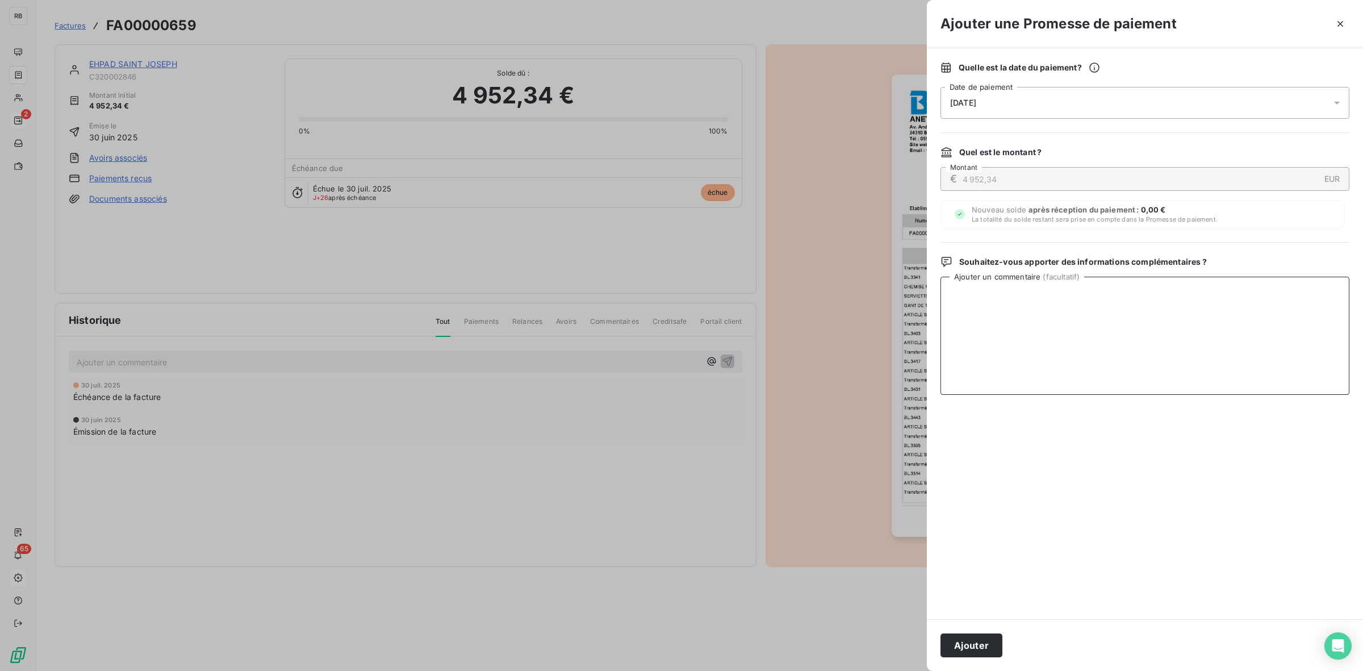
click at [1202, 307] on textarea "Ajouter un commentaire ( facultatif )" at bounding box center [1145, 336] width 409 height 118
type textarea "suite appel tel"
click at [1021, 94] on div "27/08/2025" at bounding box center [1145, 103] width 409 height 32
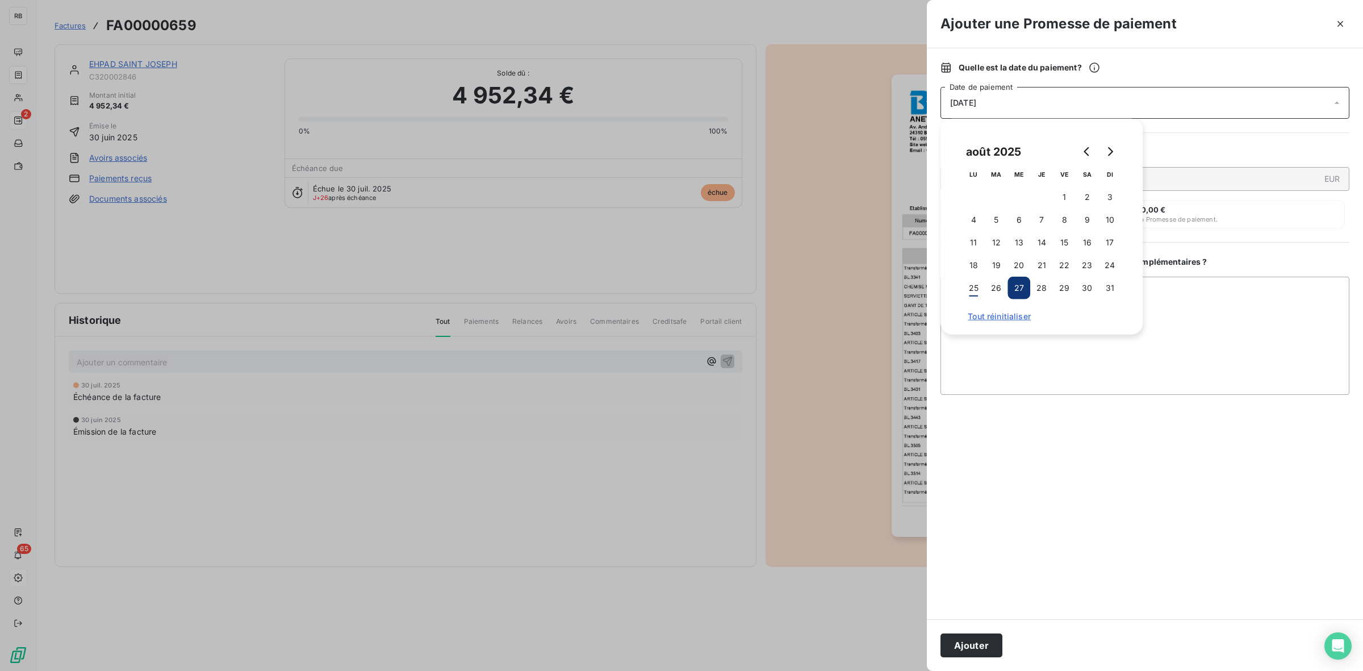
drag, startPoint x: 1206, startPoint y: 139, endPoint x: 1245, endPoint y: 118, distance: 44.5
click at [1207, 139] on div "Quelle est la date du paiement ? 27/08/2025 Date de paiement Quel est le montan…" at bounding box center [1145, 333] width 436 height 571
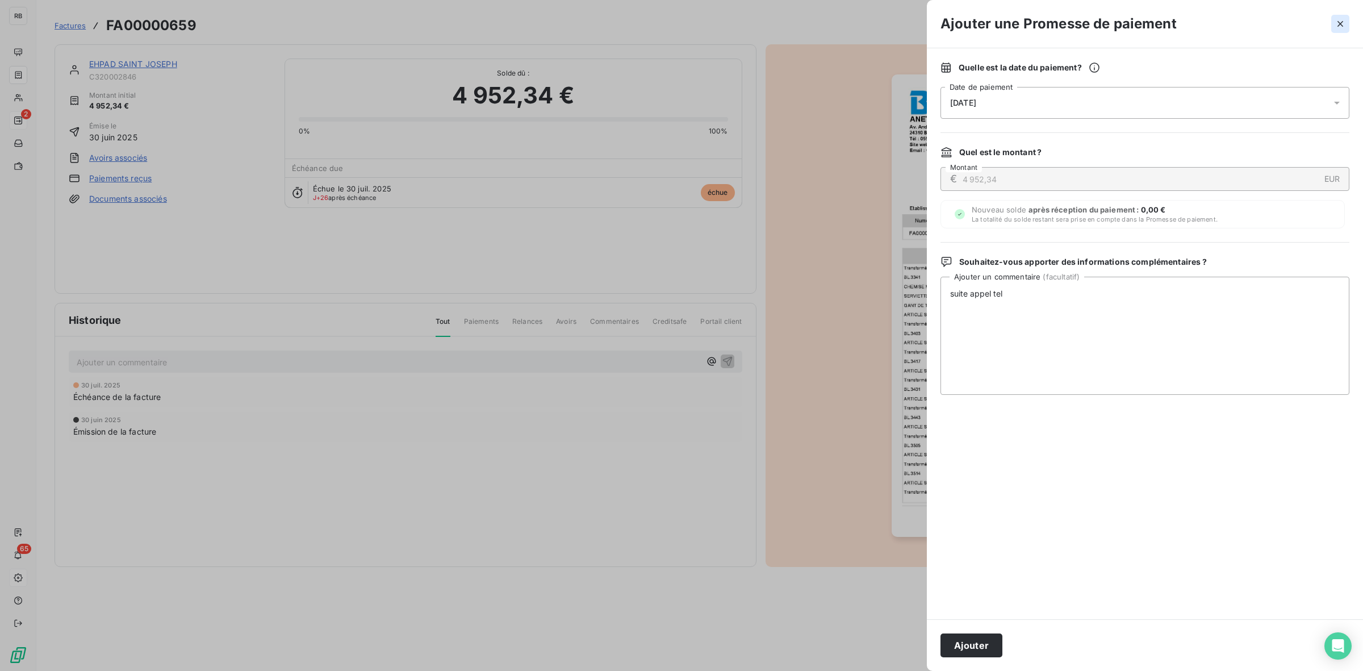
click at [1339, 26] on icon "button" at bounding box center [1340, 23] width 11 height 11
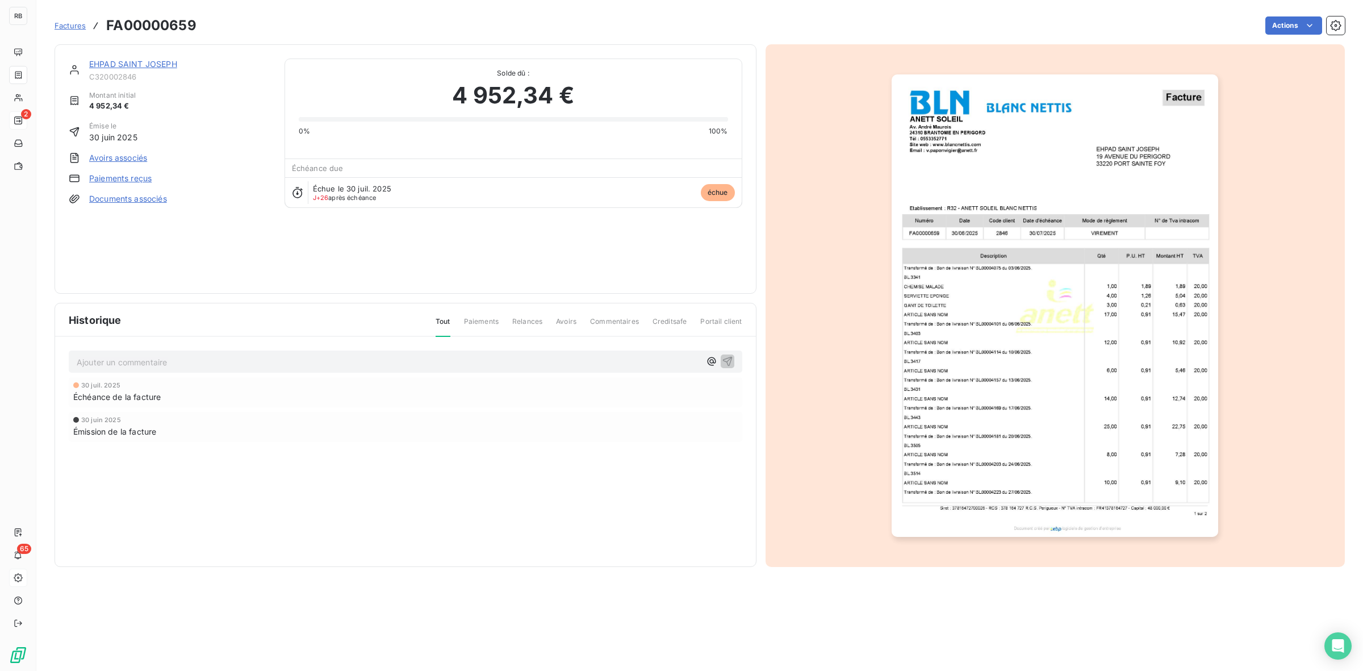
click at [132, 62] on link "EHPAD SAINT JOSEPH" at bounding box center [133, 64] width 88 height 10
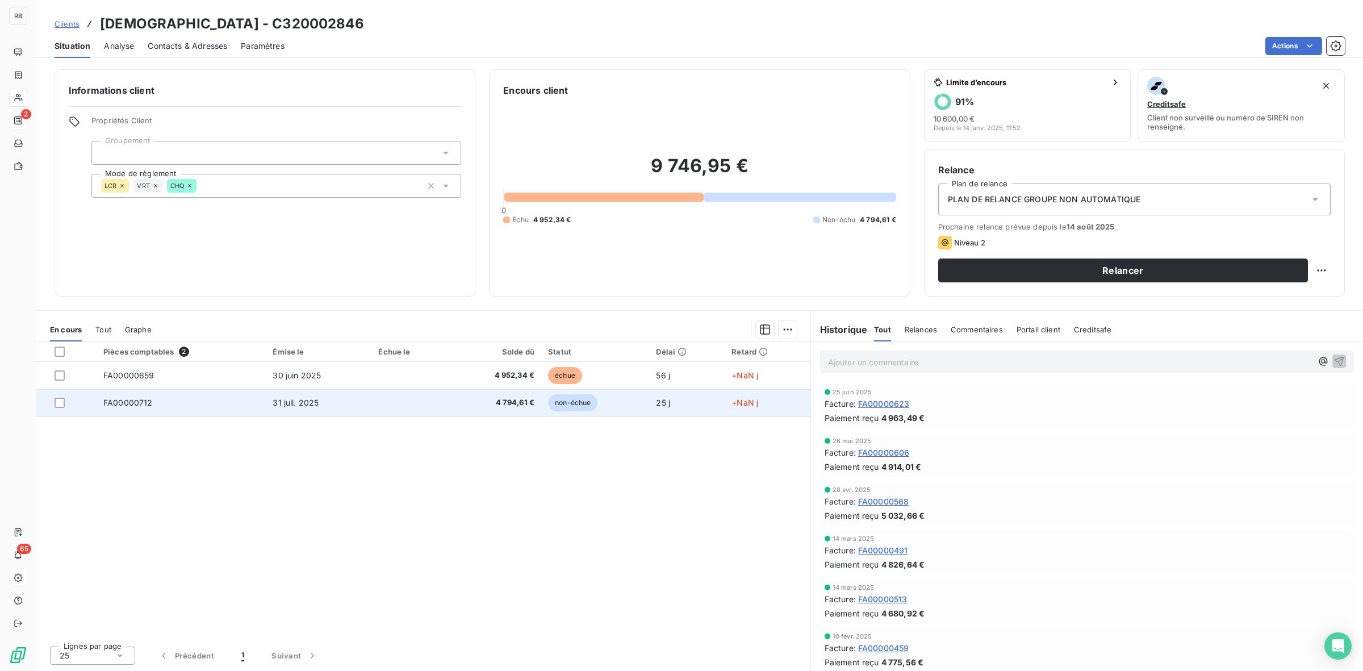
click at [324, 404] on td "31 juil. 2025" at bounding box center [319, 402] width 106 height 27
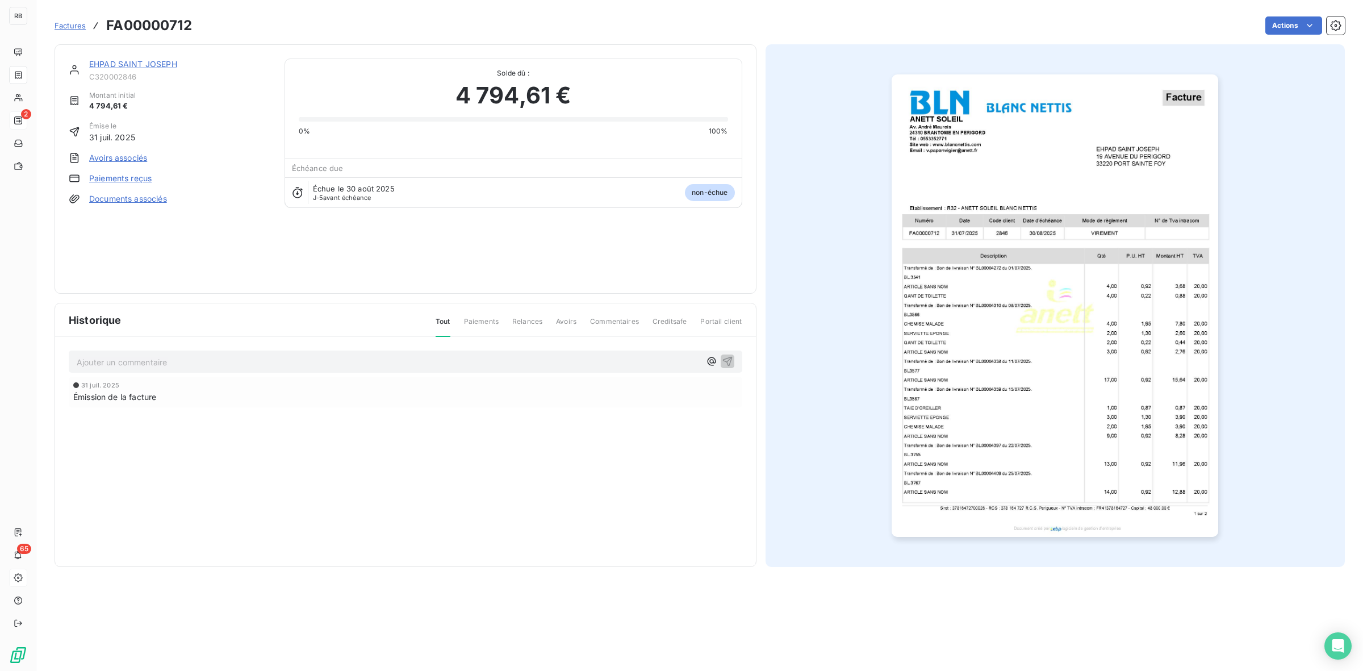
click at [325, 404] on div "31 juil. 2025 Émission de la facture" at bounding box center [406, 392] width 674 height 30
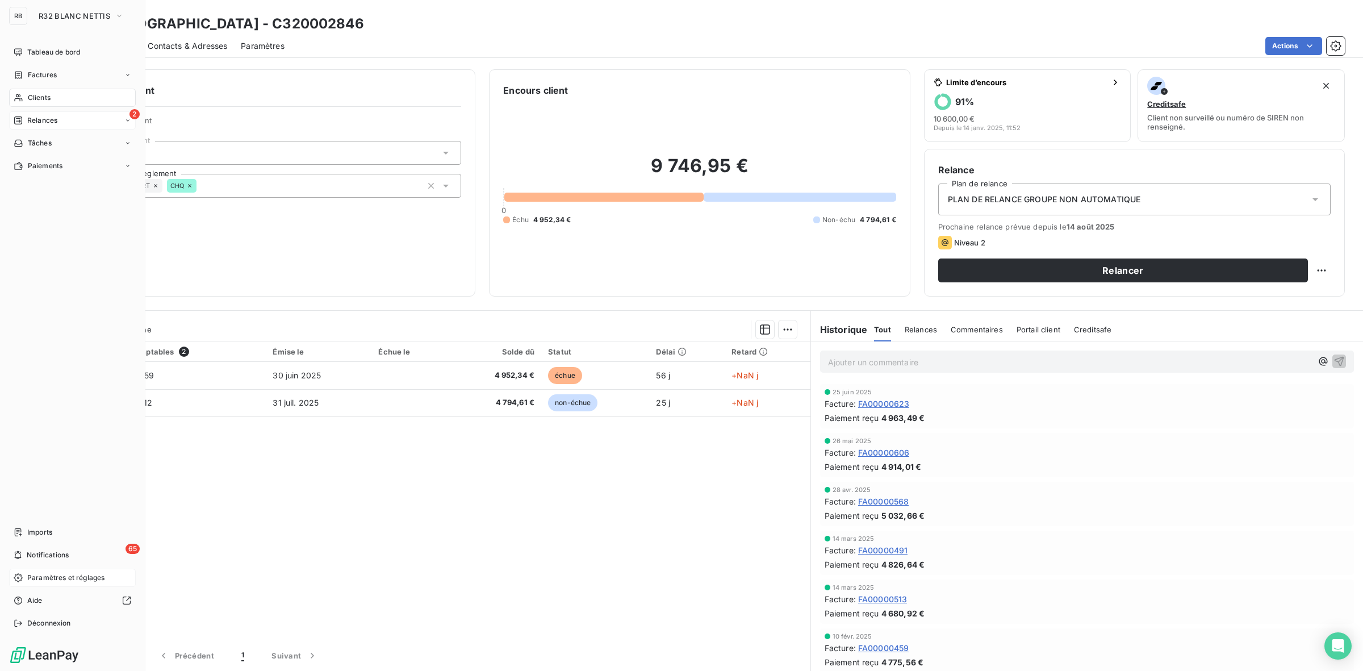
click at [39, 124] on span "Relances" at bounding box center [42, 120] width 30 height 10
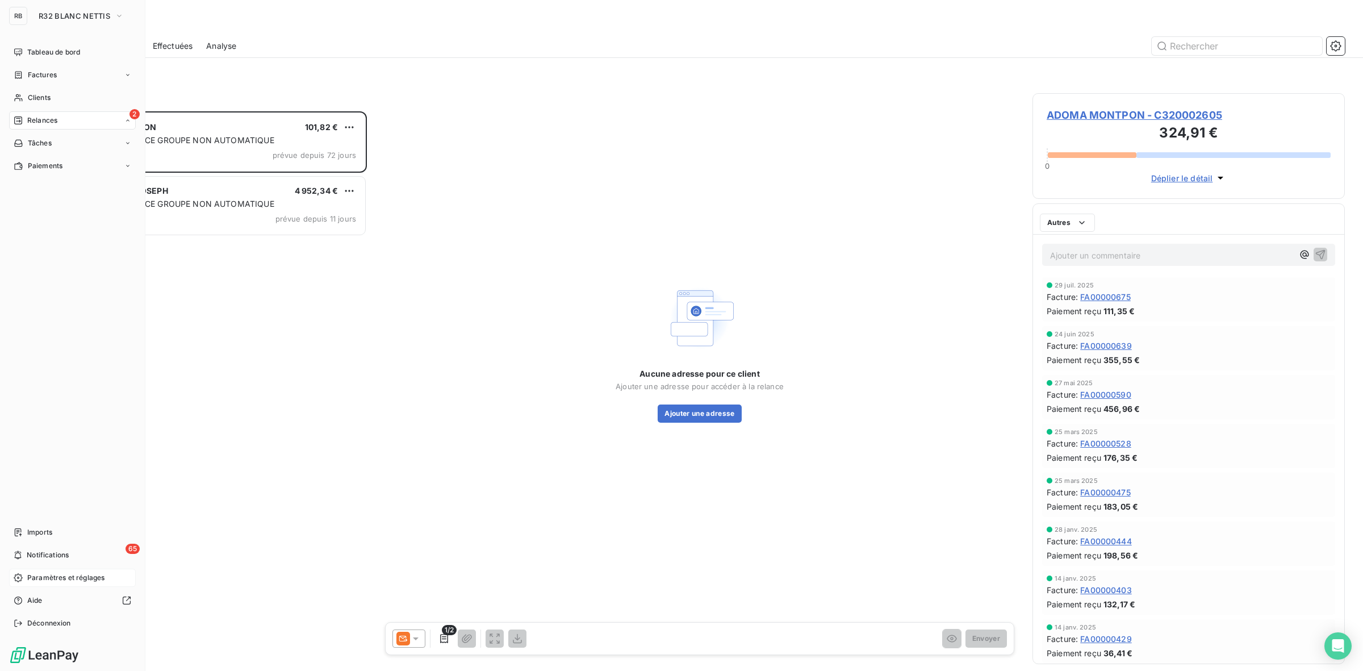
scroll to position [549, 302]
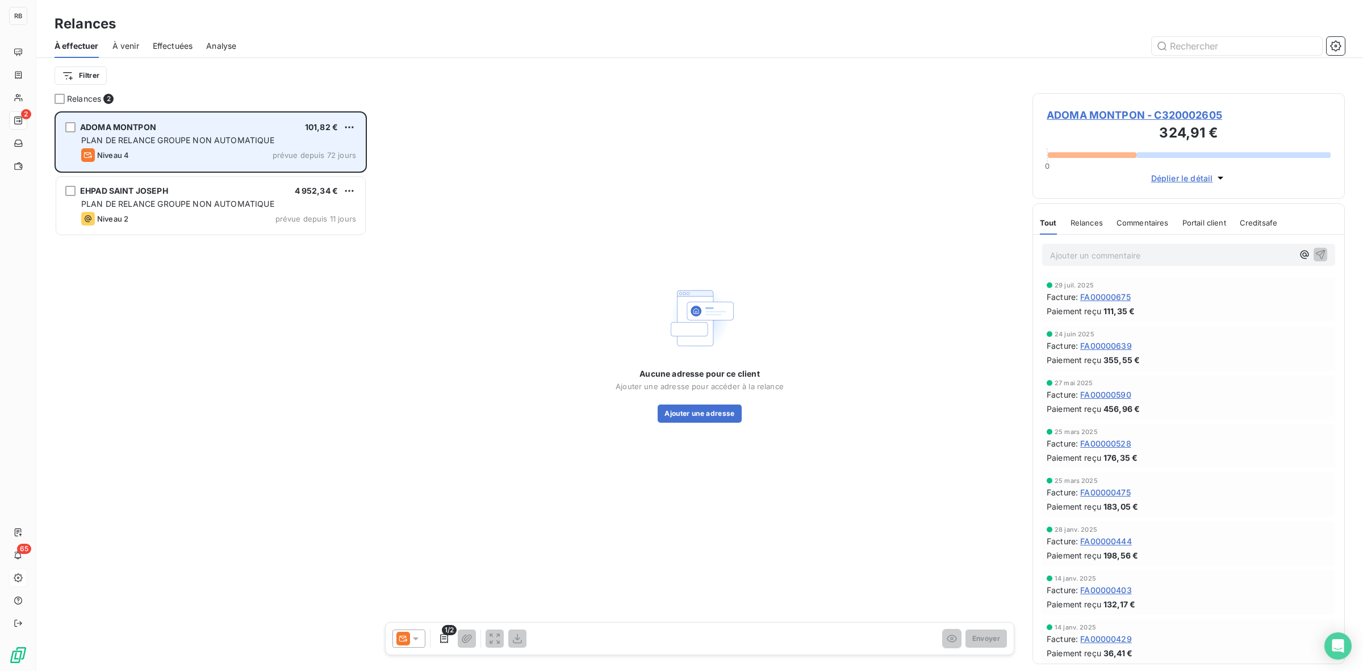
click at [124, 135] on div "PLAN DE RELANCE GROUPE NON AUTOMATIQUE" at bounding box center [218, 140] width 275 height 11
click at [225, 129] on div "ADOMA MONTPON 101,82 €" at bounding box center [218, 127] width 275 height 10
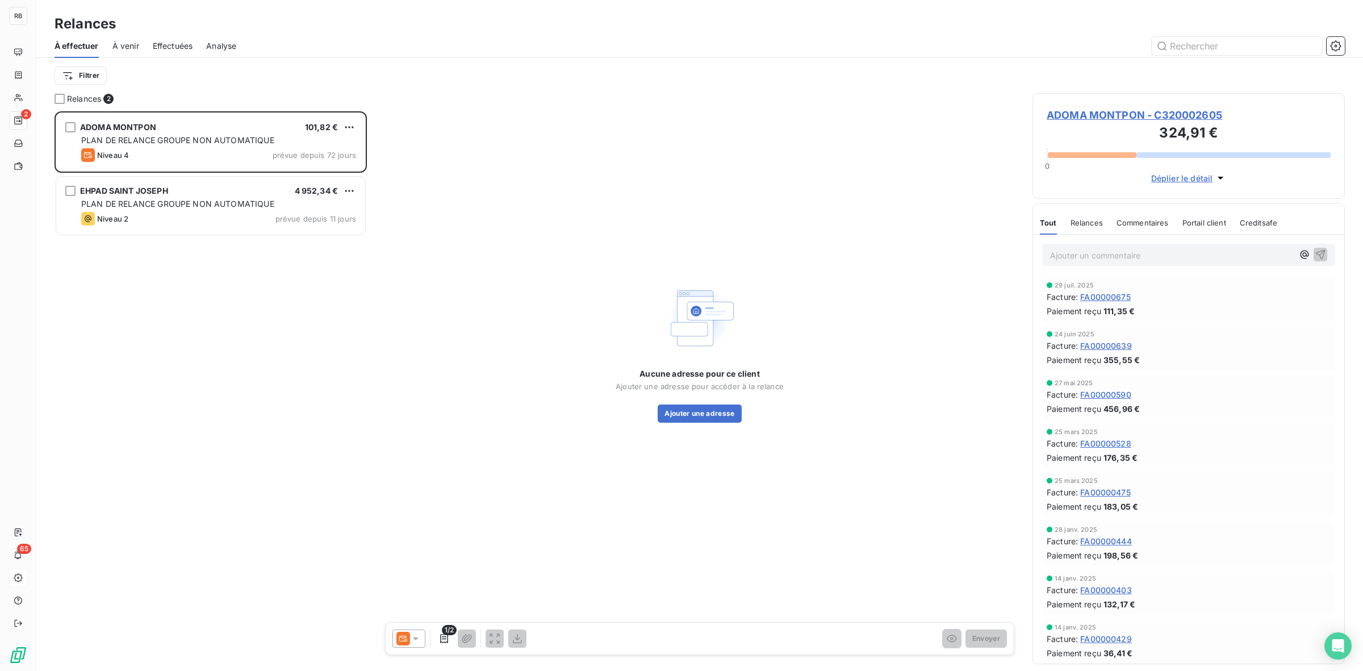
click at [1123, 115] on span "ADOMA MONTPON - C320002605" at bounding box center [1189, 114] width 284 height 15
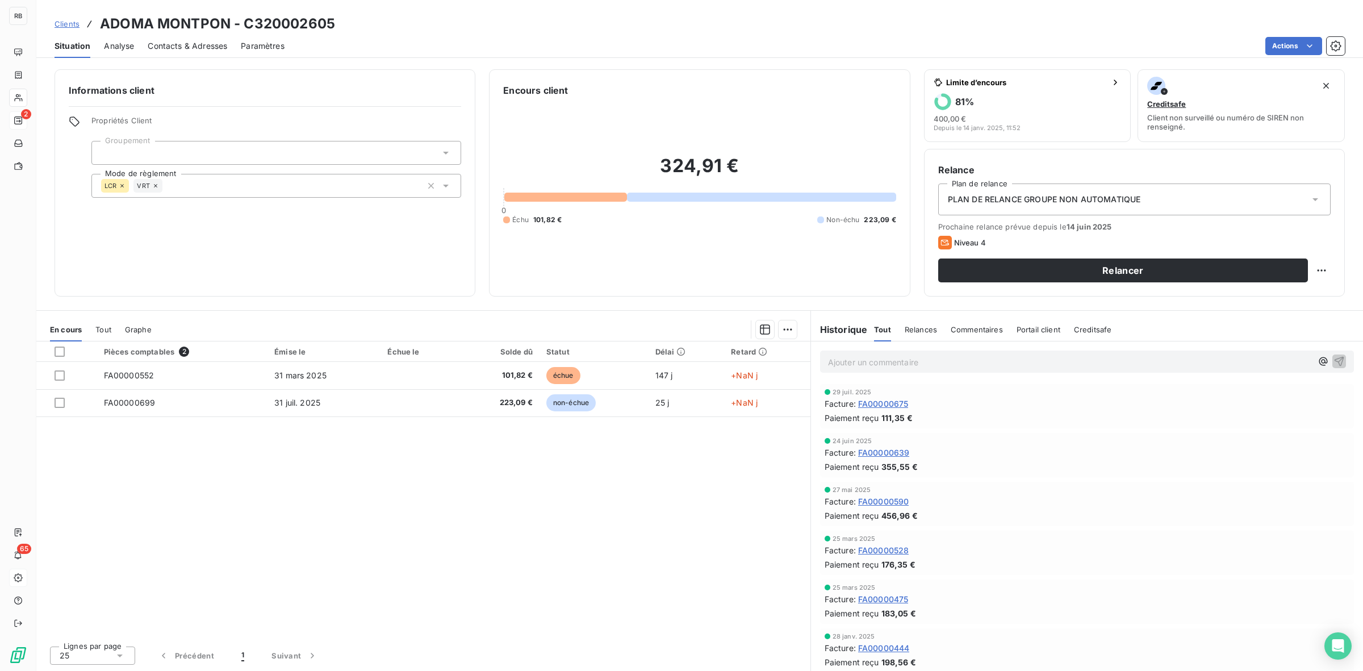
click at [197, 45] on span "Contacts & Adresses" at bounding box center [188, 45] width 80 height 11
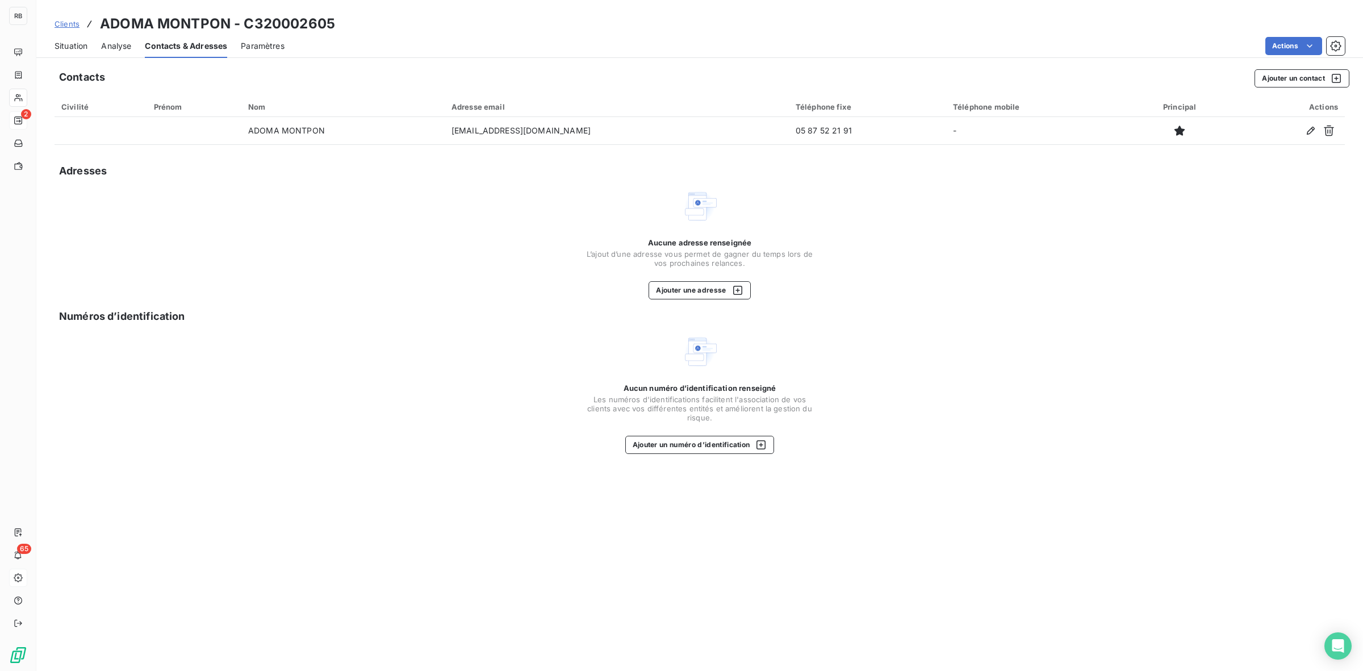
click at [77, 46] on span "Situation" at bounding box center [71, 45] width 33 height 11
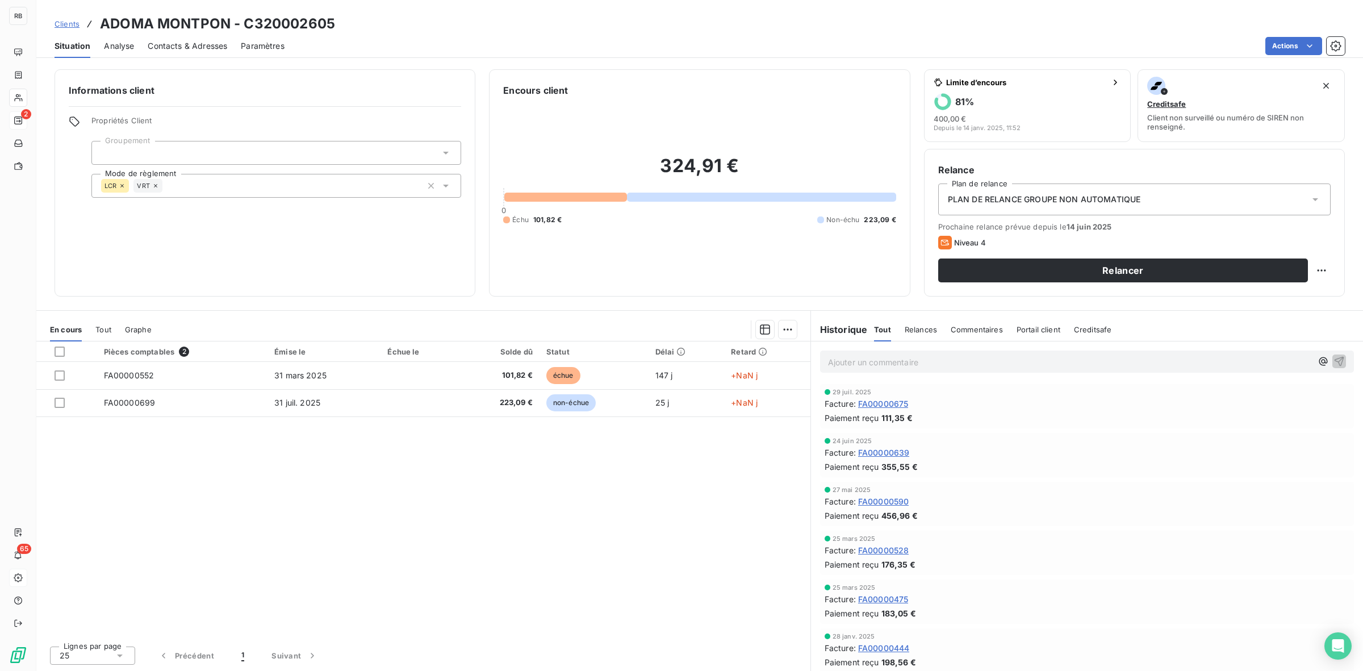
click at [898, 365] on p "Ajouter un commentaire ﻿" at bounding box center [1070, 362] width 484 height 14
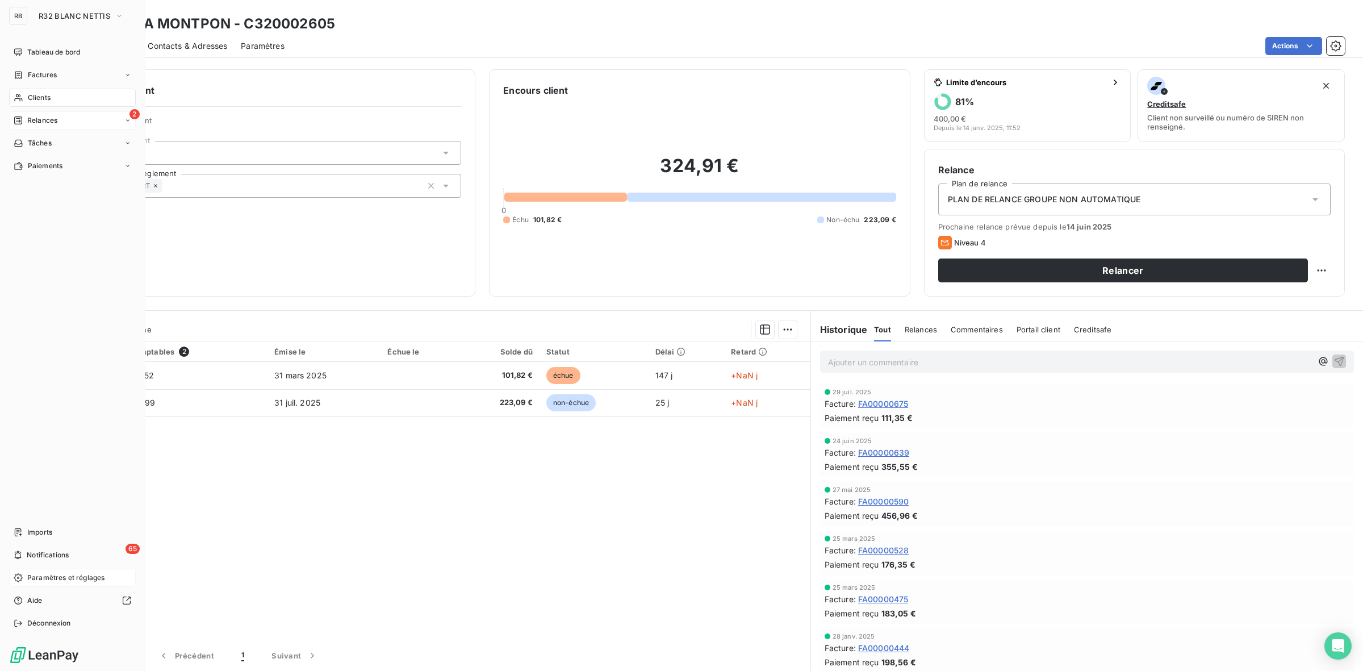
click at [38, 119] on span "Relances" at bounding box center [42, 120] width 30 height 10
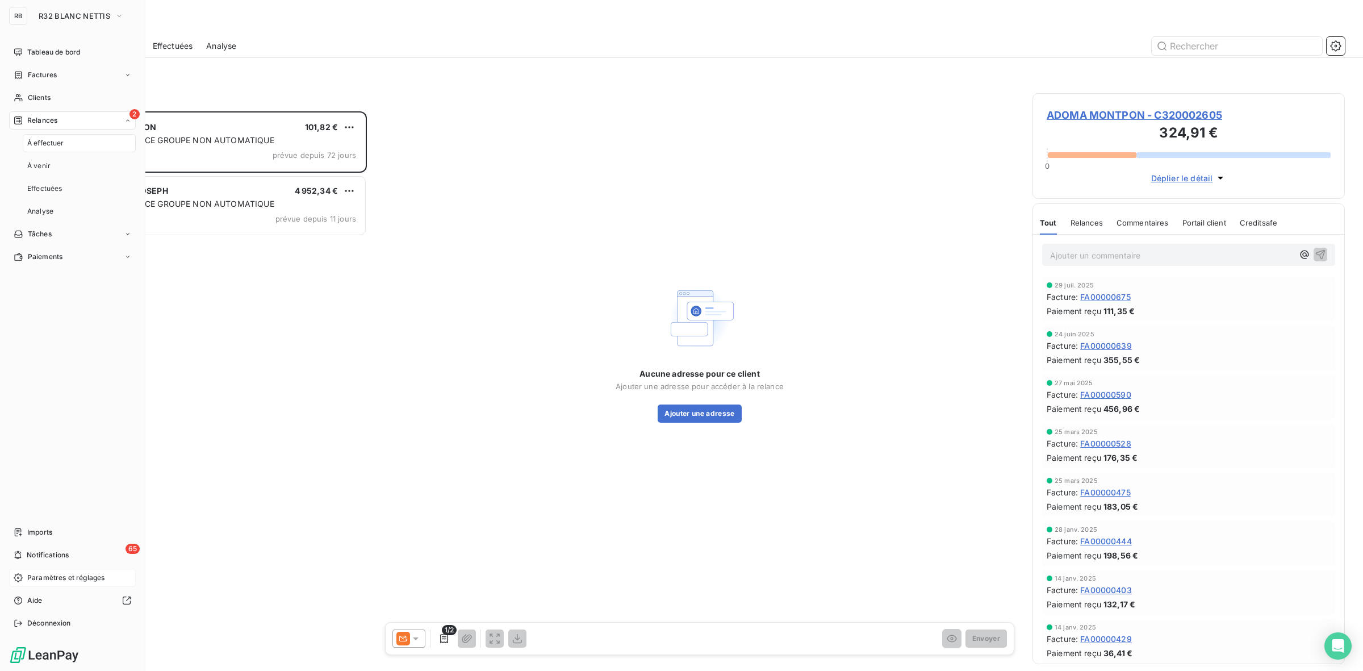
scroll to position [549, 302]
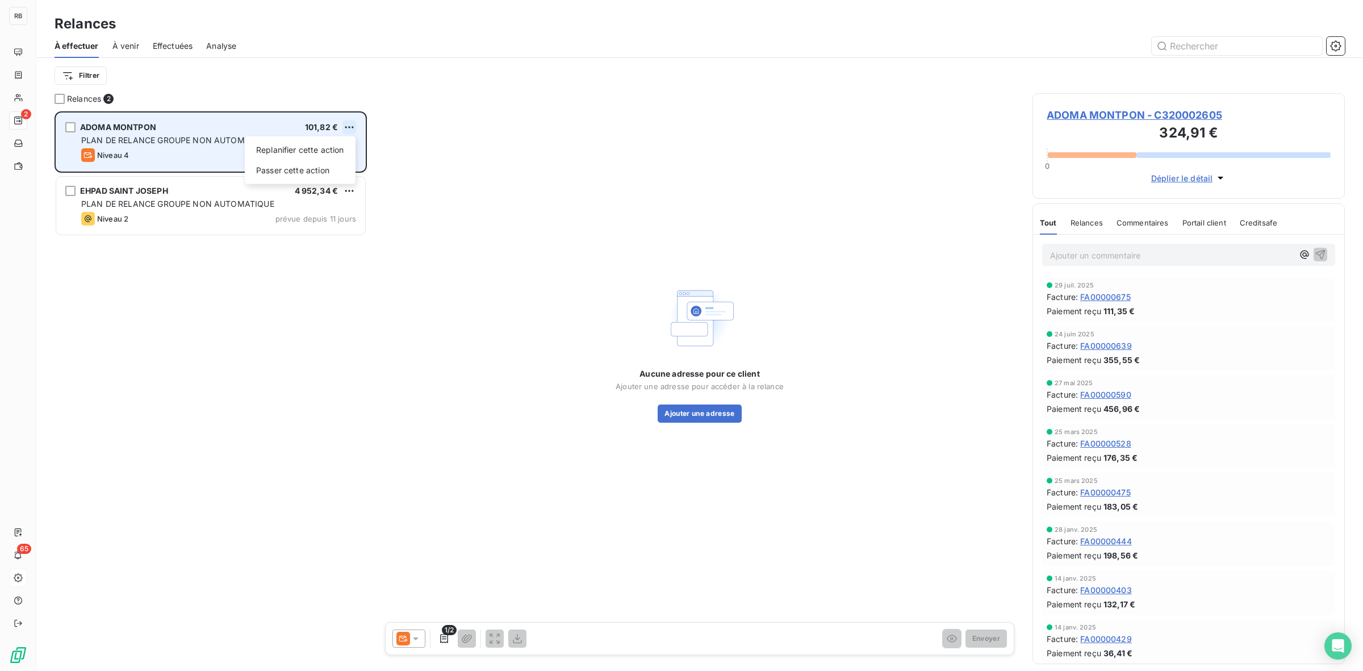
click at [349, 127] on html "RB 2 65 Relances À effectuer À venir Effectuées Analyse Filtrer Relances 2 ADOM…" at bounding box center [681, 335] width 1363 height 671
click at [308, 169] on div "Passer cette action" at bounding box center [300, 170] width 102 height 18
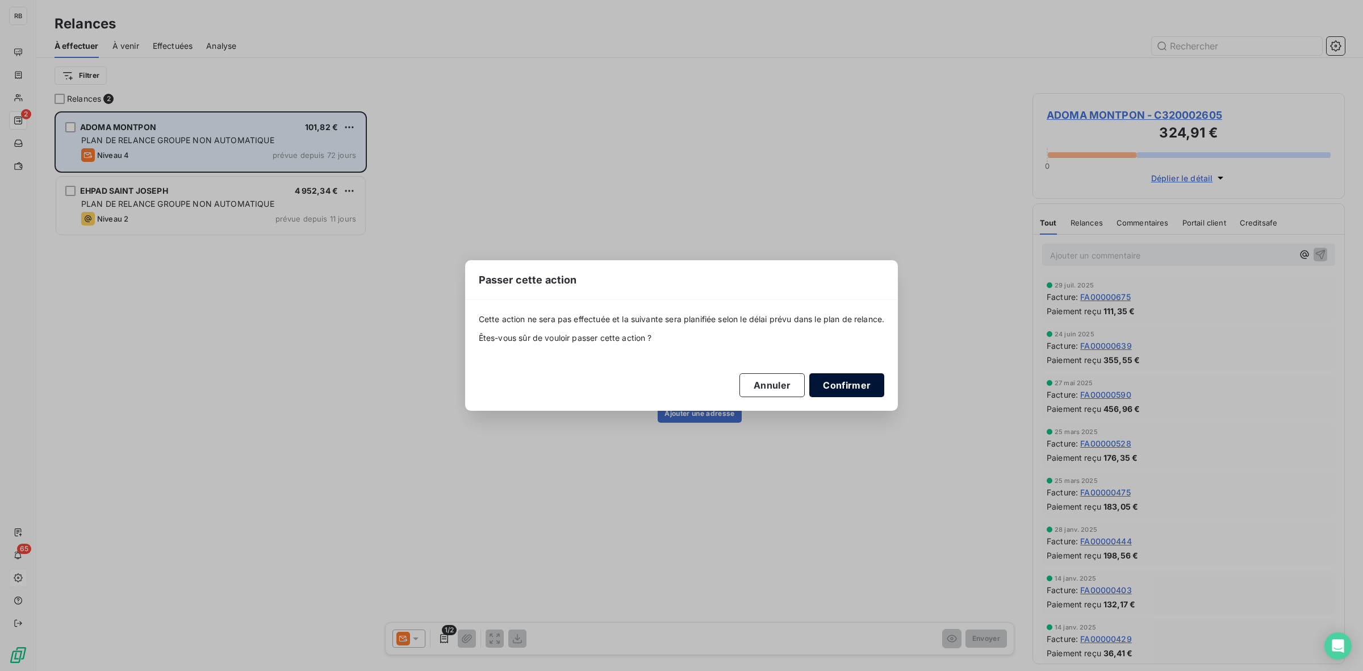
click at [862, 388] on button "Confirmer" at bounding box center [846, 385] width 75 height 24
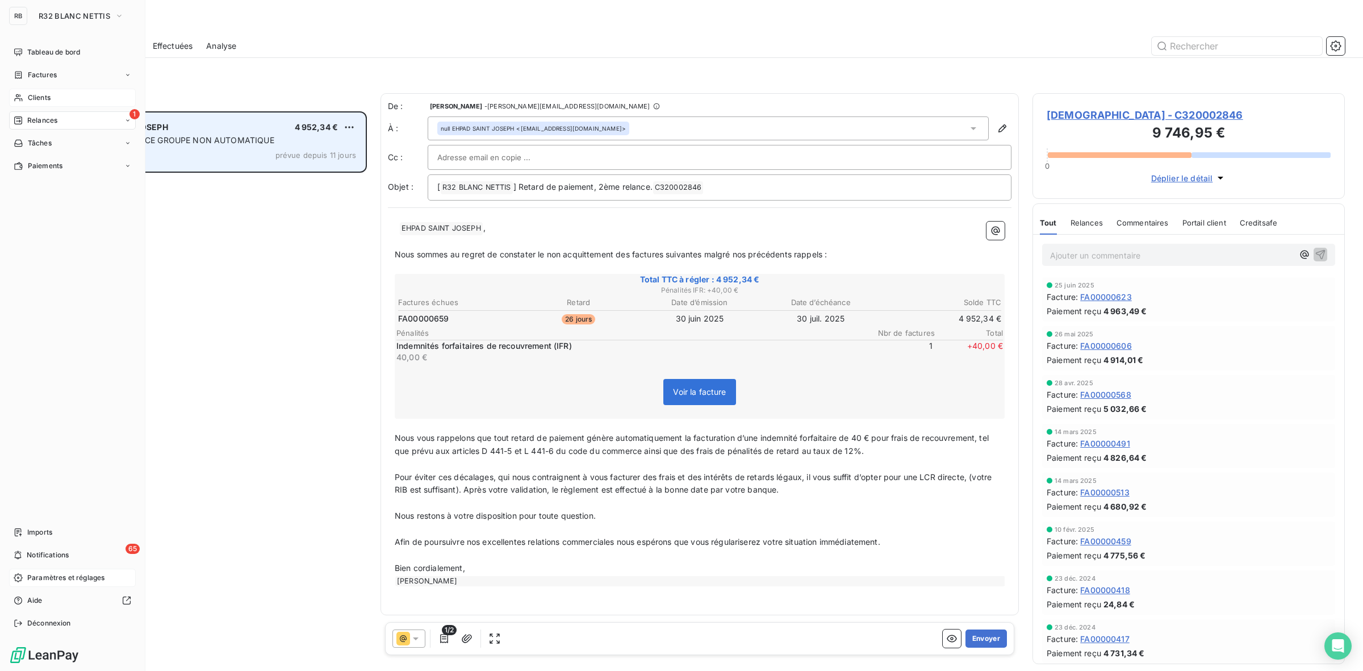
drag, startPoint x: 57, startPoint y: 95, endPoint x: 50, endPoint y: 97, distance: 7.6
click at [57, 95] on div "Clients" at bounding box center [72, 98] width 127 height 18
click at [50, 97] on span "Clients" at bounding box center [39, 98] width 23 height 10
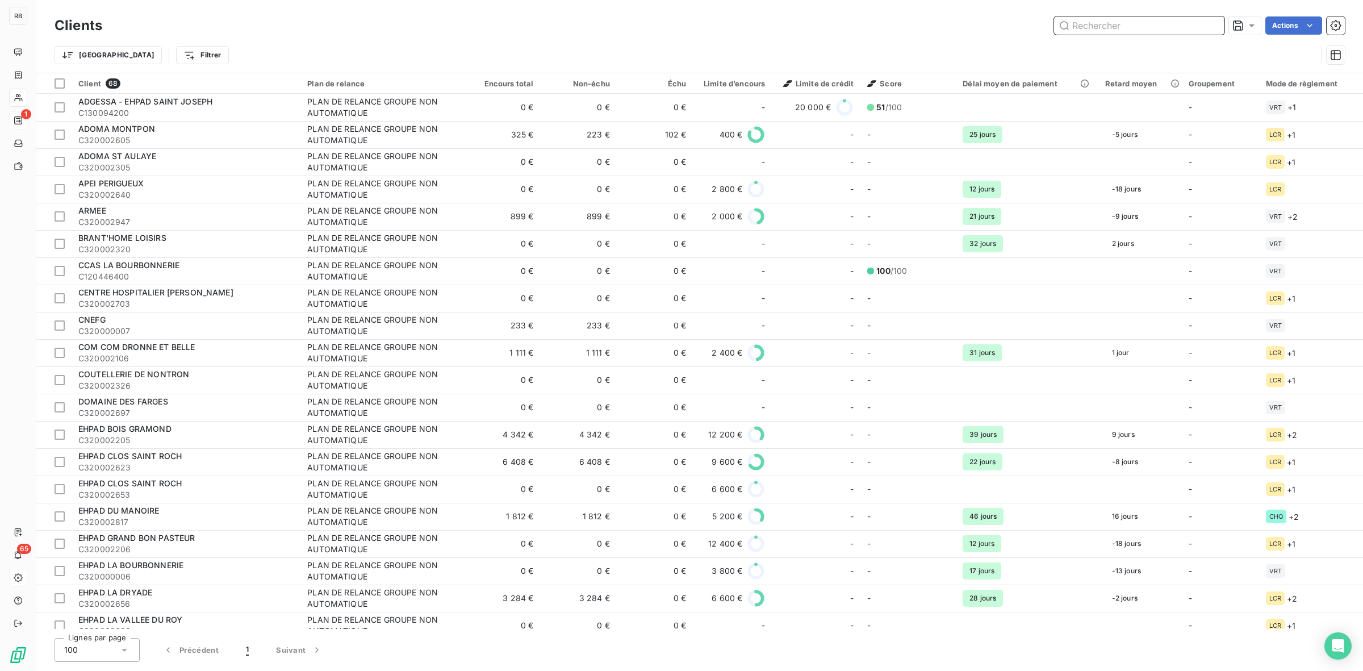
click at [1094, 21] on input "text" at bounding box center [1139, 25] width 170 height 18
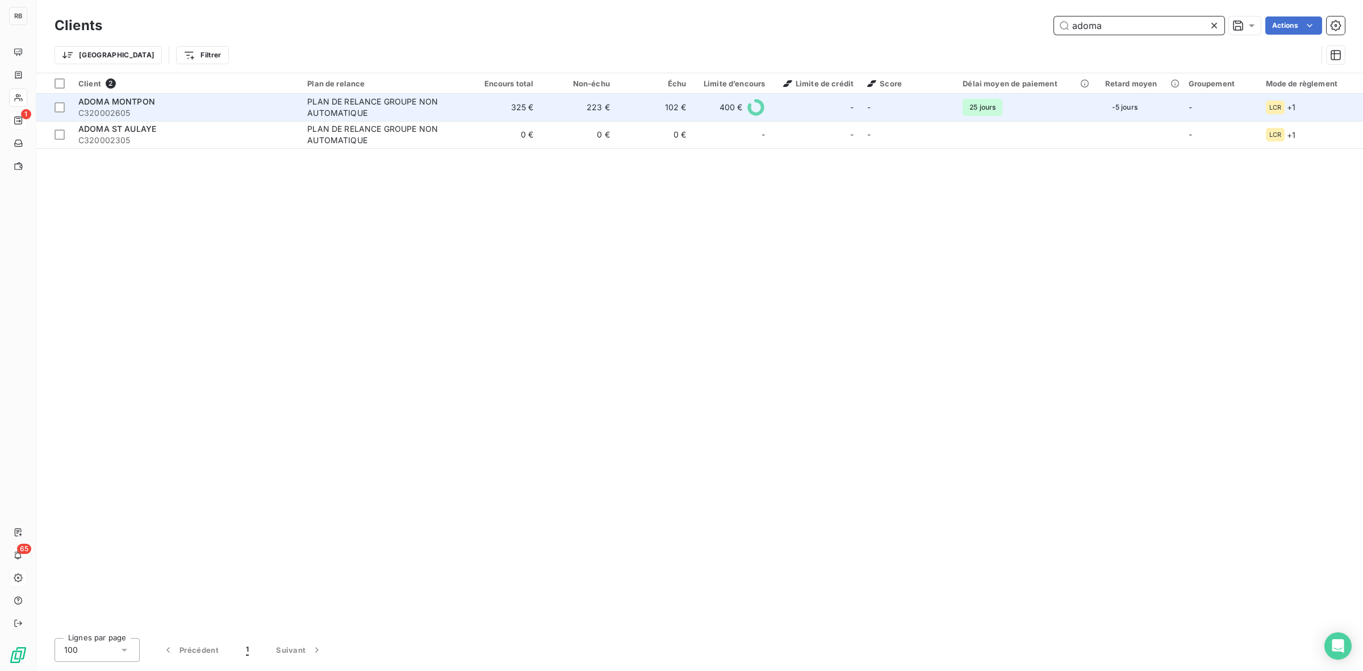
type input "adoma"
click at [269, 112] on span "C320002605" at bounding box center [185, 112] width 215 height 11
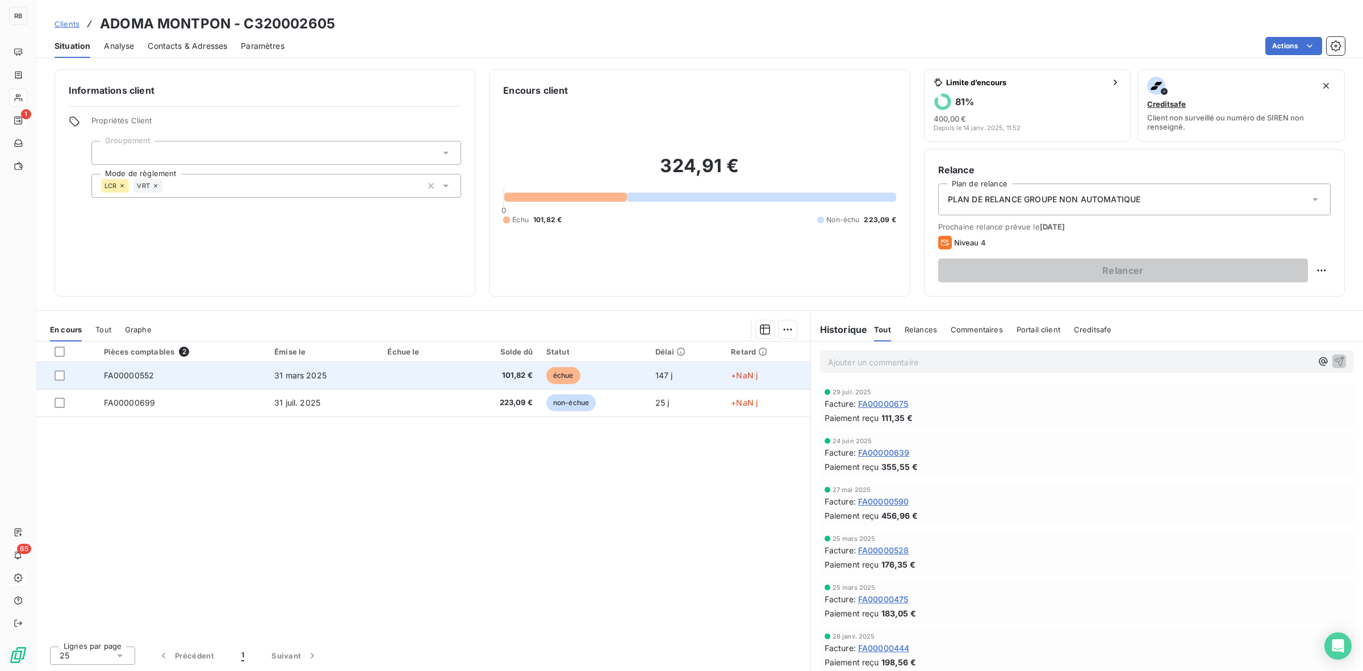
click at [327, 378] on td "31 mars 2025" at bounding box center [324, 375] width 113 height 27
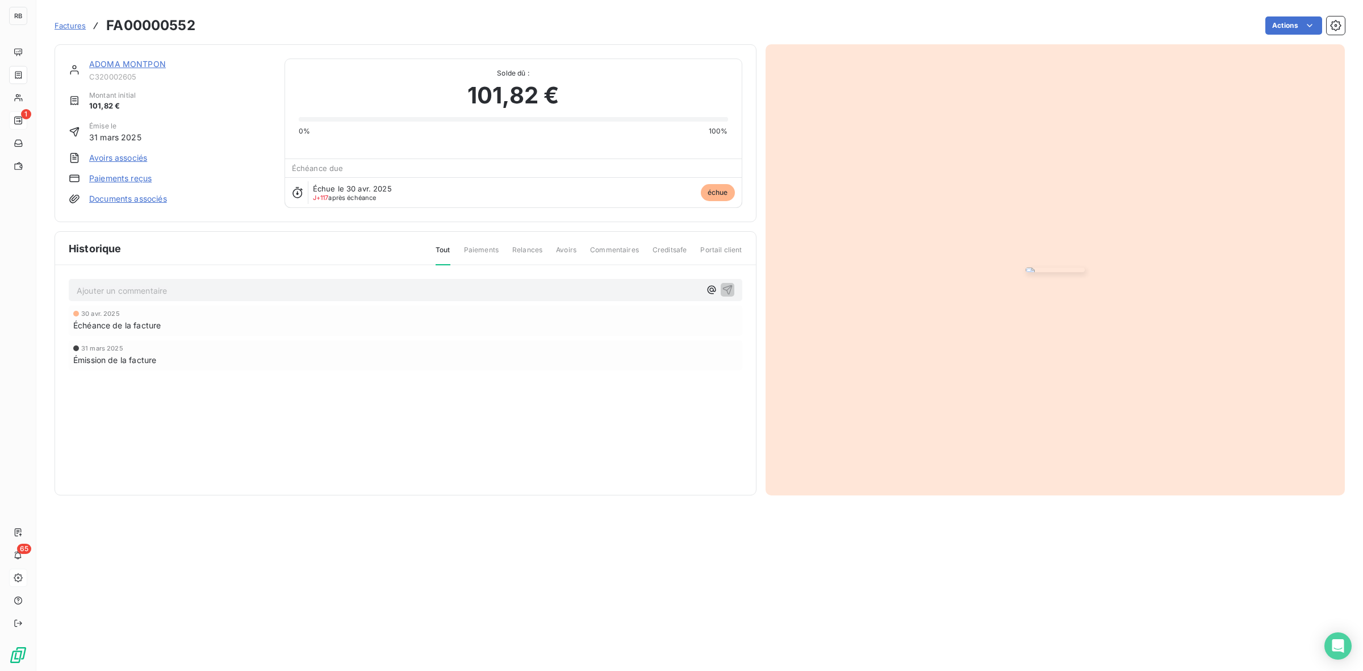
click at [173, 298] on p "Ajouter un commentaire ﻿" at bounding box center [389, 290] width 624 height 14
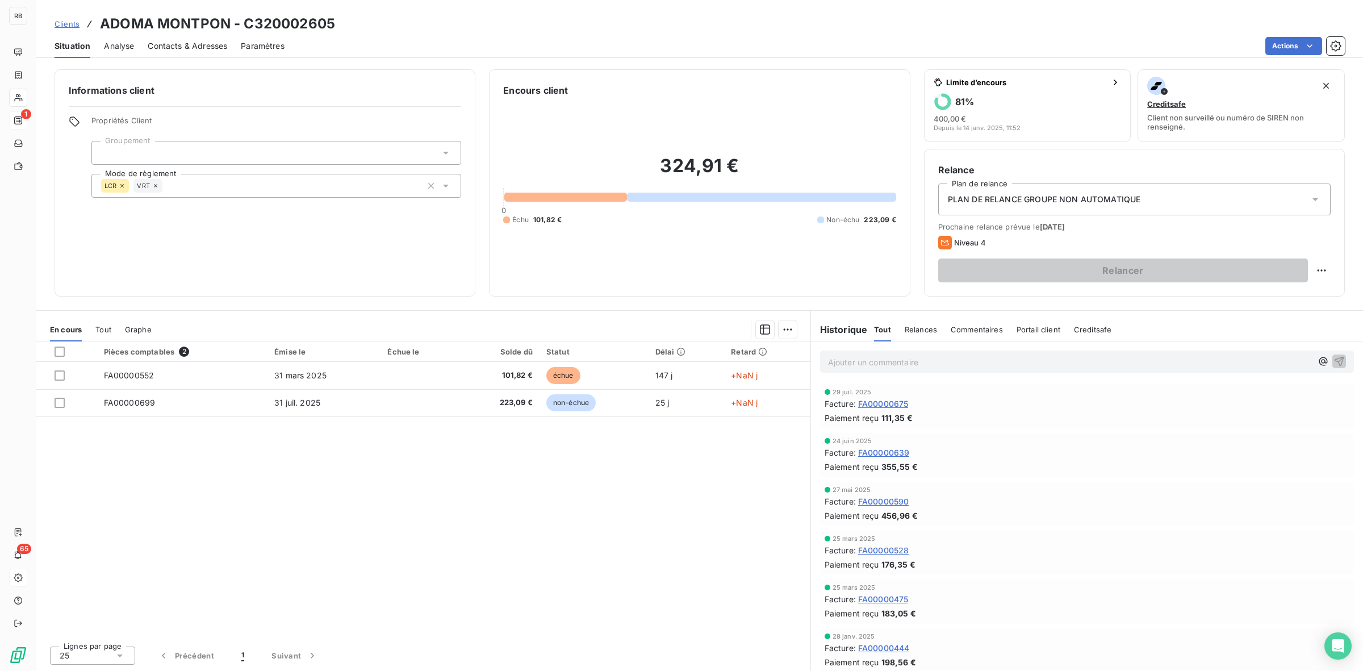
click at [934, 362] on p "Ajouter un commentaire ﻿" at bounding box center [1070, 362] width 484 height 14
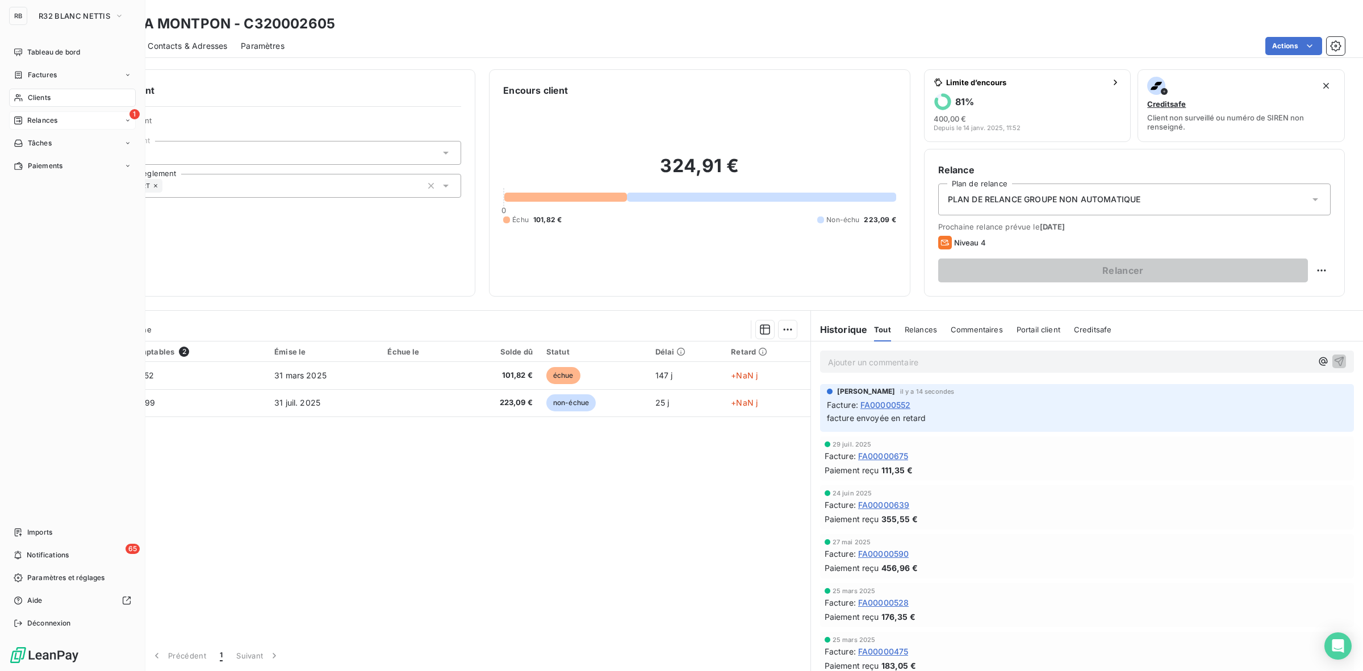
click at [41, 120] on span "Relances" at bounding box center [42, 120] width 30 height 10
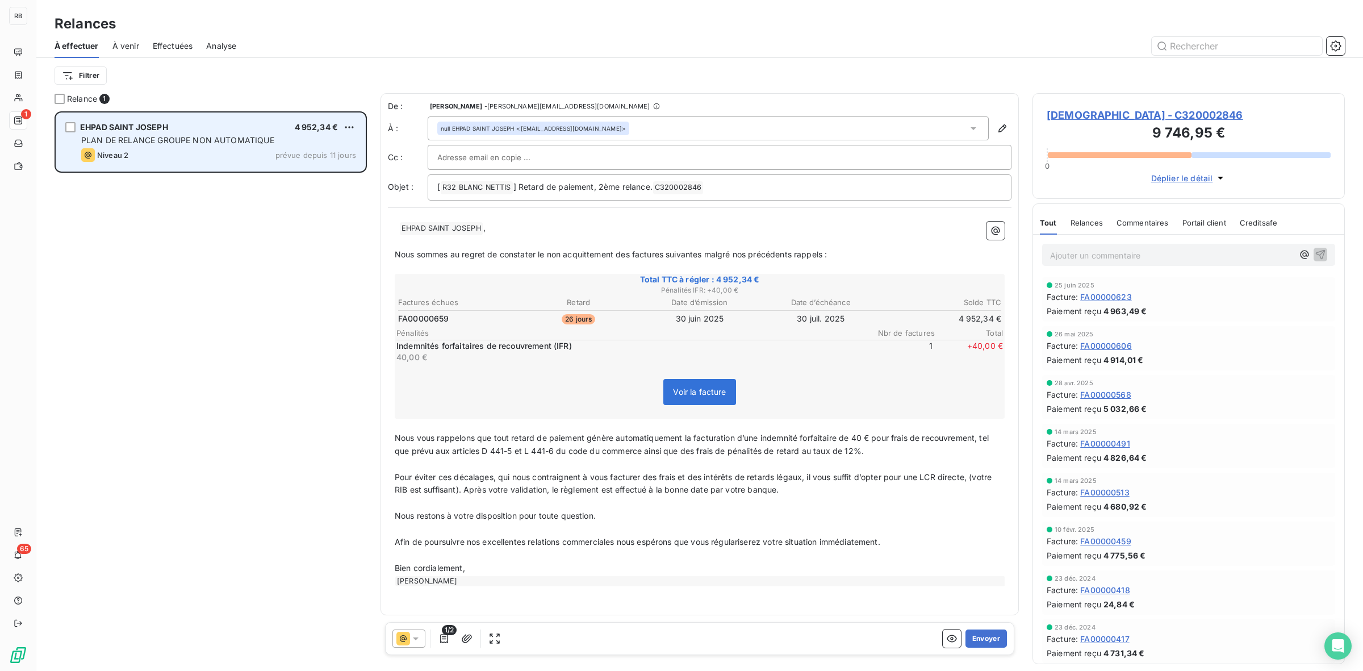
scroll to position [549, 302]
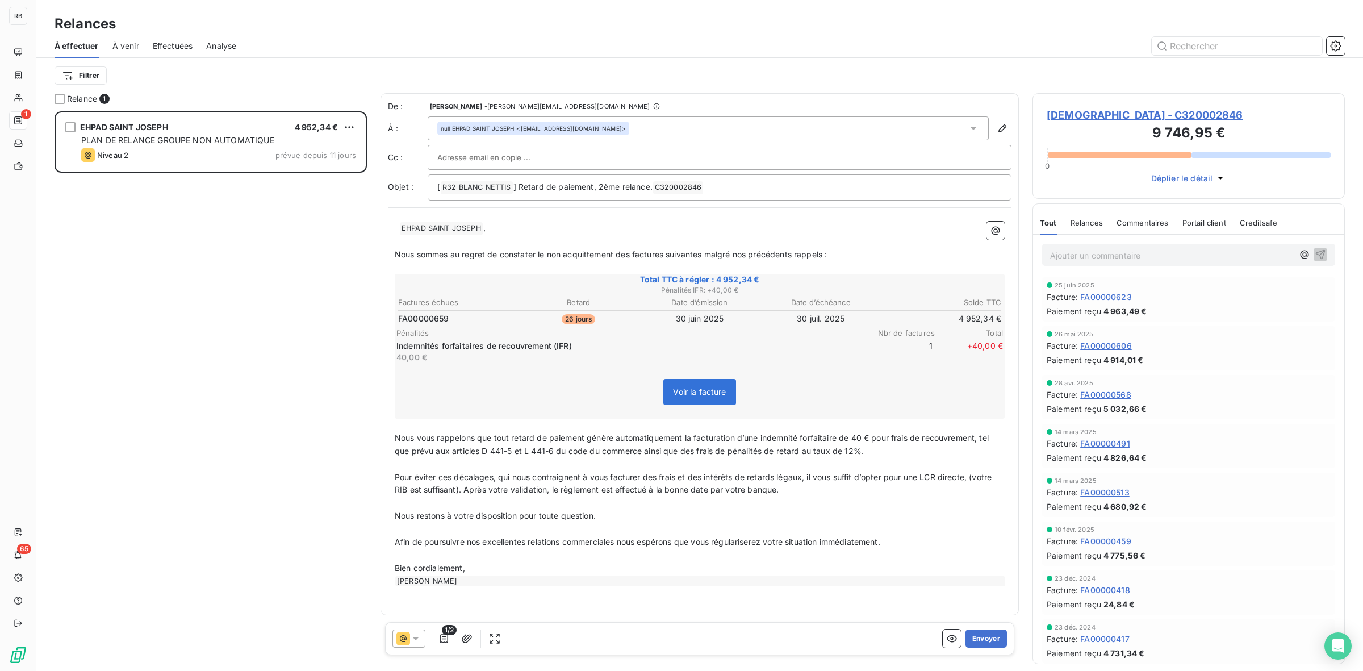
click at [415, 639] on icon at bounding box center [416, 638] width 6 height 3
click at [453, 548] on span "J+10 )" at bounding box center [461, 547] width 22 height 11
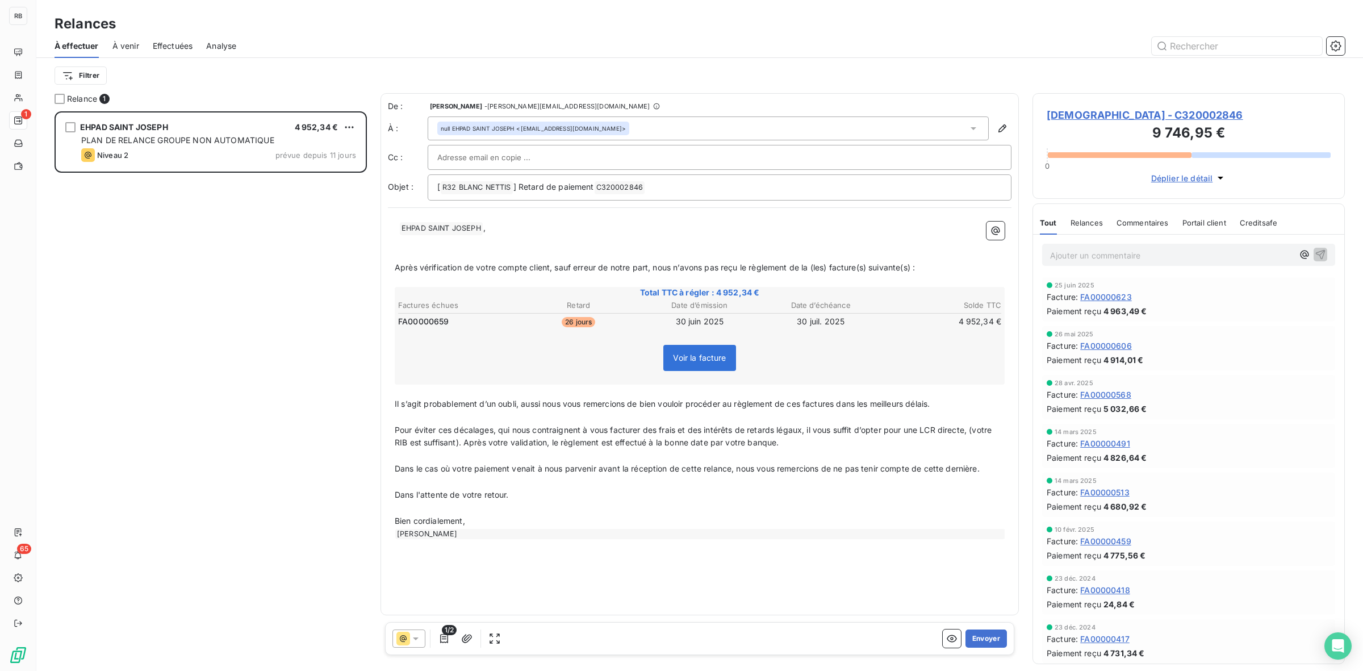
click at [1114, 259] on p "Ajouter un commentaire ﻿" at bounding box center [1171, 255] width 243 height 14
drag, startPoint x: 580, startPoint y: 348, endPoint x: 586, endPoint y: 339, distance: 10.2
click at [581, 342] on div "Voir la facture" at bounding box center [699, 360] width 607 height 49
click at [634, 520] on p "Bien cordialement," at bounding box center [700, 521] width 610 height 13
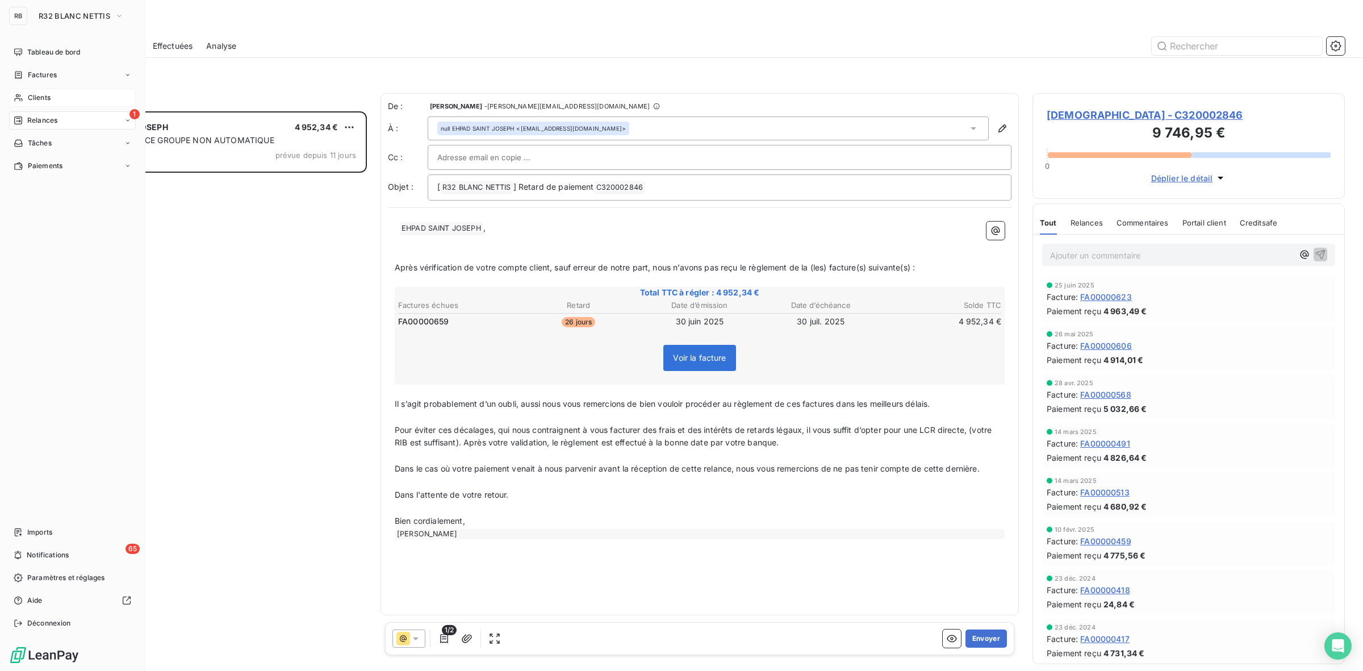
click at [33, 100] on span "Clients" at bounding box center [39, 98] width 23 height 10
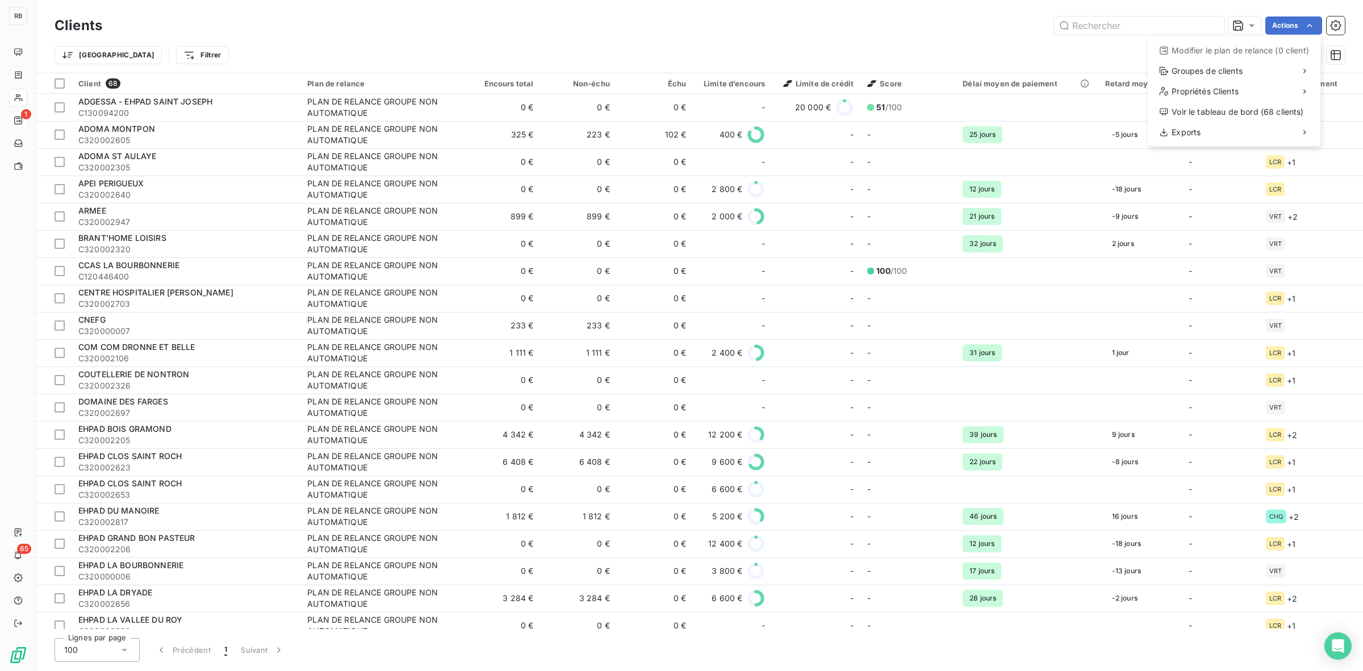
click at [793, 36] on html "RB 1 65 Clients Actions Modifier le plan de relance (0 client) Groupes de clien…" at bounding box center [681, 335] width 1363 height 671
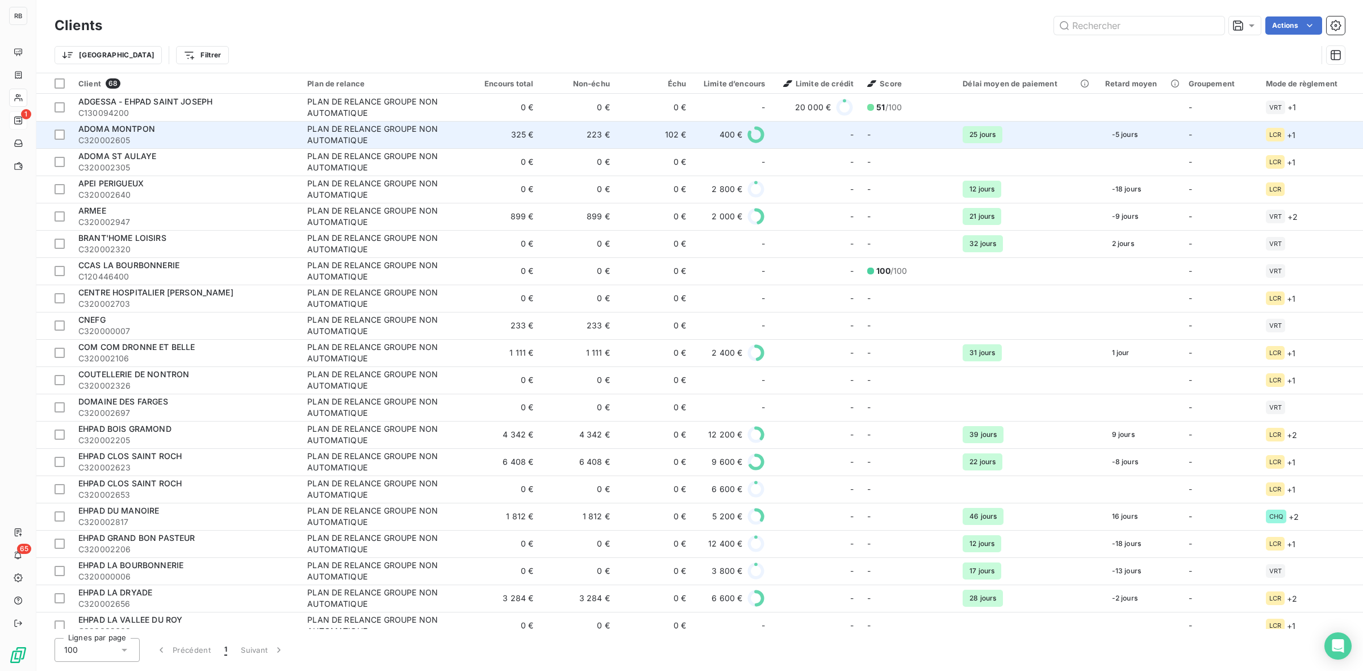
click at [152, 129] on span "ADOMA MONTPON" at bounding box center [116, 129] width 77 height 10
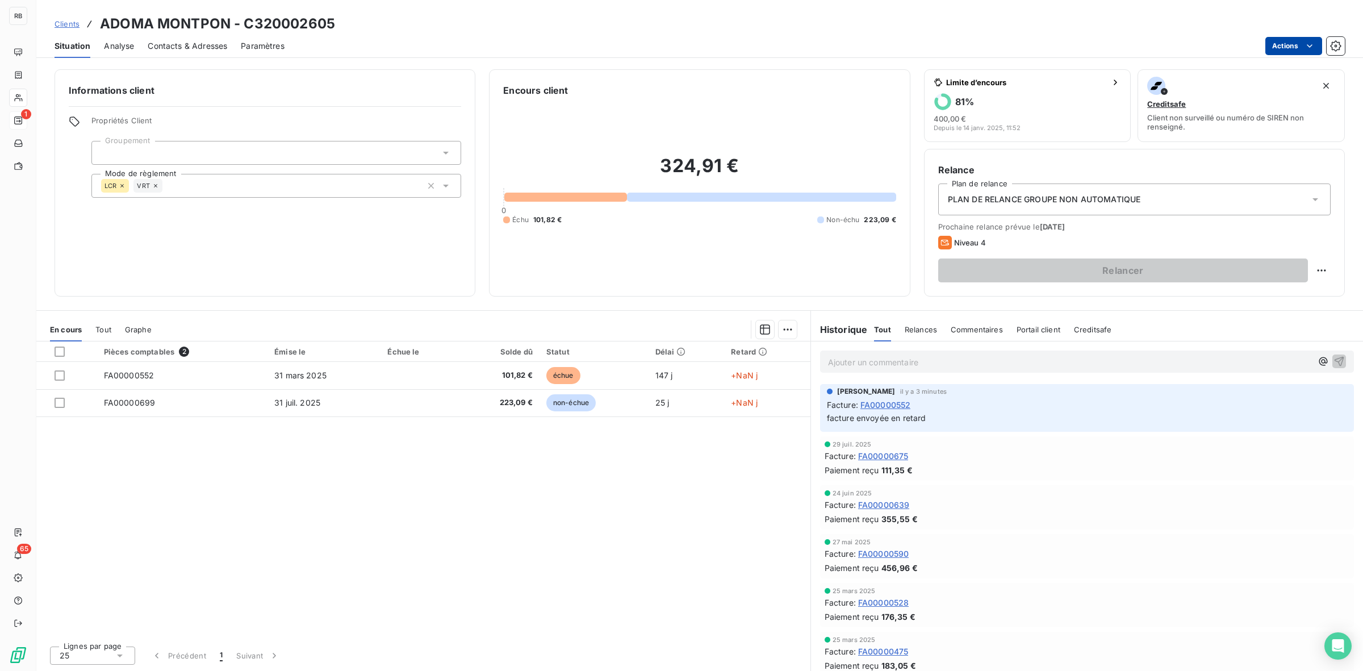
click at [1302, 43] on html "RB 1 65 Clients ADOMA MONTPON - C320002605 Situation Analyse Contacts & Adresse…" at bounding box center [681, 335] width 1363 height 671
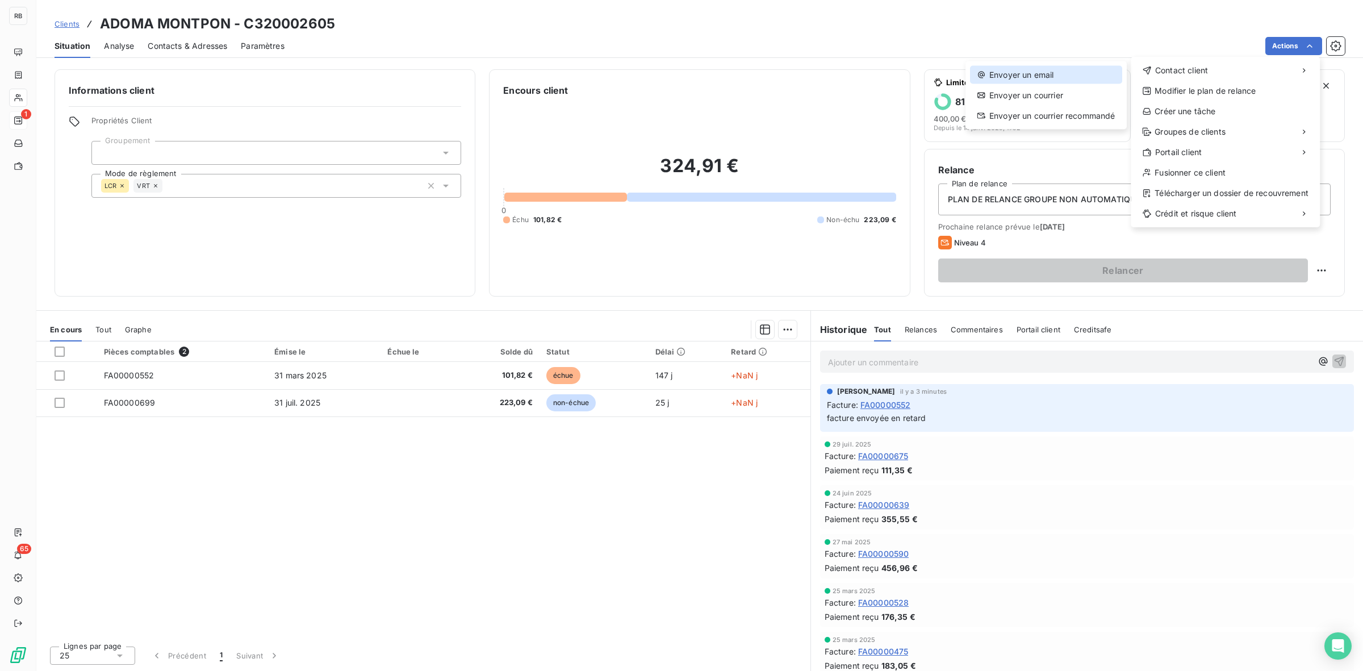
click at [1061, 74] on div "Envoyer un email" at bounding box center [1046, 75] width 152 height 18
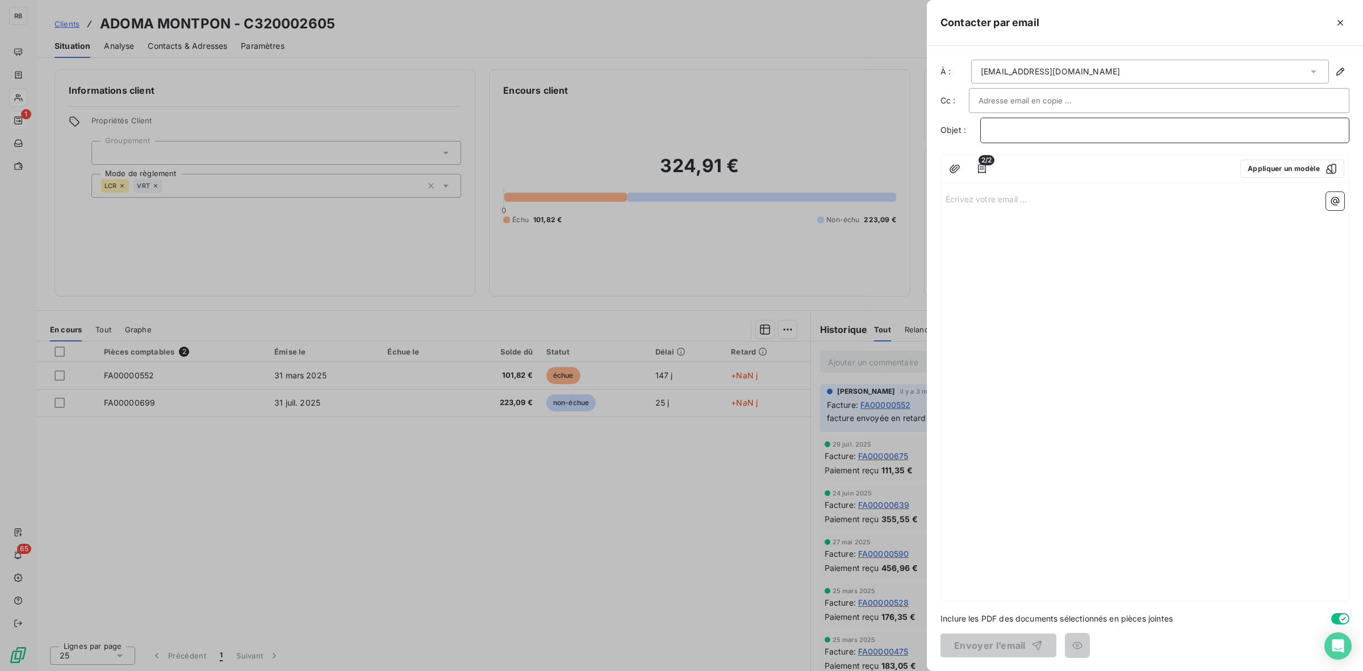
click at [1031, 129] on p "﻿" at bounding box center [1165, 130] width 350 height 13
click at [952, 168] on icon "button" at bounding box center [954, 168] width 11 height 11
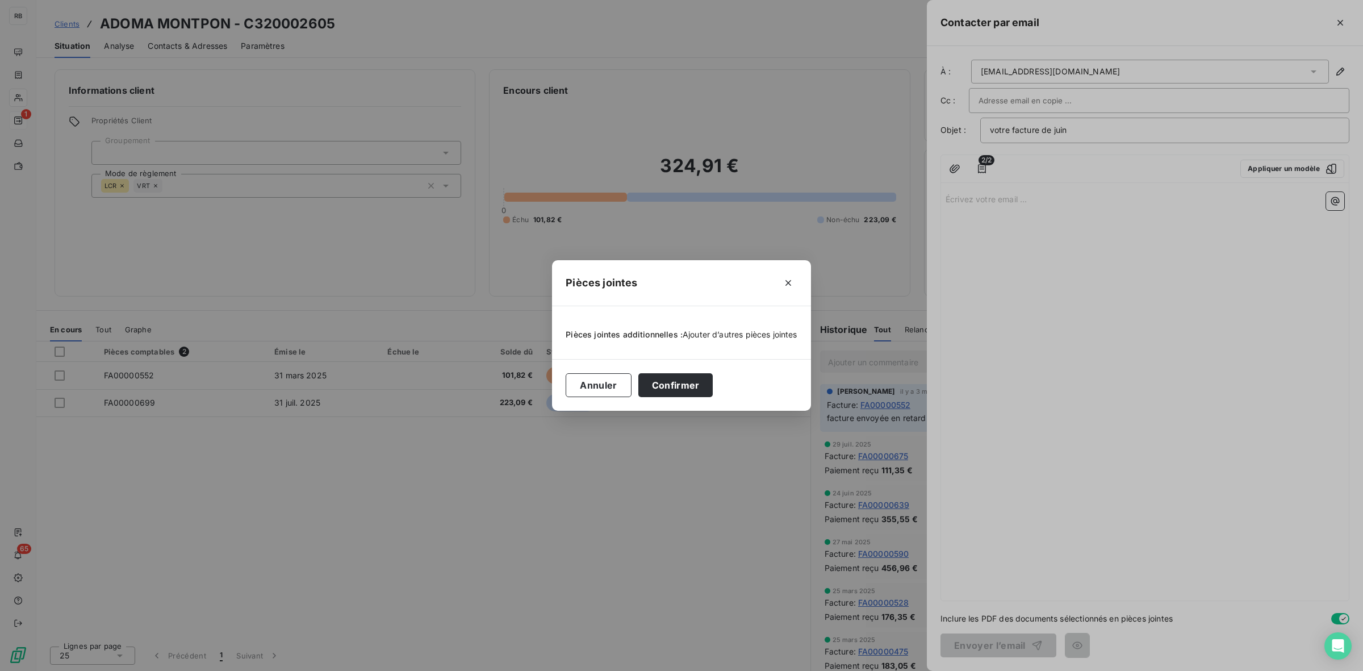
click at [751, 336] on span "Ajouter d’autres pièces jointes" at bounding box center [740, 334] width 115 height 10
click at [788, 285] on icon "button" at bounding box center [788, 282] width 11 height 11
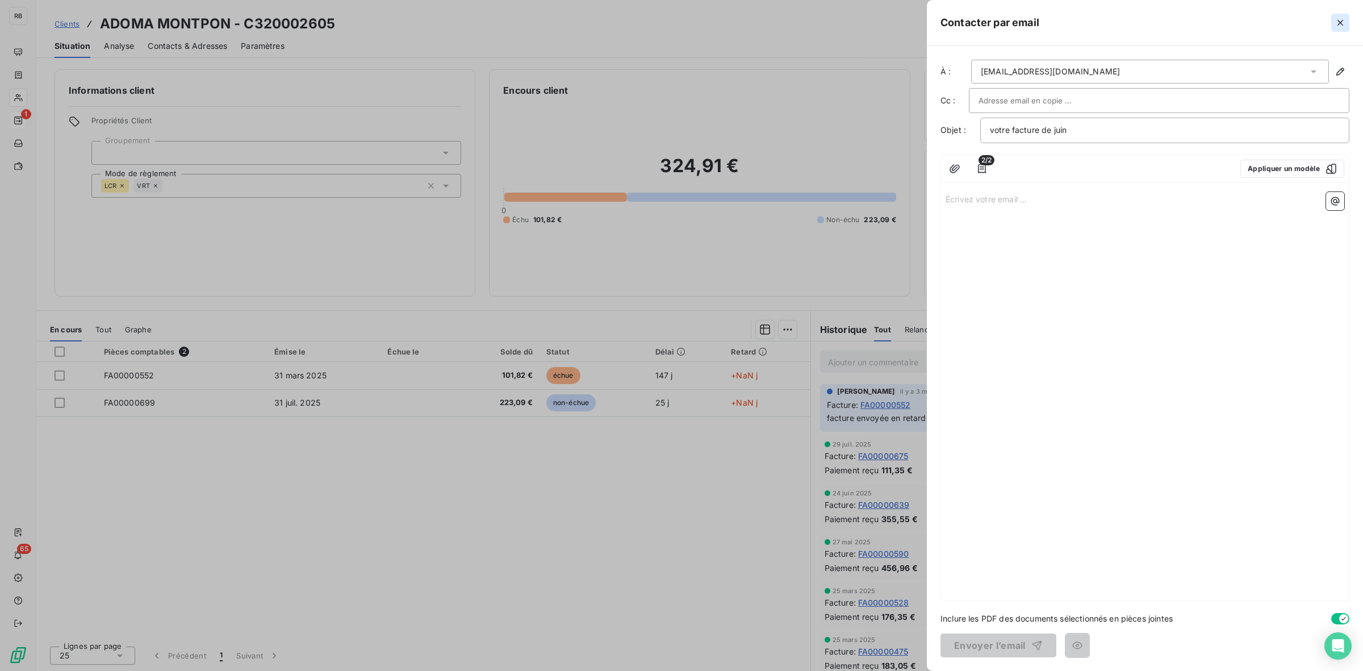
click at [1341, 26] on icon "button" at bounding box center [1340, 22] width 11 height 11
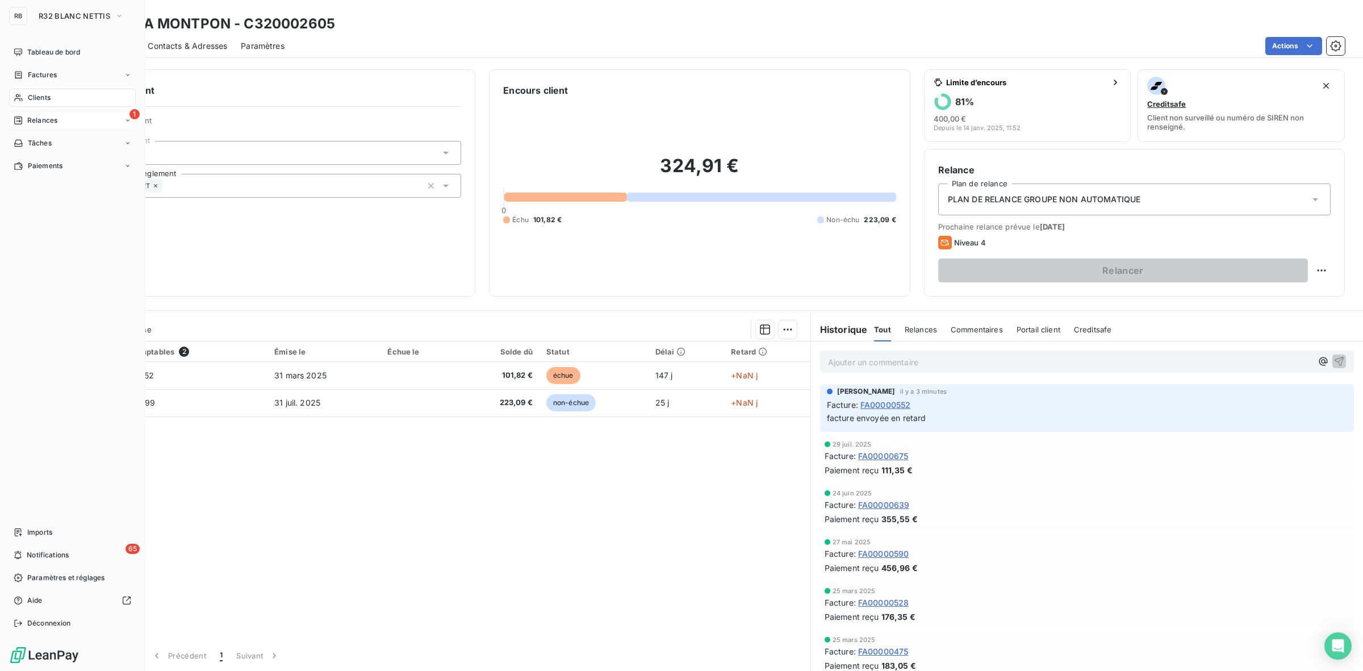
click at [58, 120] on div "1 Relances" at bounding box center [72, 120] width 127 height 18
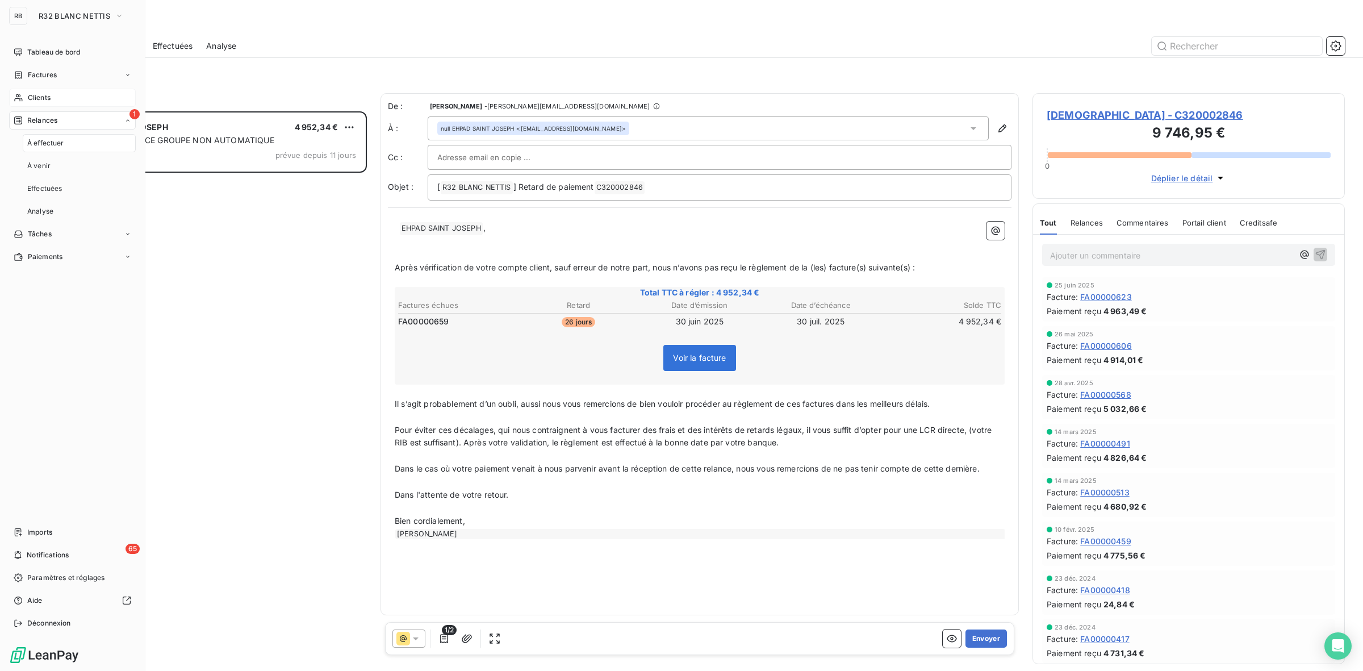
scroll to position [549, 302]
click at [58, 73] on div "Factures" at bounding box center [72, 75] width 127 height 18
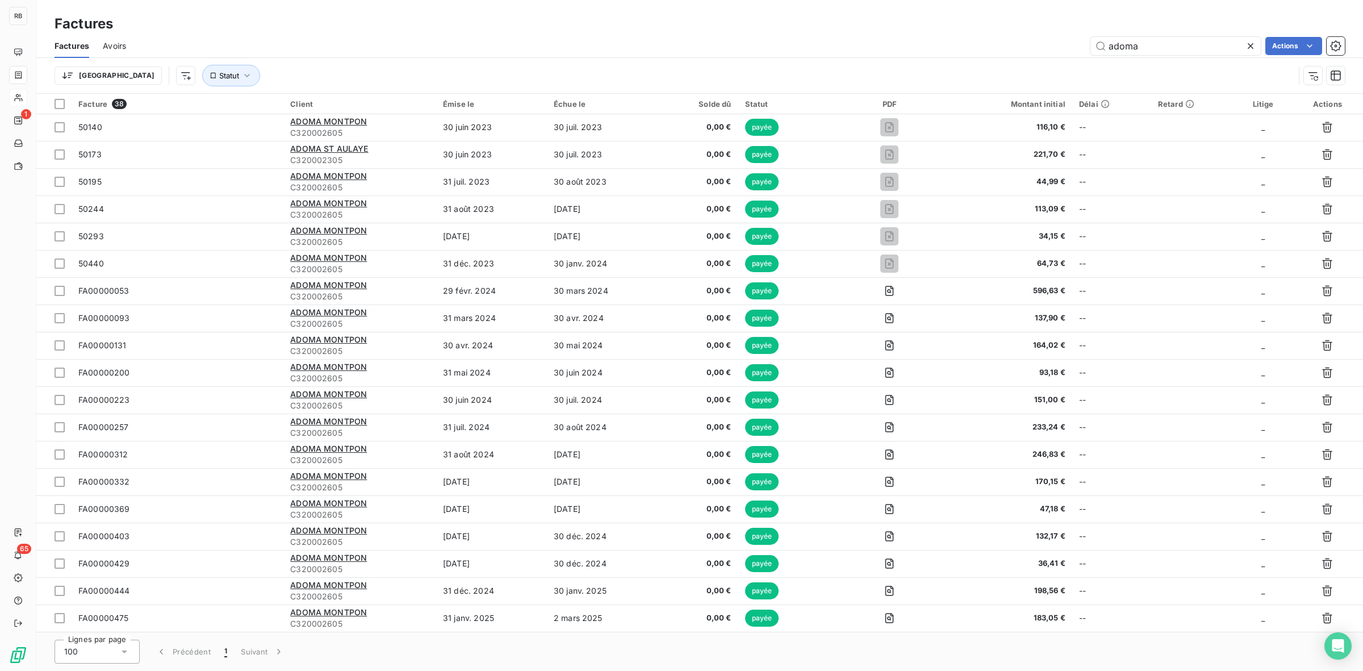
scroll to position [518, 0]
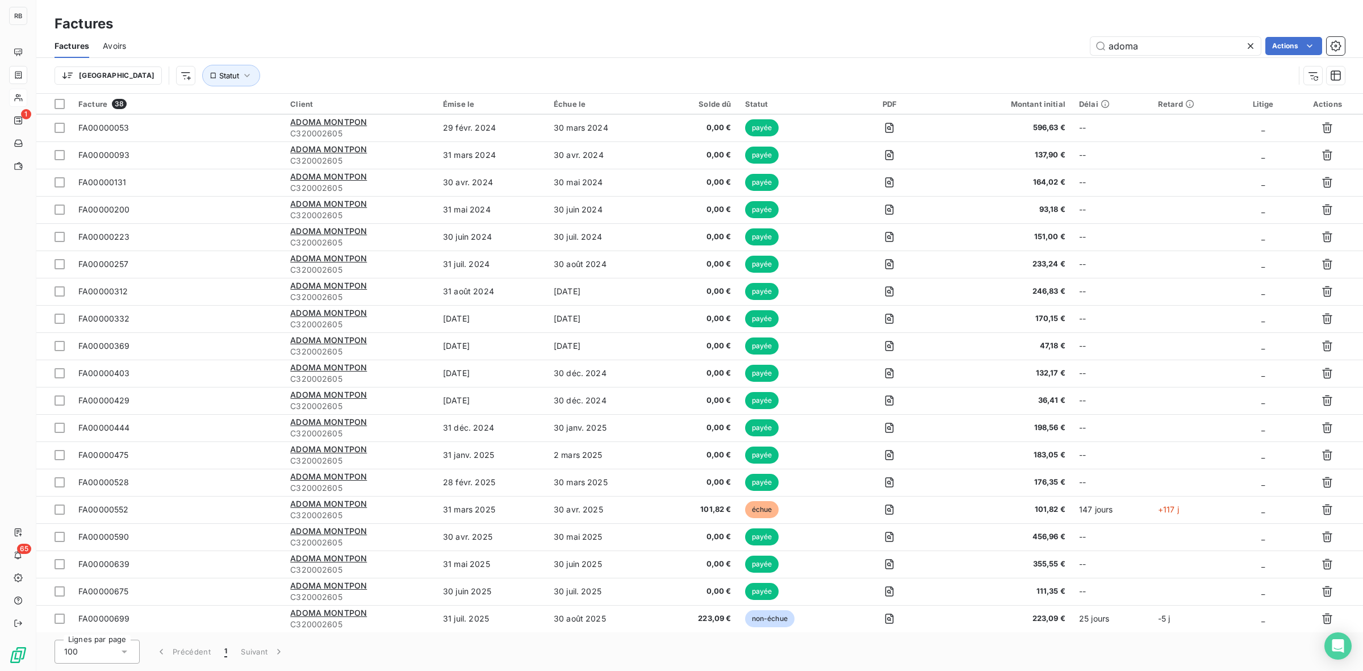
type input "adoma"
drag, startPoint x: 757, startPoint y: 57, endPoint x: 695, endPoint y: 16, distance: 74.5
click at [714, 34] on div "Factures Avoirs adoma Actions Trier Statut" at bounding box center [699, 63] width 1327 height 59
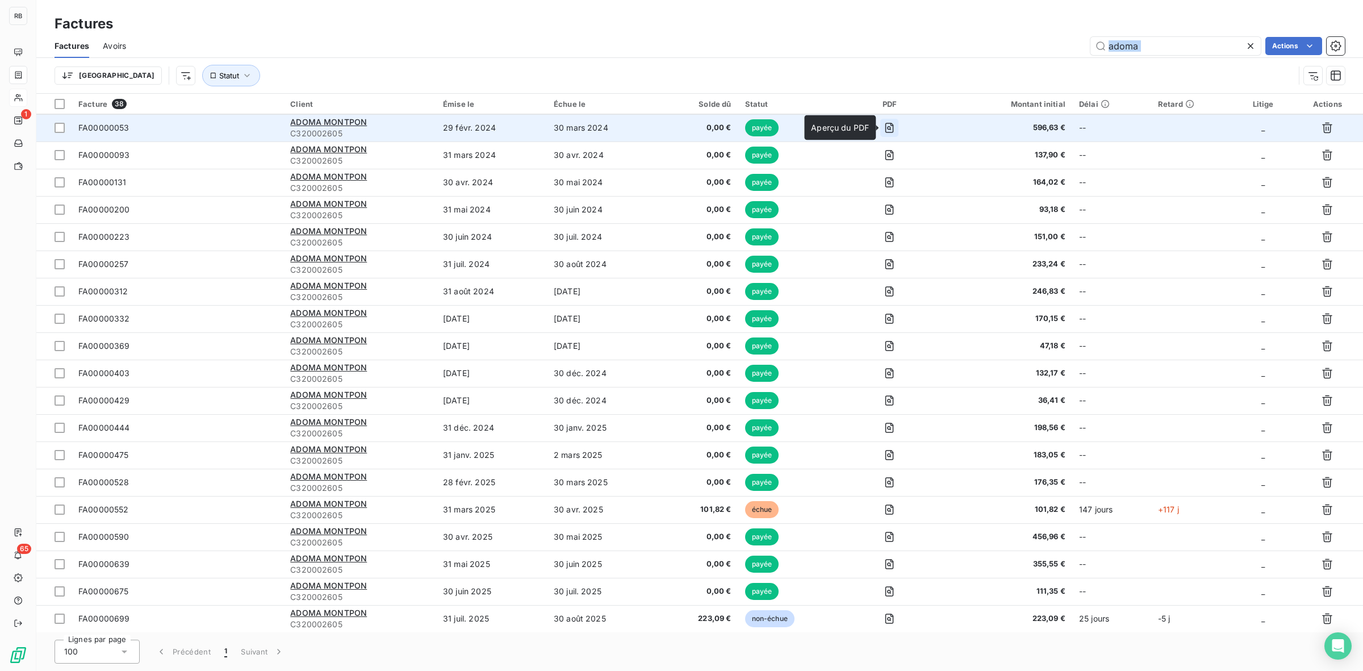
click at [887, 123] on icon "button" at bounding box center [889, 128] width 9 height 10
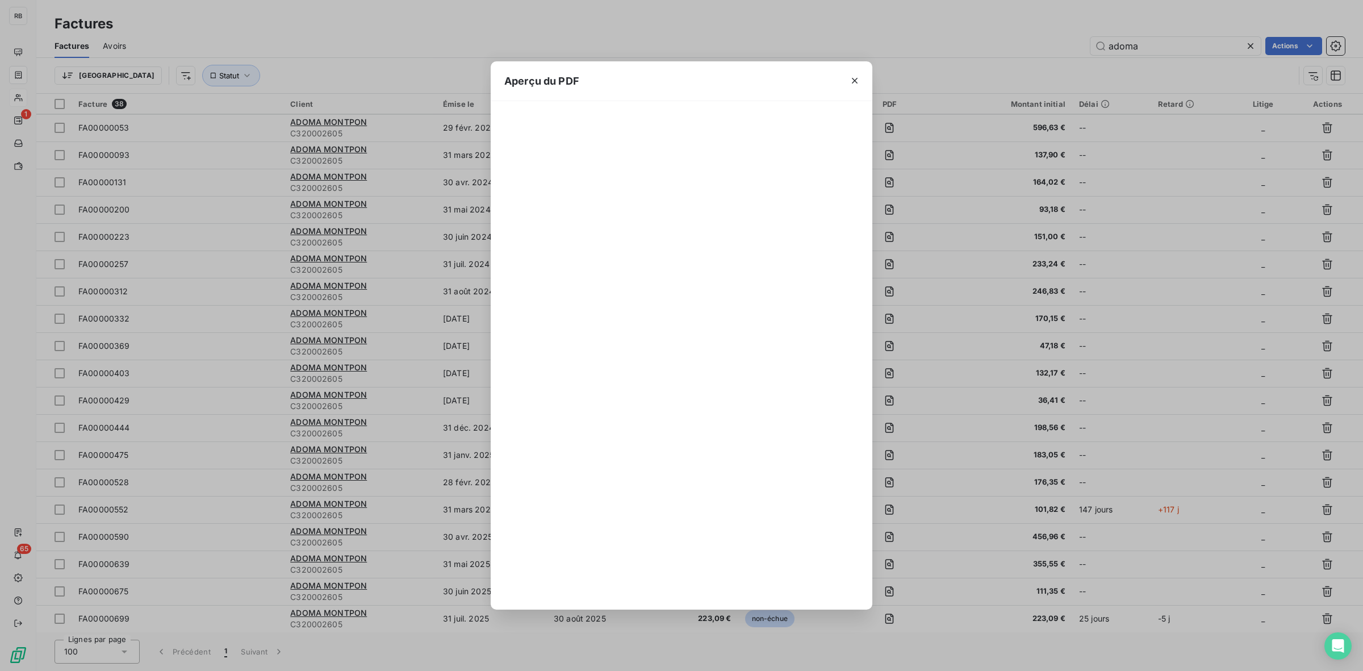
scroll to position [657, 0]
click at [858, 77] on icon "button" at bounding box center [854, 80] width 11 height 11
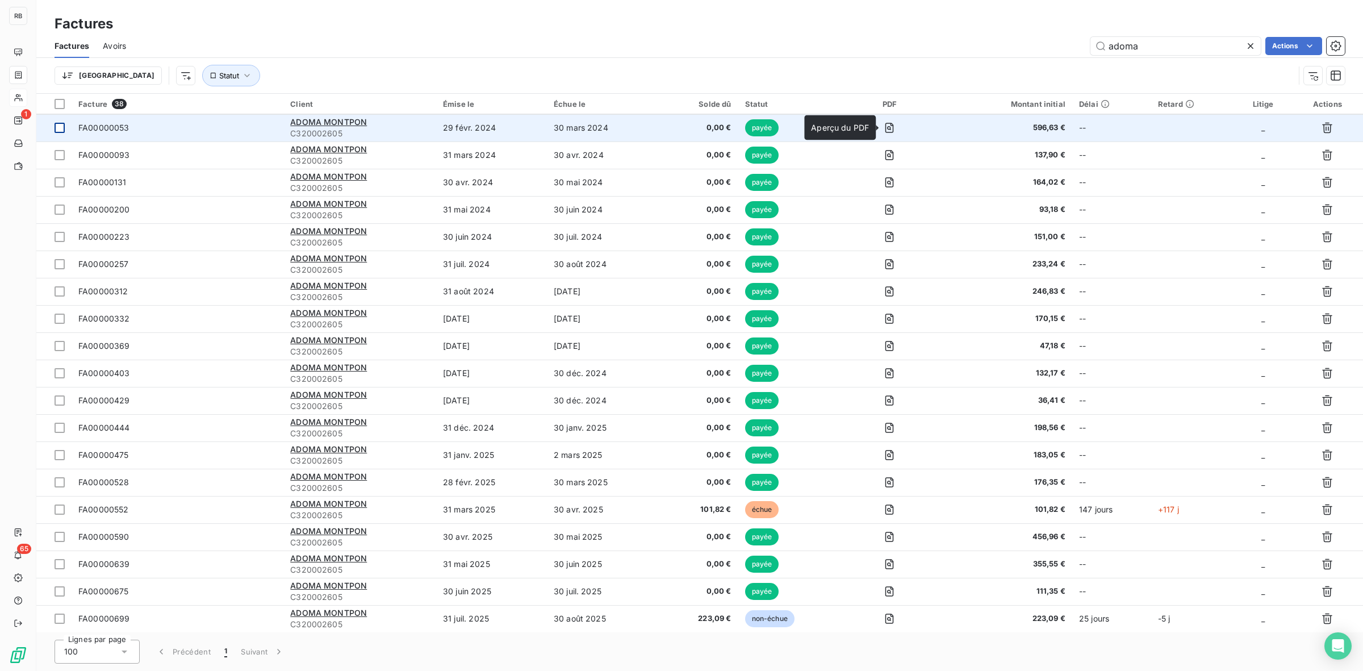
click at [61, 128] on div at bounding box center [60, 128] width 10 height 10
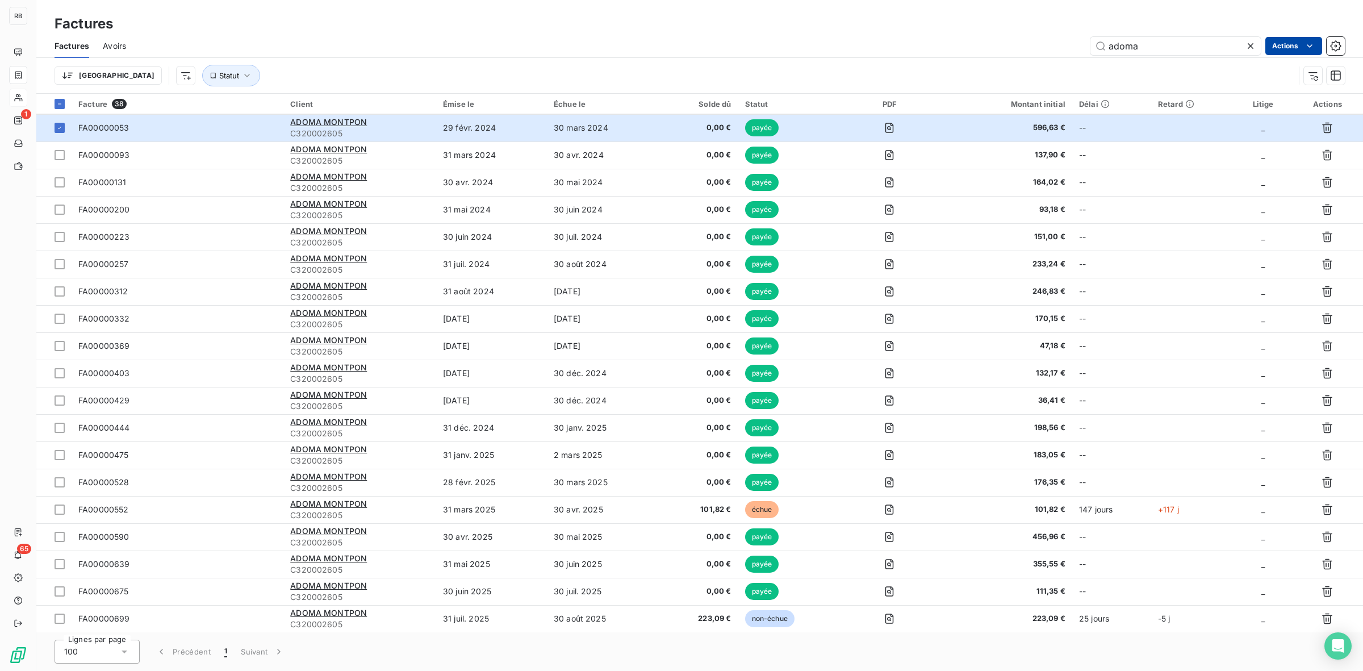
click at [1316, 47] on html "RB 1 65 Factures Factures Avoirs adoma Actions Trier Statut Facture 38 Client É…" at bounding box center [681, 335] width 1363 height 671
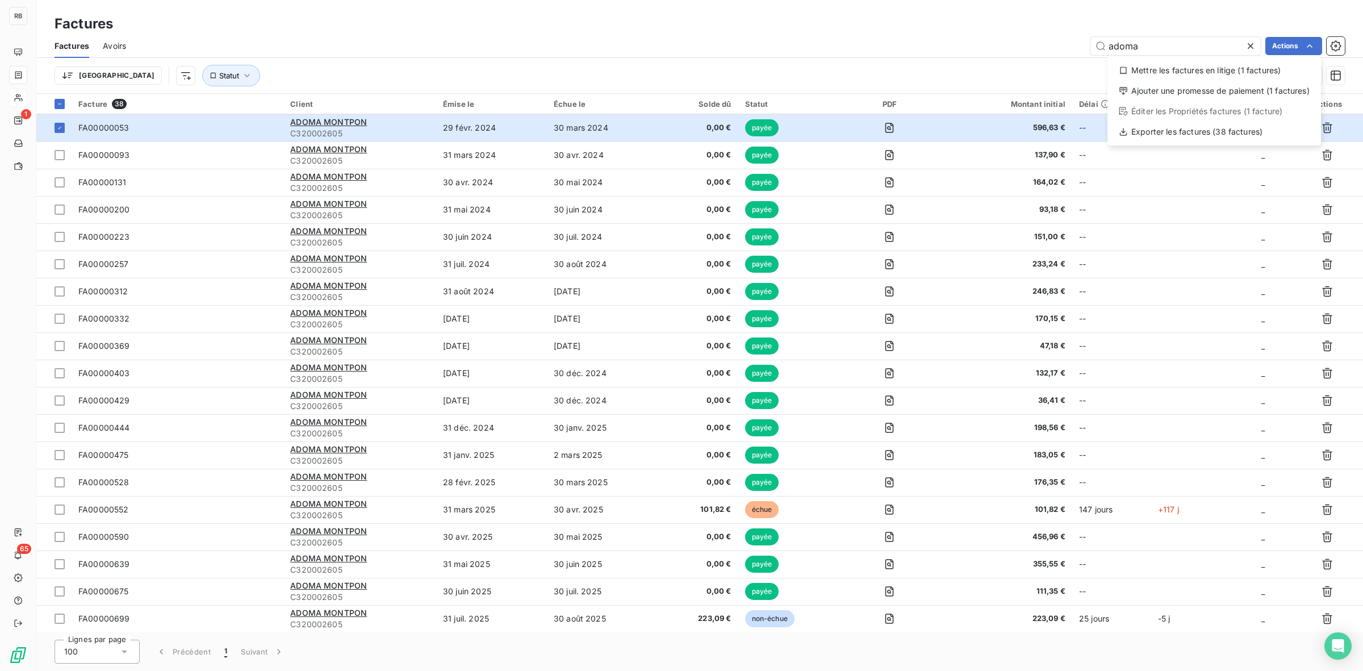
click at [952, 43] on html "RB 1 65 Factures Factures Avoirs adoma Actions Mettre les factures en litige (1…" at bounding box center [681, 335] width 1363 height 671
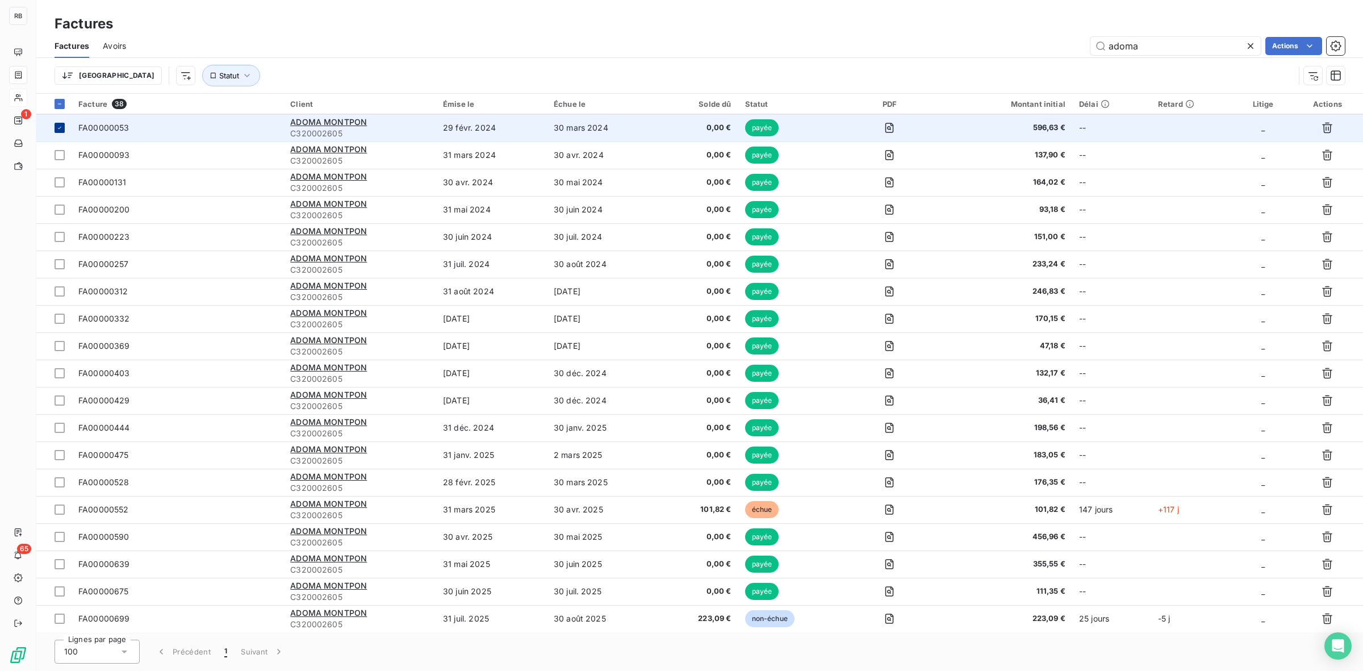
click at [57, 125] on icon at bounding box center [59, 127] width 7 height 7
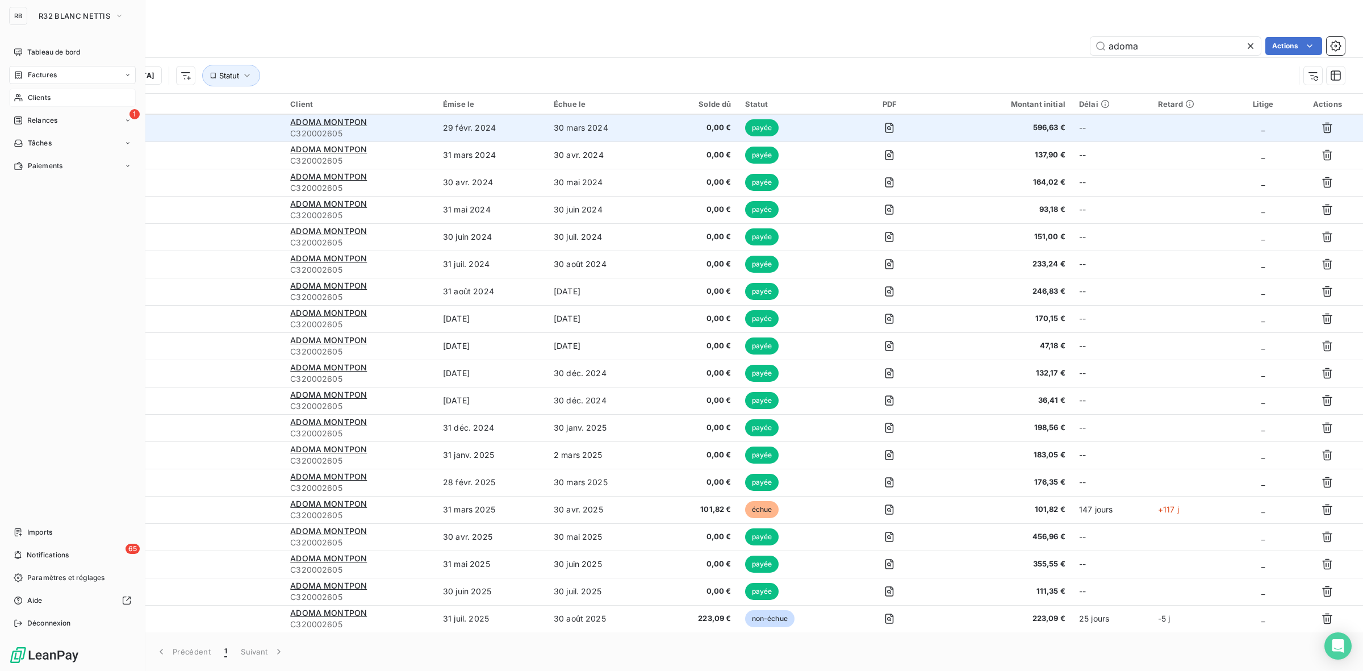
click at [57, 120] on span "Relances" at bounding box center [42, 120] width 30 height 10
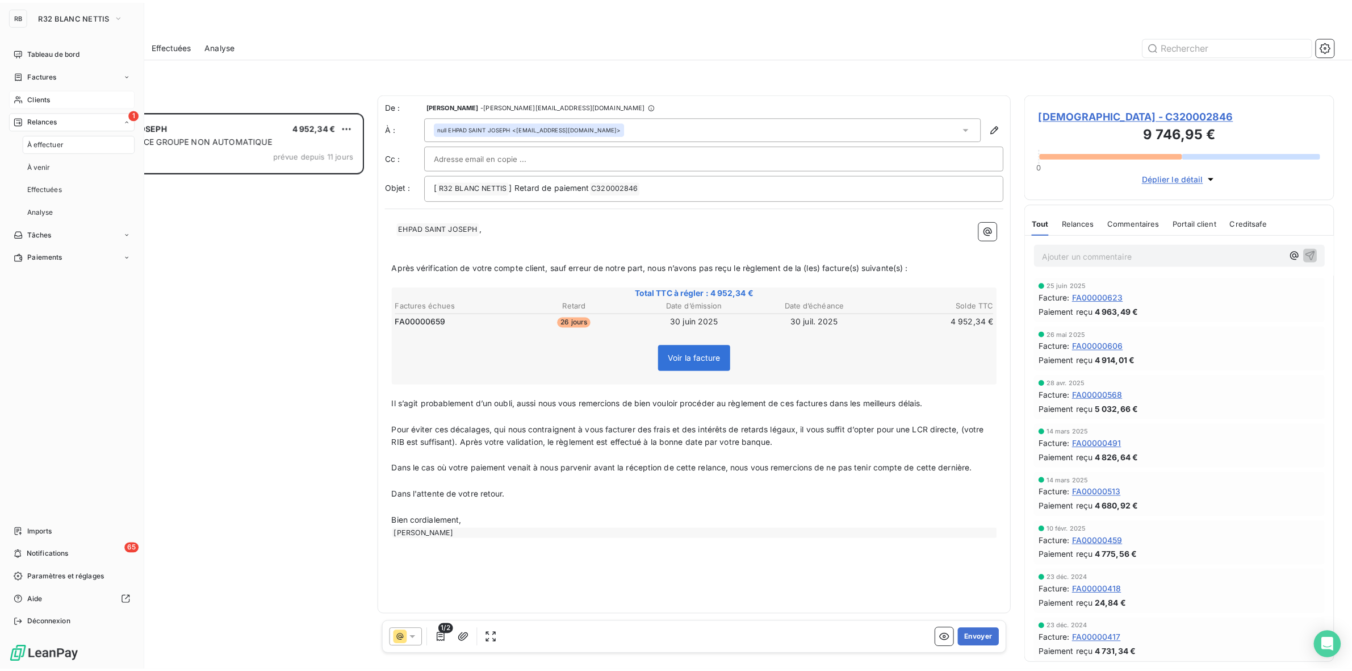
scroll to position [549, 302]
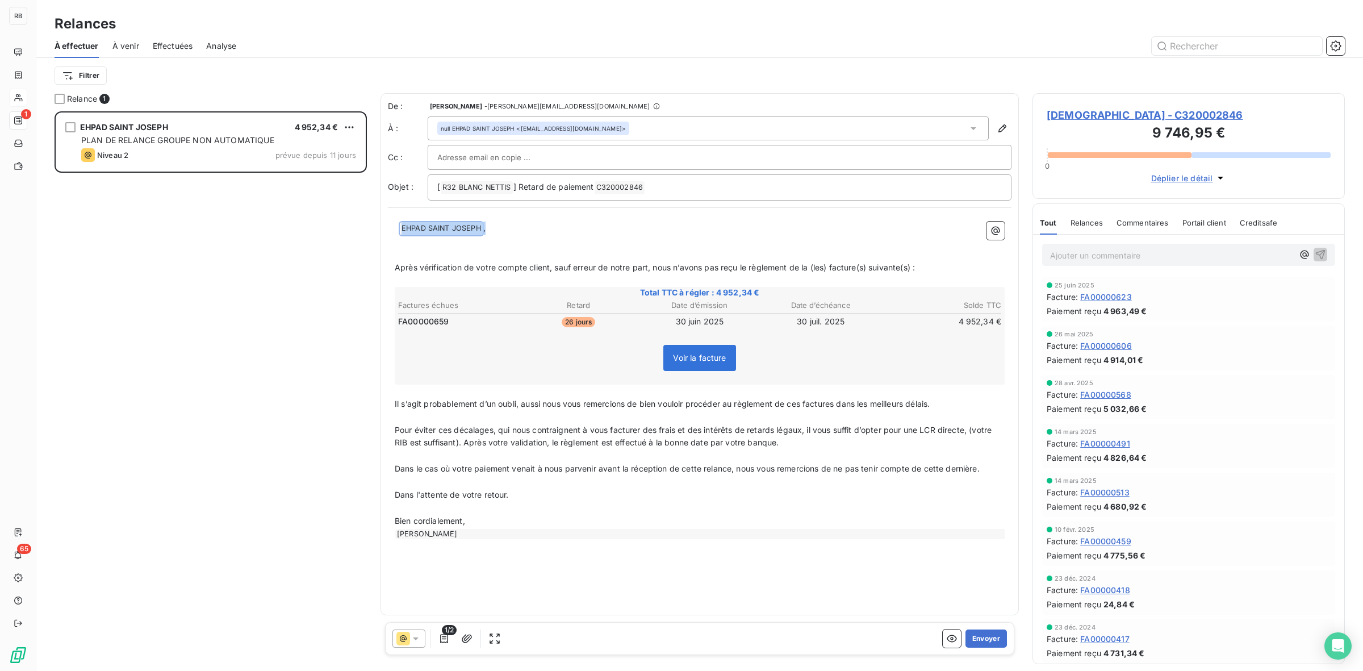
drag, startPoint x: 517, startPoint y: 225, endPoint x: 406, endPoint y: 215, distance: 111.8
click at [406, 215] on div "﻿ ﻿ ﻿ EHPAD SAINT JOSEPH ﻿ , ﻿ ﻿ Après vérification de votre compte client, sau…" at bounding box center [700, 380] width 624 height 331
click at [558, 235] on p "﻿" at bounding box center [700, 241] width 610 height 13
click at [480, 226] on span "EHPAD SAINT JOSEPH ﻿" at bounding box center [441, 228] width 83 height 13
click at [1002, 126] on icon "button" at bounding box center [1002, 128] width 11 height 11
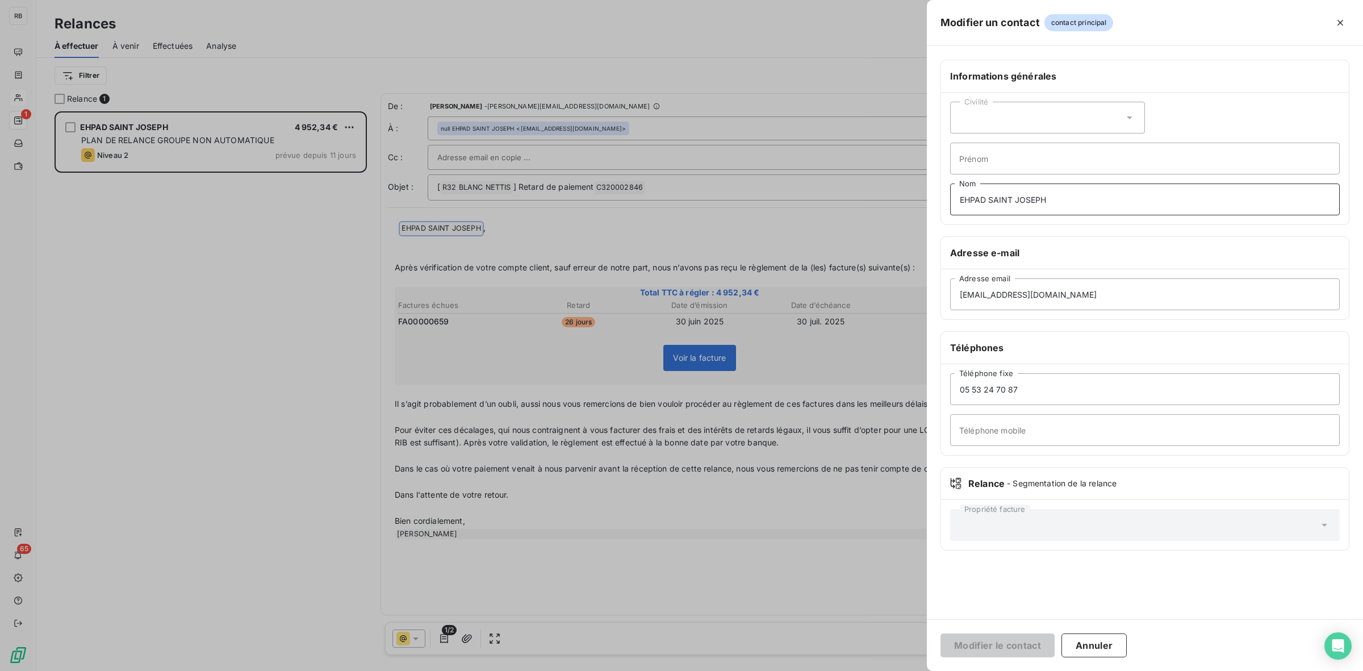
click at [1109, 190] on input "EHPAD SAINT JOSEPH" at bounding box center [1145, 199] width 390 height 32
drag, startPoint x: 1083, startPoint y: 155, endPoint x: 1105, endPoint y: 175, distance: 29.3
click at [1083, 155] on input "Prénom" at bounding box center [1145, 159] width 390 height 32
drag, startPoint x: 1176, startPoint y: 208, endPoint x: 1178, endPoint y: 199, distance: 9.0
click at [1176, 208] on input "EHPAD SAINT JOSEPH" at bounding box center [1145, 199] width 390 height 32
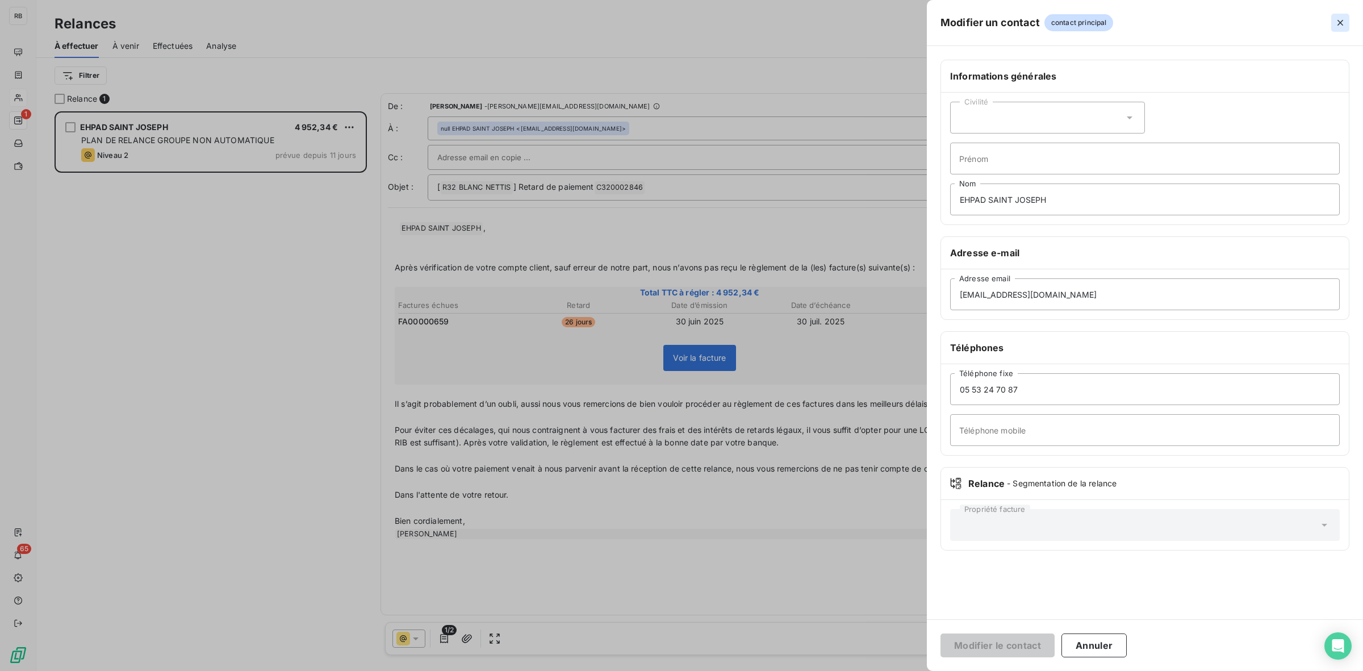
click at [1342, 23] on icon "button" at bounding box center [1340, 22] width 11 height 11
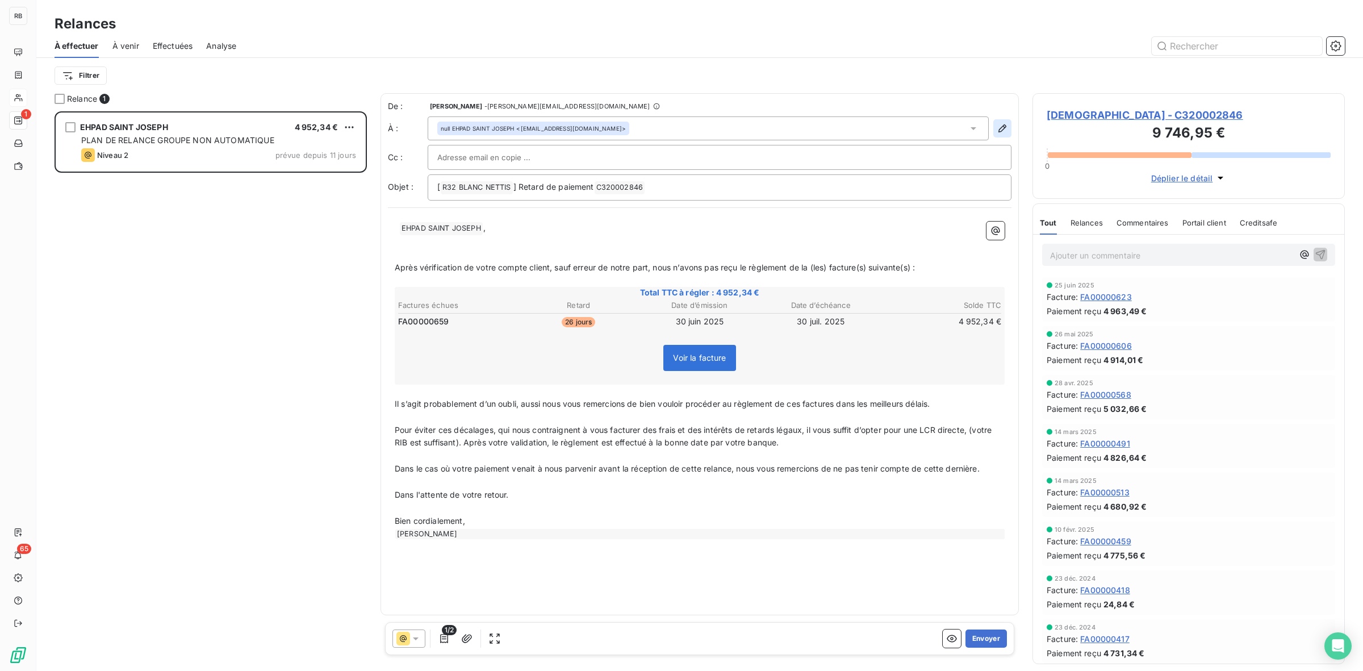
click at [1001, 131] on icon "button" at bounding box center [1002, 128] width 8 height 8
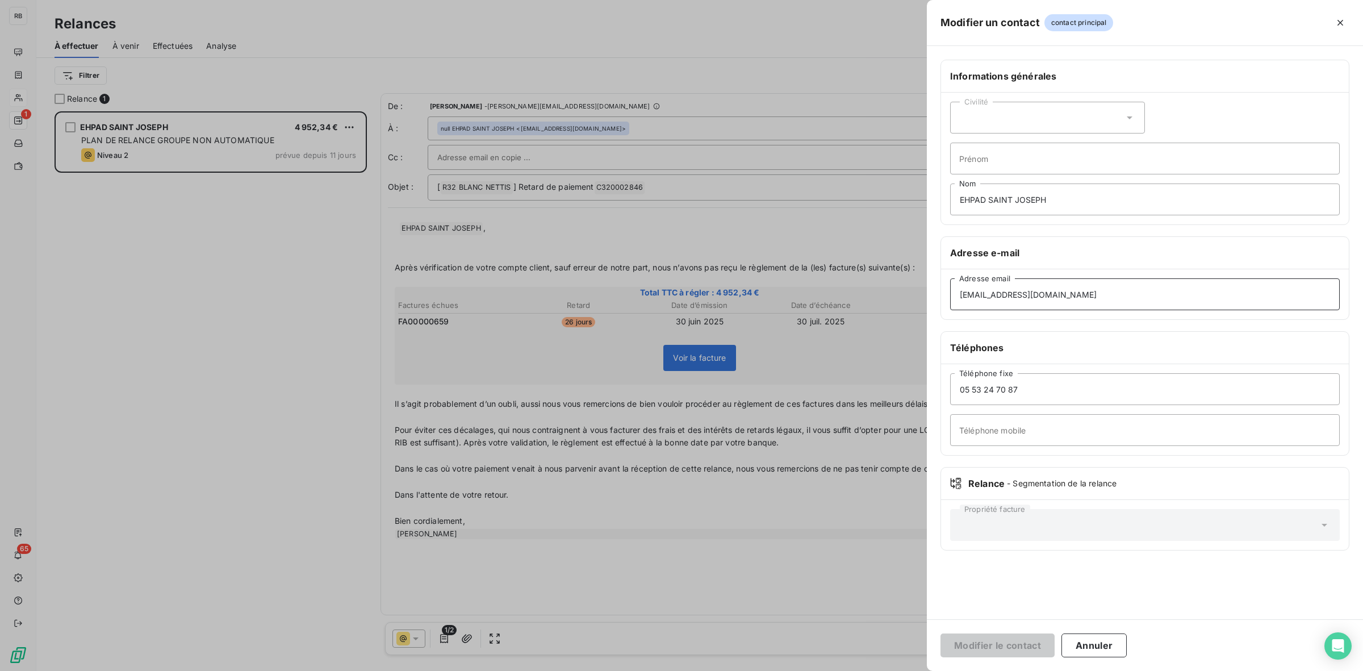
drag, startPoint x: 1102, startPoint y: 299, endPoint x: 933, endPoint y: 290, distance: 170.1
click at [938, 283] on div "Informations générales Civilité Prénom EHPAD SAINT [PERSON_NAME] Nom Adresse e-…" at bounding box center [1145, 312] width 436 height 504
click at [1261, 254] on h6 "Adresse e-mail" at bounding box center [1145, 253] width 390 height 14
click at [1344, 21] on icon "button" at bounding box center [1340, 22] width 11 height 11
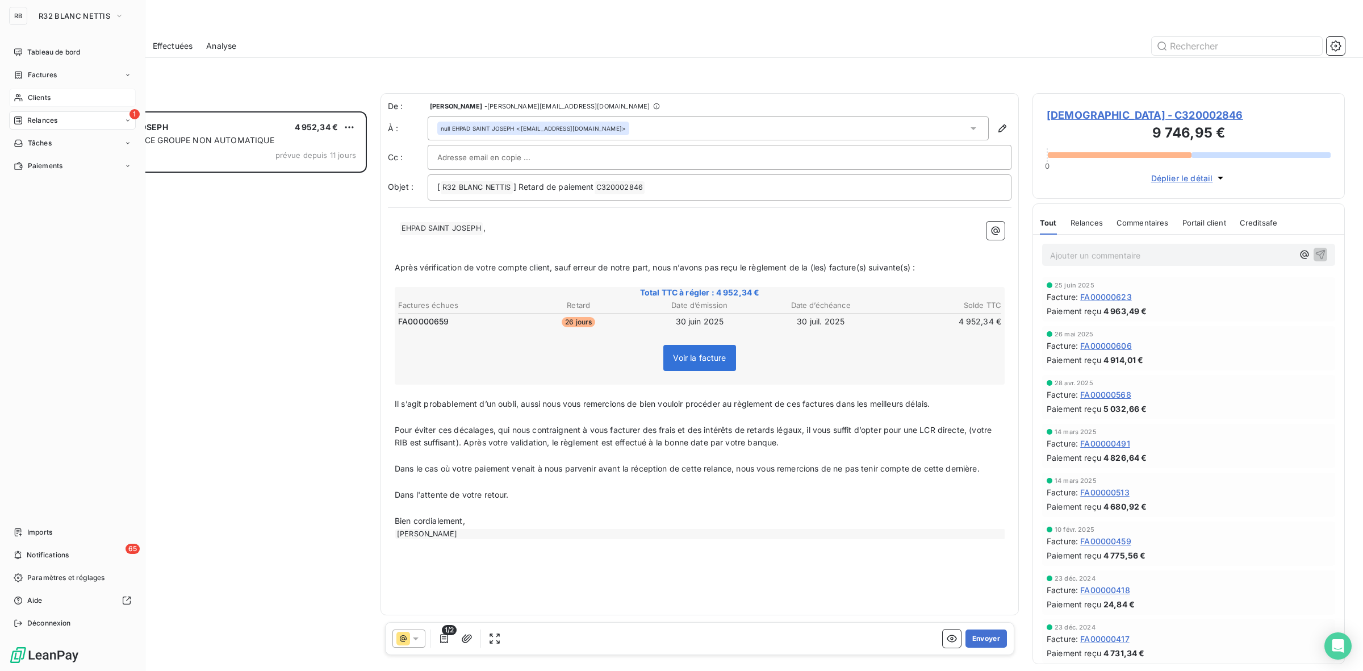
click at [46, 123] on span "Relances" at bounding box center [42, 120] width 30 height 10
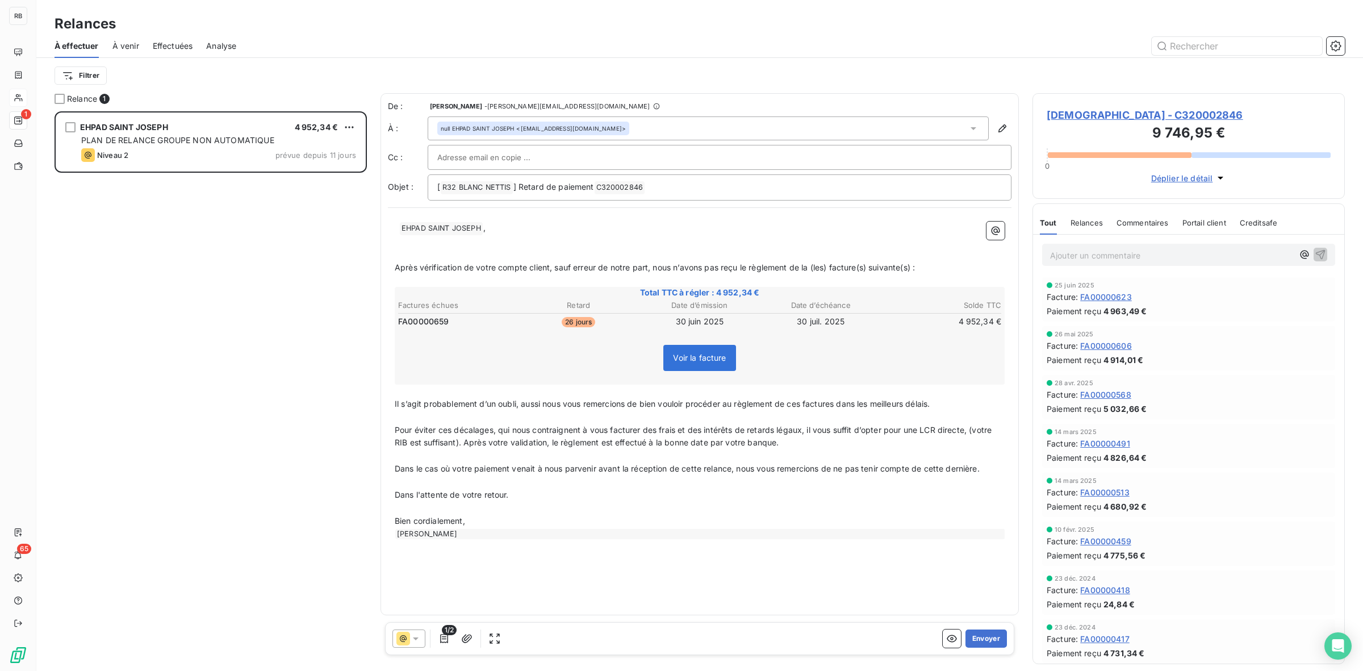
click at [233, 92] on div "Filtrer" at bounding box center [700, 75] width 1290 height 35
click at [231, 248] on div "EHPAD SAINT JOSEPH 4 952,34 € PLAN DE RELANCE GROUPE NON AUTOMATIQUE Niveau 2 p…" at bounding box center [211, 390] width 312 height 559
click at [1073, 260] on p "Ajouter un commentaire ﻿" at bounding box center [1171, 255] width 243 height 14
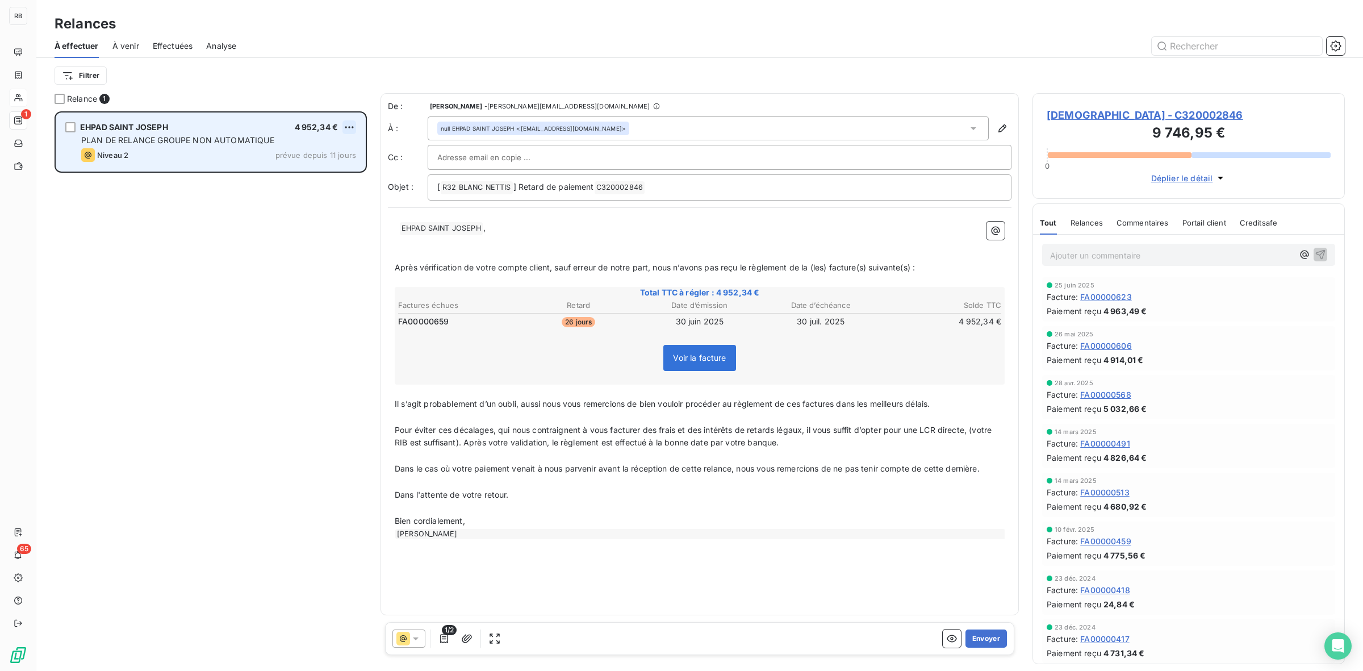
click at [354, 125] on html "RB 1 65 Relances À effectuer À venir Effectuées Analyse Filtrer Relance 1 EHPAD…" at bounding box center [681, 335] width 1363 height 671
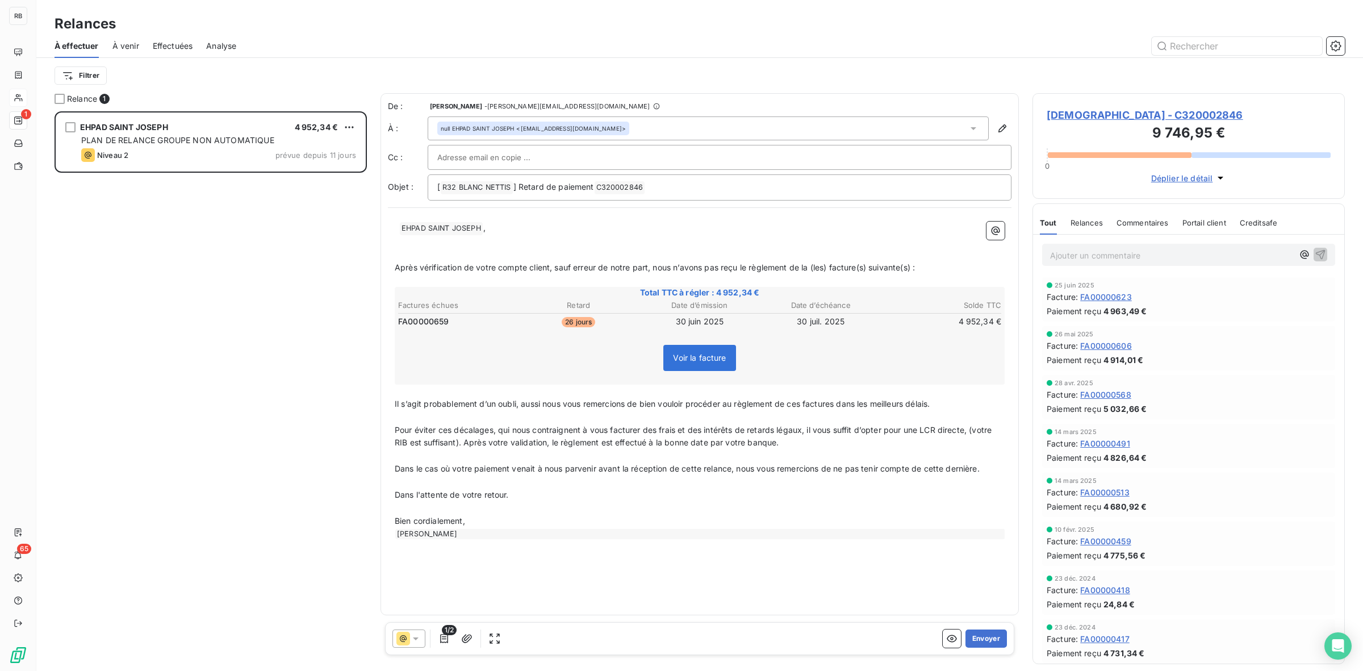
click at [154, 307] on html "RB 1 65 Relances À effectuer À venir Effectuées Analyse Filtrer Relance 1 EHPAD…" at bounding box center [681, 335] width 1363 height 671
click at [128, 324] on div "EHPAD SAINT JOSEPH 4 952,34 € PLAN DE RELANCE GROUPE NON AUTOMATIQUE Niveau 2 p…" at bounding box center [211, 390] width 312 height 559
click at [1340, 43] on icon "button" at bounding box center [1335, 45] width 11 height 11
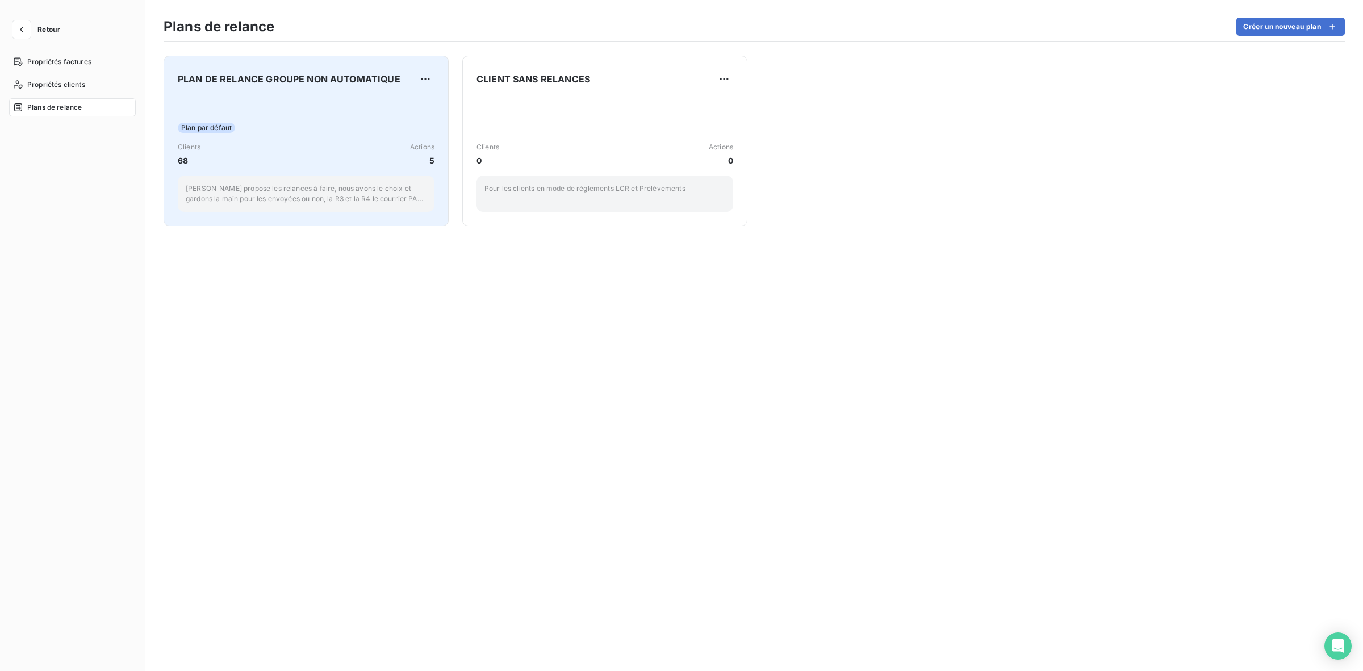
click at [331, 97] on div "Plan par défaut Clients 68 Actions 5 Leanpay propose les relances à faire, nous…" at bounding box center [306, 154] width 257 height 115
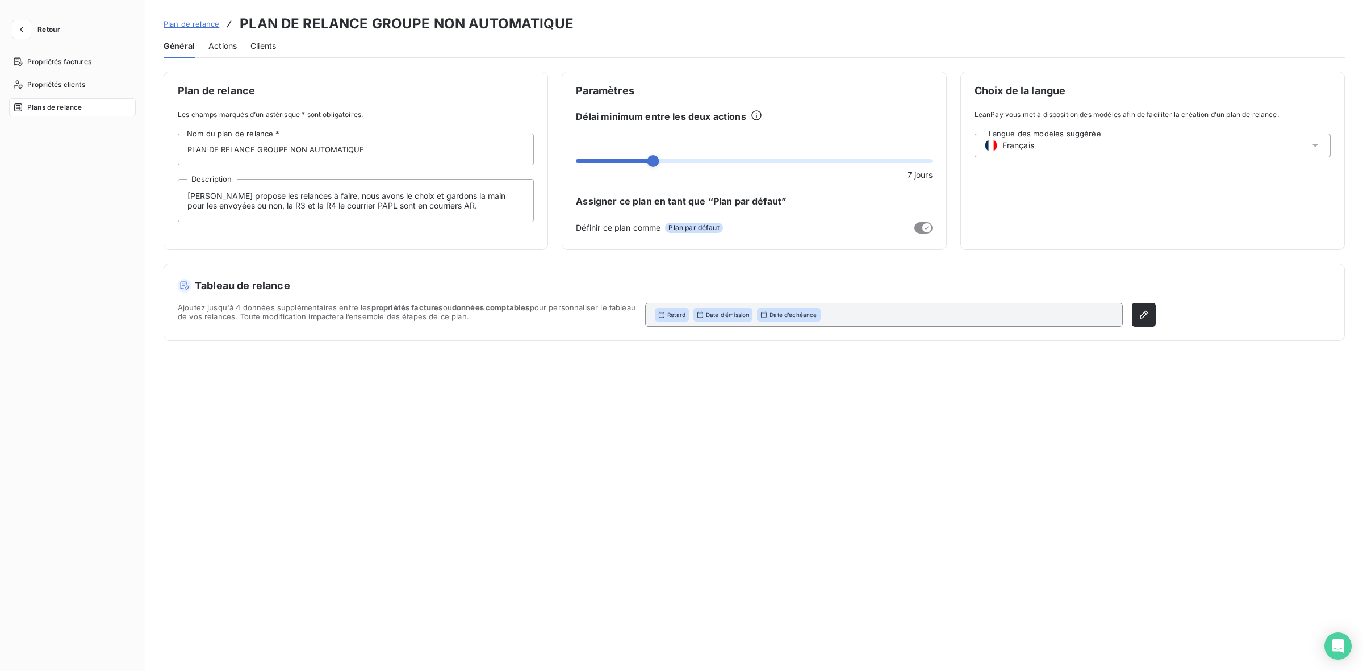
click at [241, 51] on div "Général Actions Clients" at bounding box center [754, 46] width 1181 height 24
click at [227, 45] on span "Actions" at bounding box center [222, 45] width 28 height 11
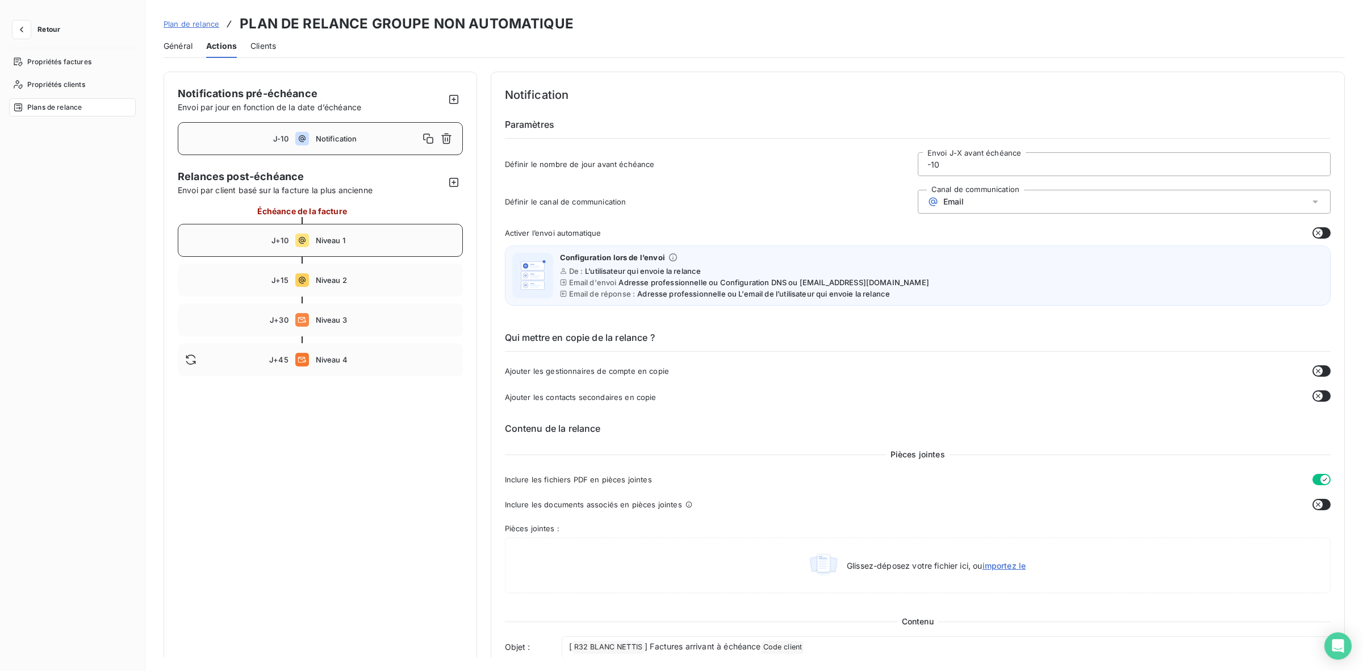
click at [403, 241] on span "Niveau 1" at bounding box center [386, 240] width 140 height 9
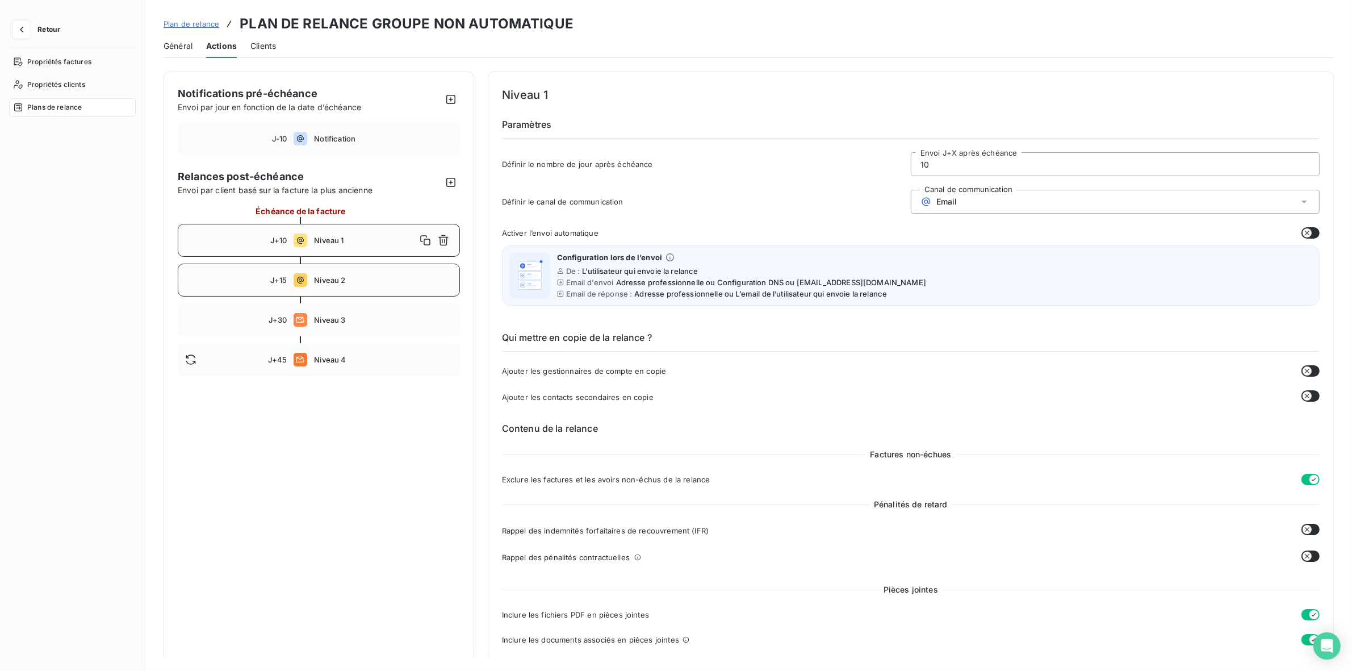
click at [395, 276] on span "Niveau 2" at bounding box center [383, 279] width 138 height 9
type input "15"
click at [22, 26] on icon "button" at bounding box center [21, 29] width 11 height 11
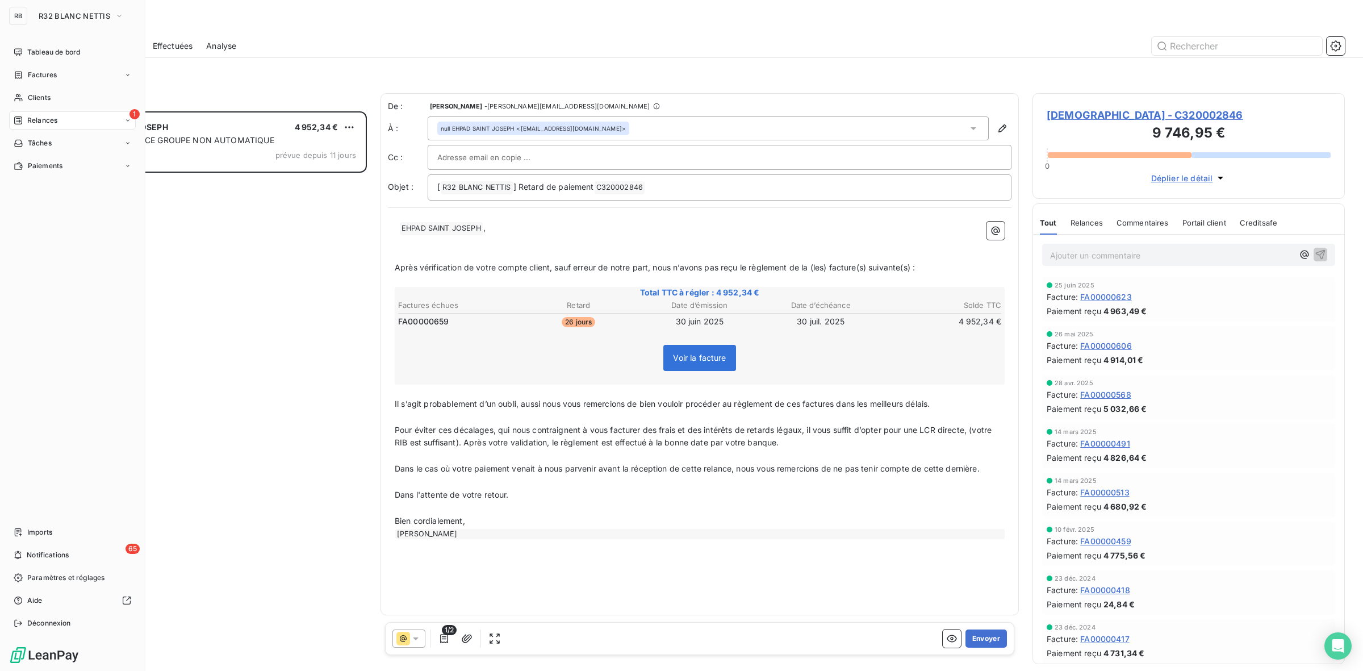
scroll to position [549, 302]
